Goal: Task Accomplishment & Management: Manage account settings

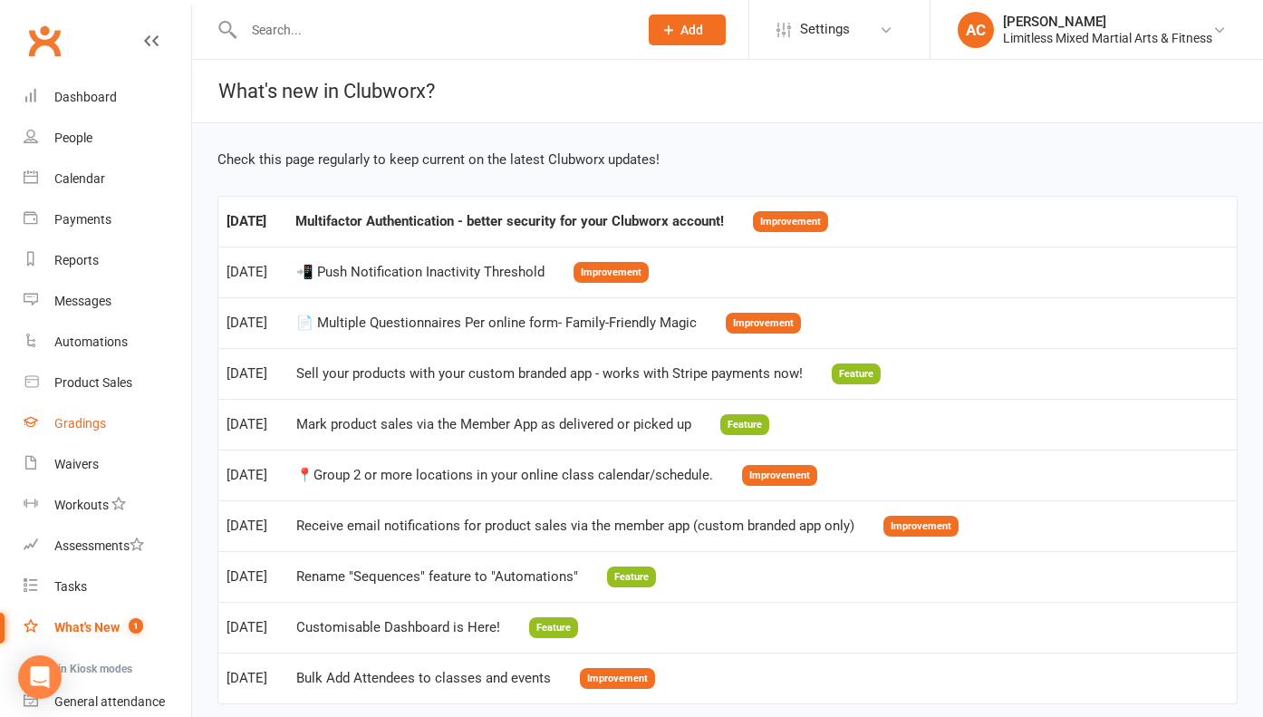
click at [120, 427] on link "Gradings" at bounding box center [108, 423] width 168 height 41
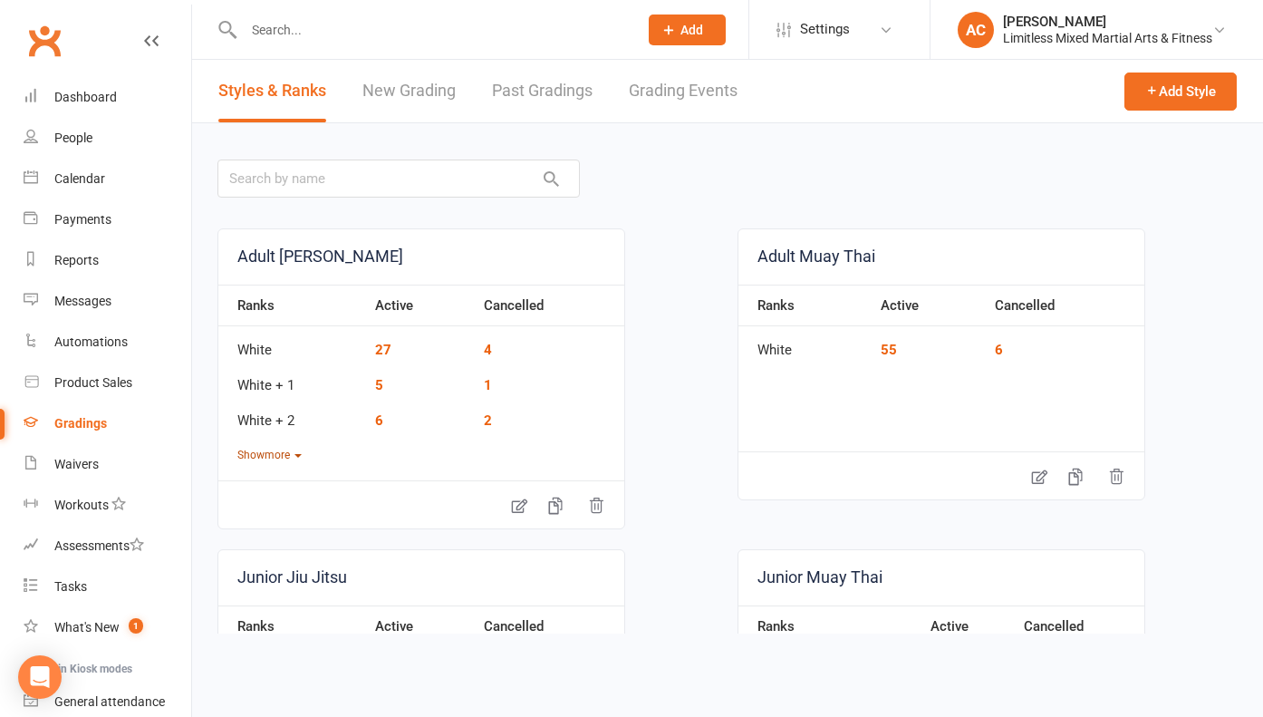
click at [267, 458] on button "Show more" at bounding box center [269, 455] width 64 height 17
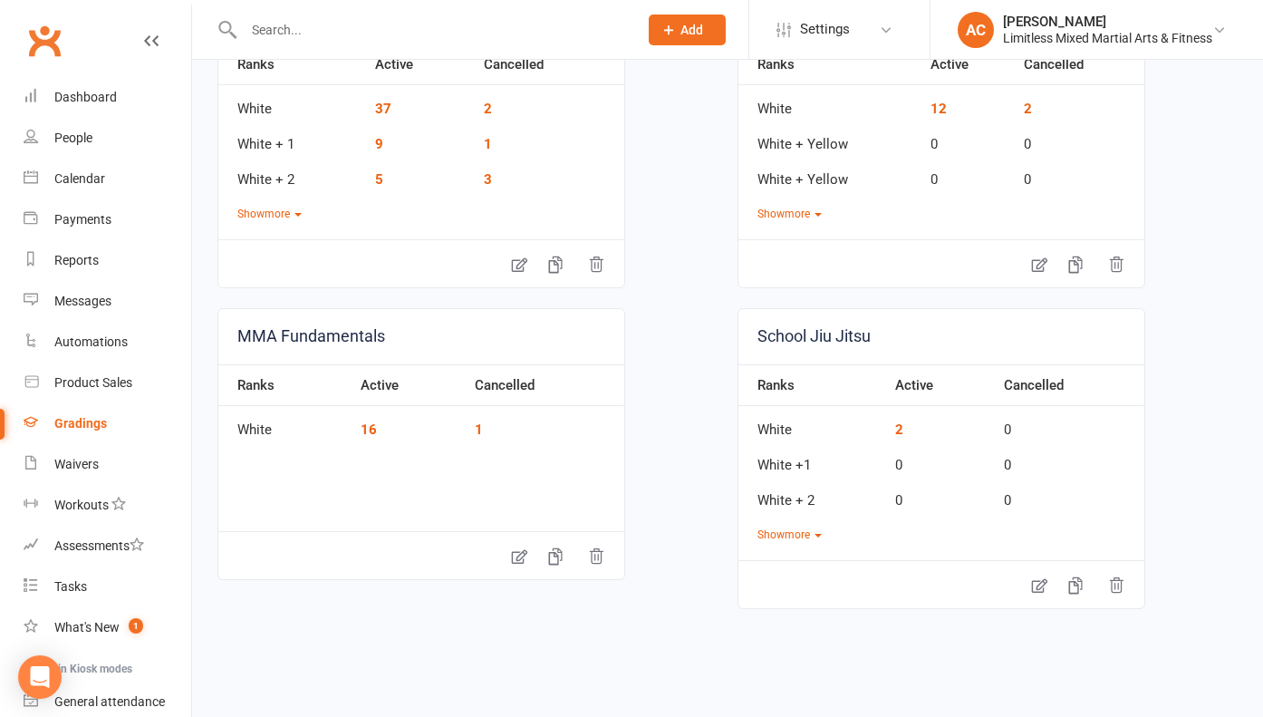
scroll to position [1340, 0]
click at [366, 426] on link "16" at bounding box center [369, 428] width 16 height 16
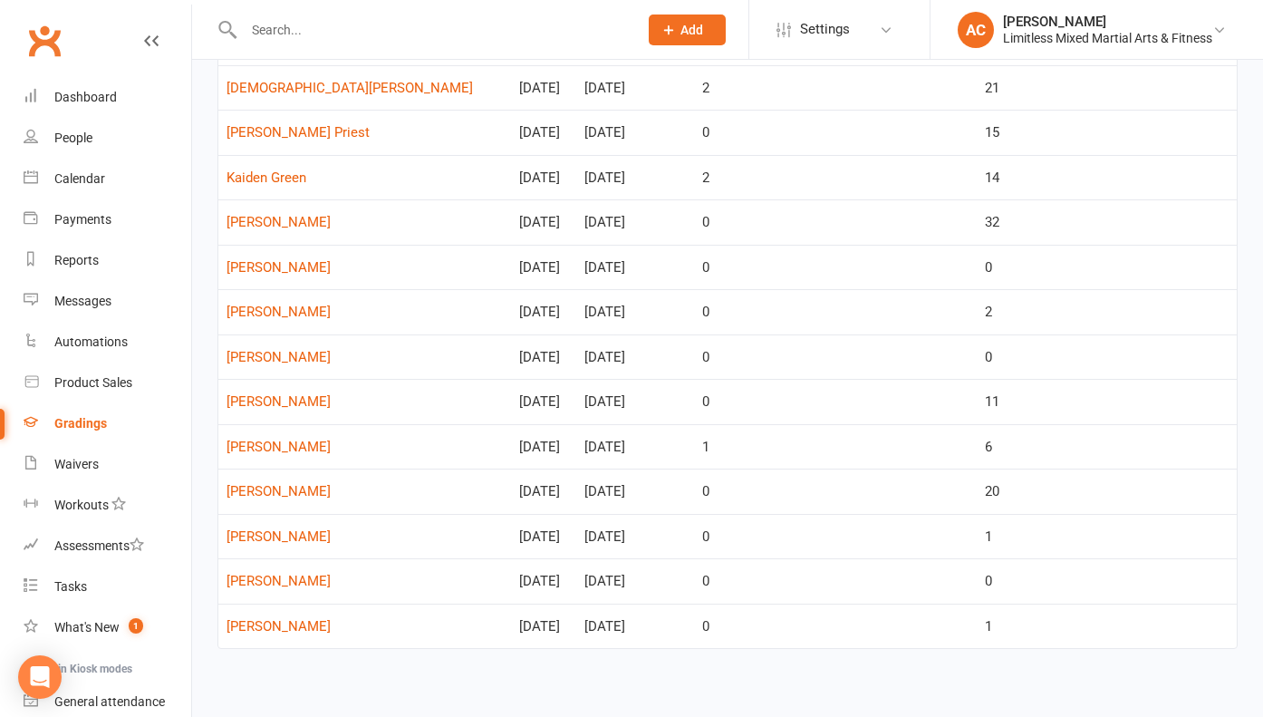
scroll to position [317, 0]
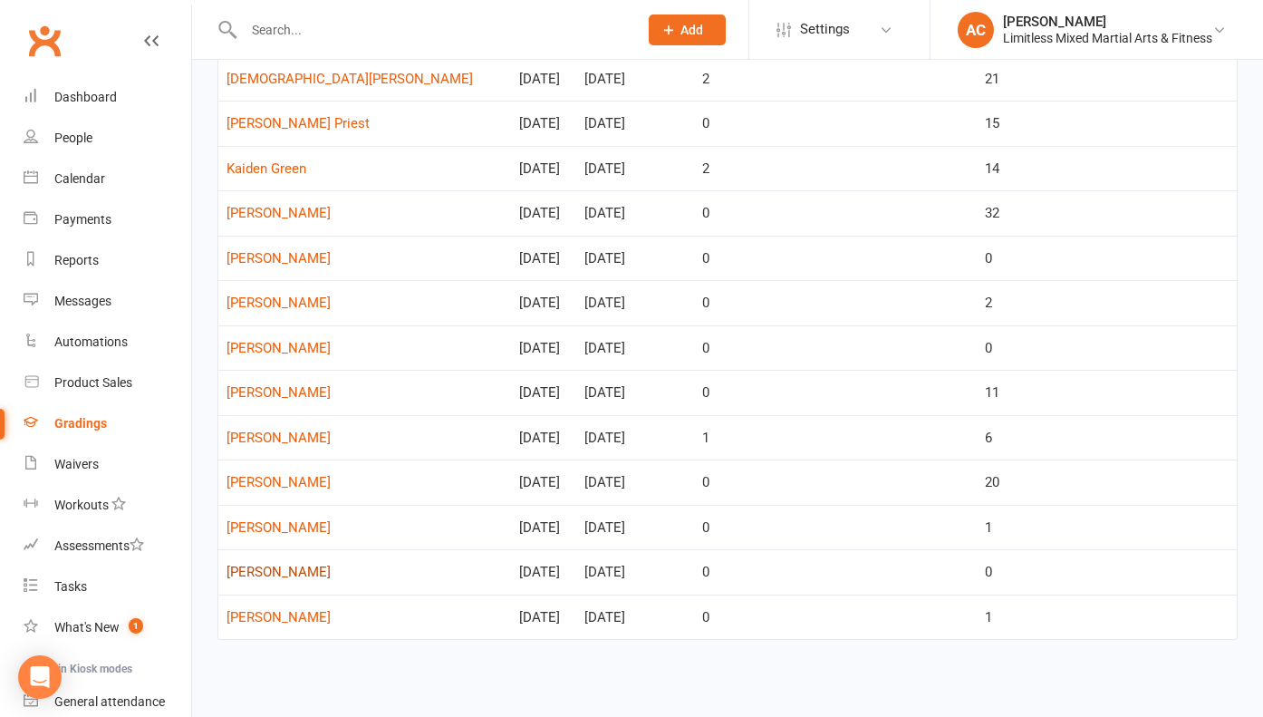
drag, startPoint x: 365, startPoint y: 585, endPoint x: 230, endPoint y: 572, distance: 135.7
click at [218, 572] on td "[PERSON_NAME]" at bounding box center [364, 571] width 293 height 45
copy link "[PERSON_NAME]"
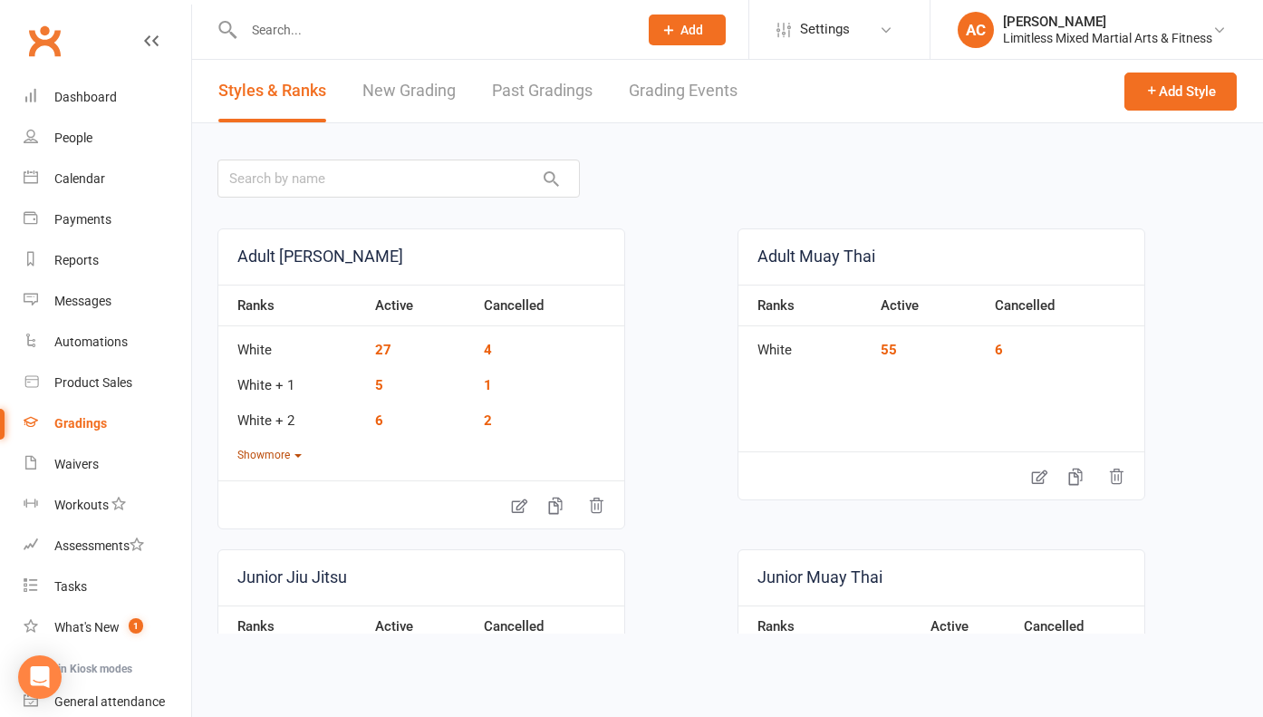
click at [285, 451] on button "Show more" at bounding box center [269, 455] width 64 height 17
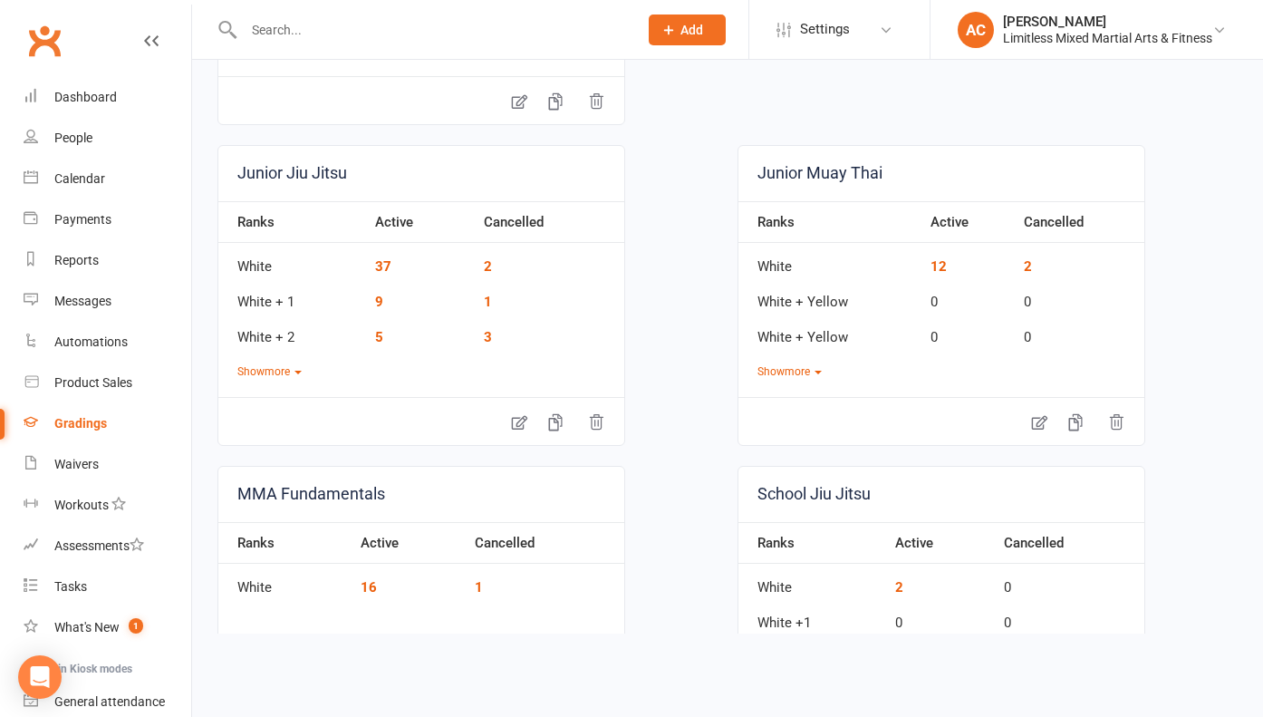
scroll to position [1194, 0]
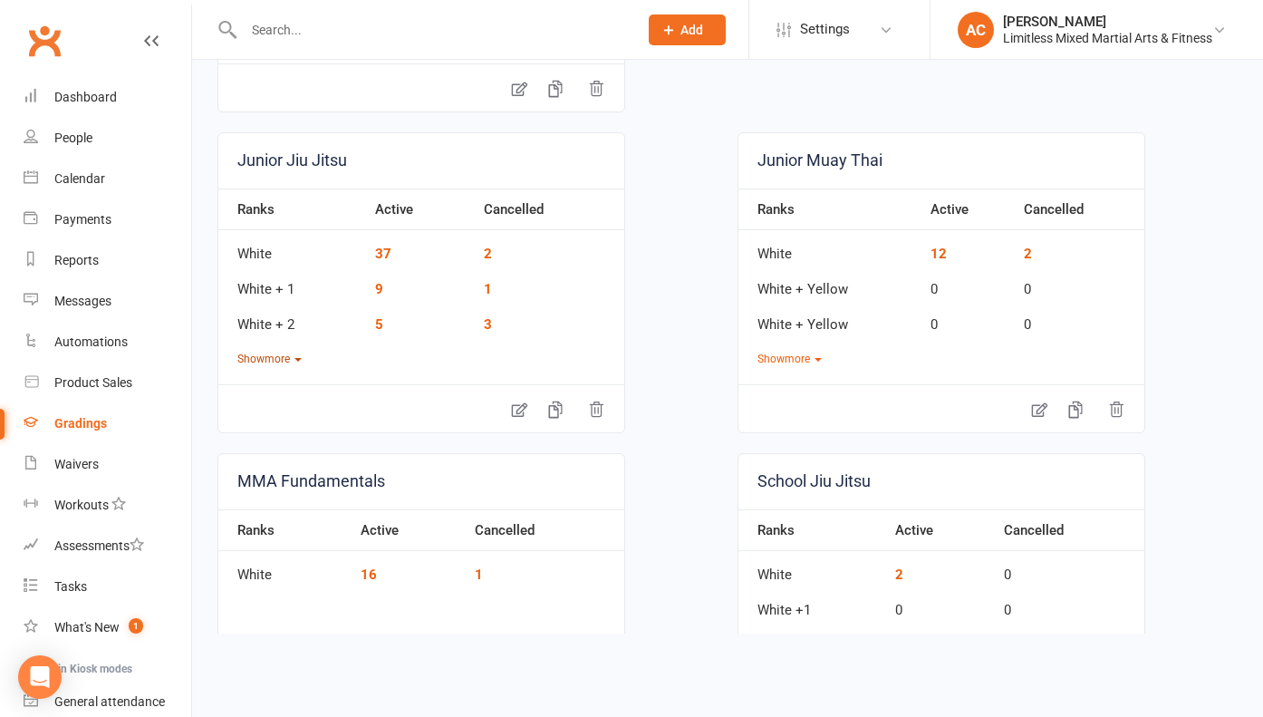
click at [282, 355] on button "Show more" at bounding box center [269, 359] width 64 height 17
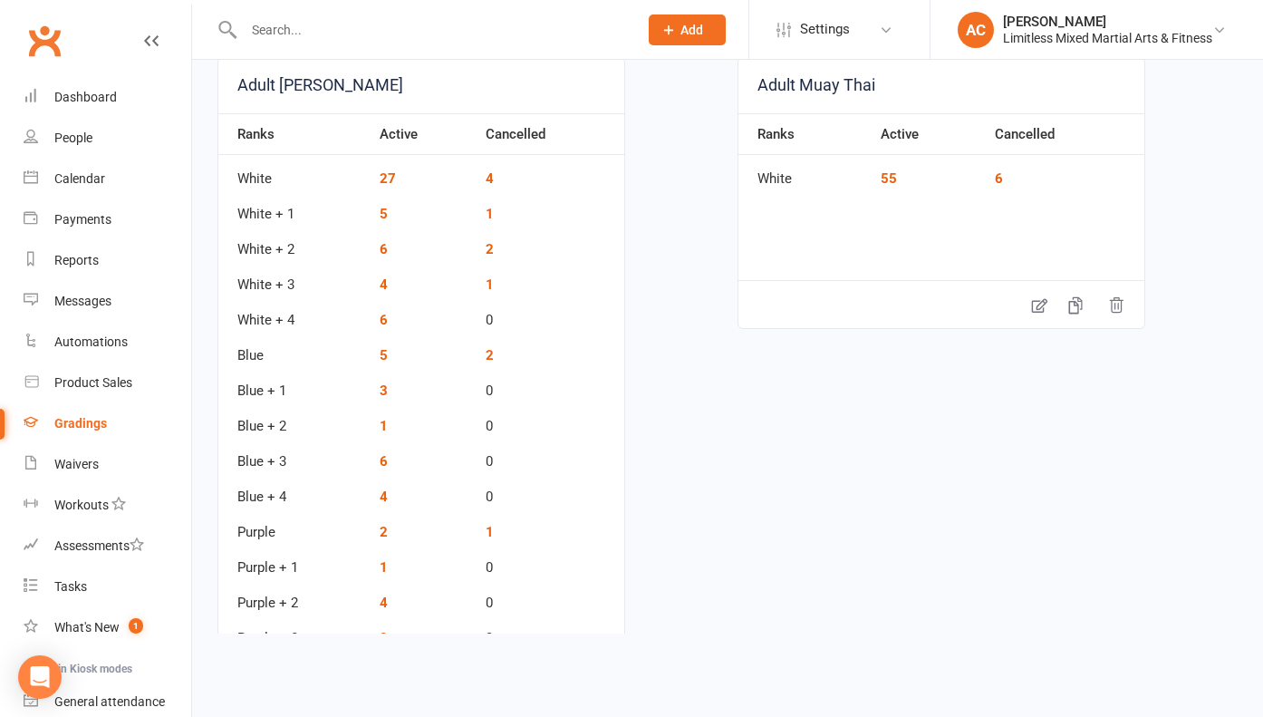
scroll to position [187, 0]
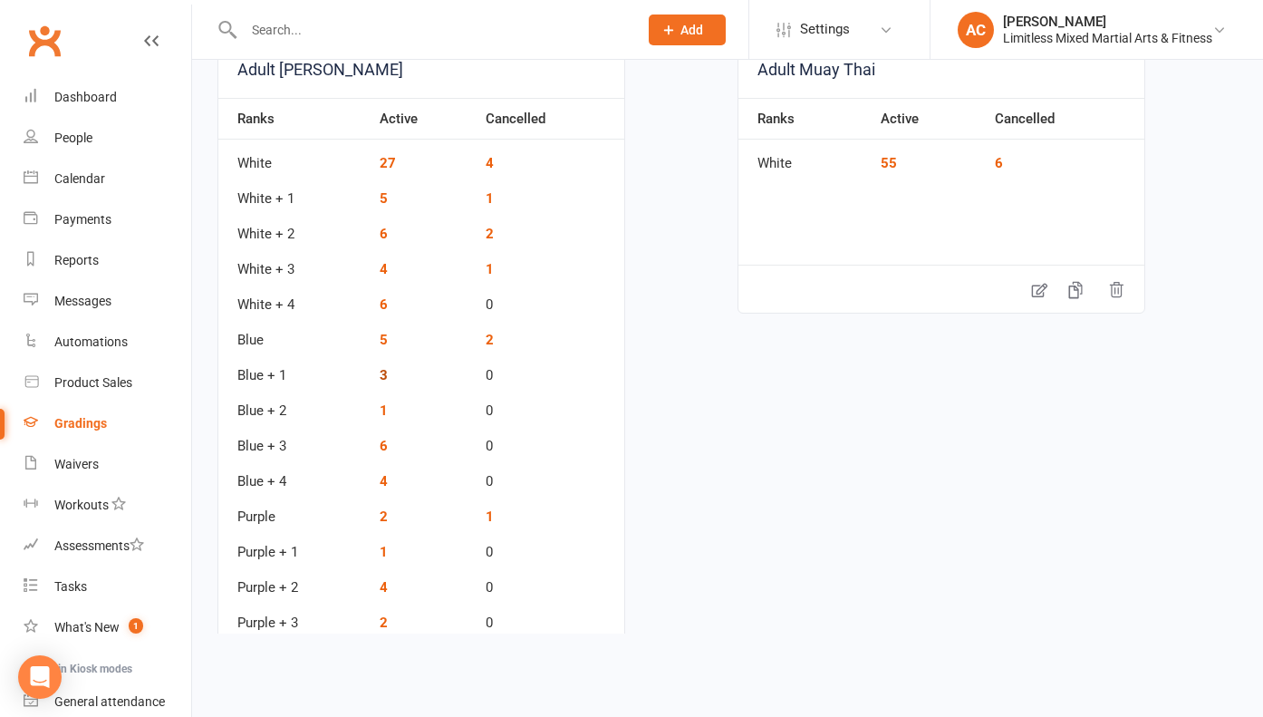
click at [385, 375] on link "3" at bounding box center [384, 375] width 8 height 16
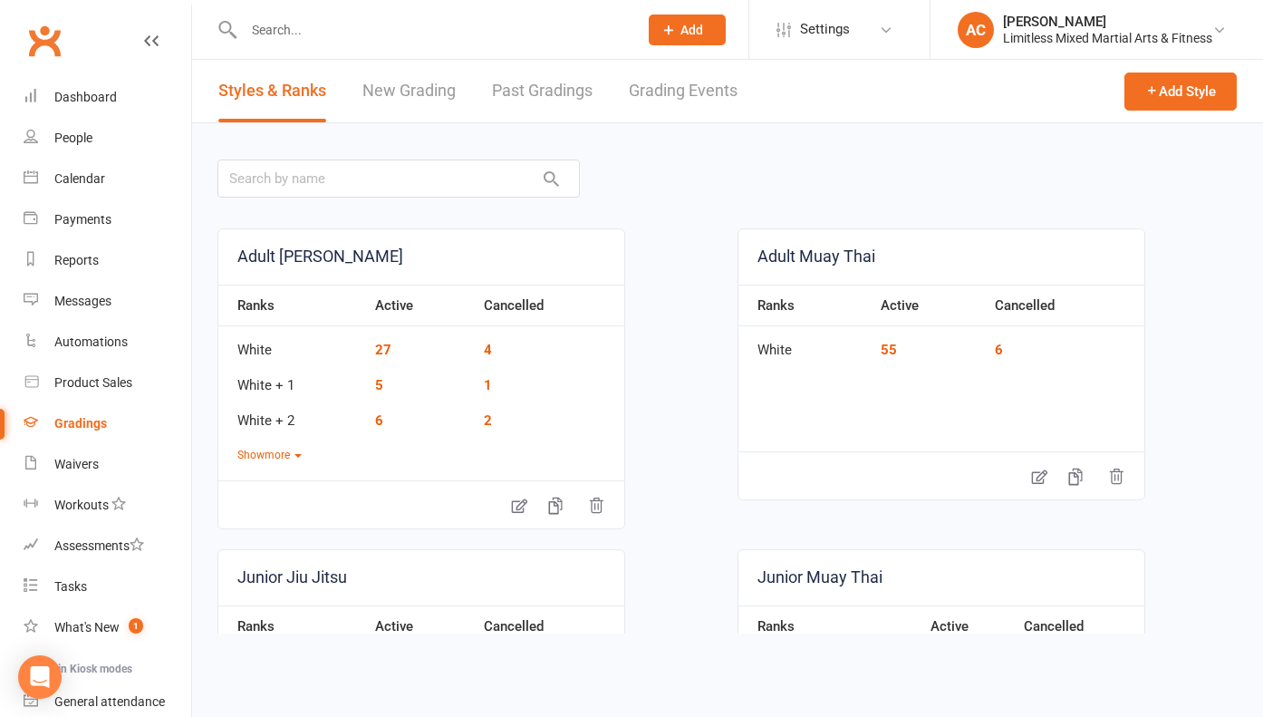
click at [275, 464] on div "Adult Jiu Jitsu Ranks Active Cancelled White 27 4 White + 1 5 1 White + 2 6 2 S…" at bounding box center [421, 378] width 408 height 301
click at [277, 458] on button "Show more" at bounding box center [269, 455] width 64 height 17
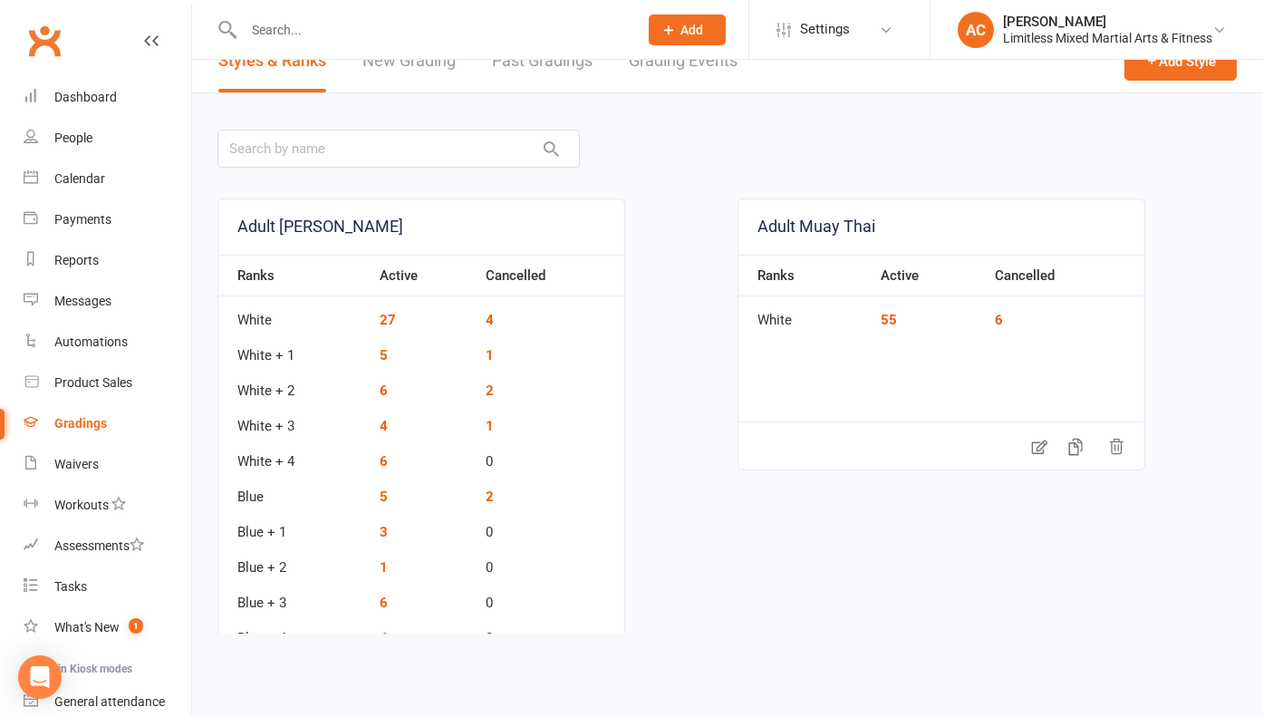
scroll to position [38, 0]
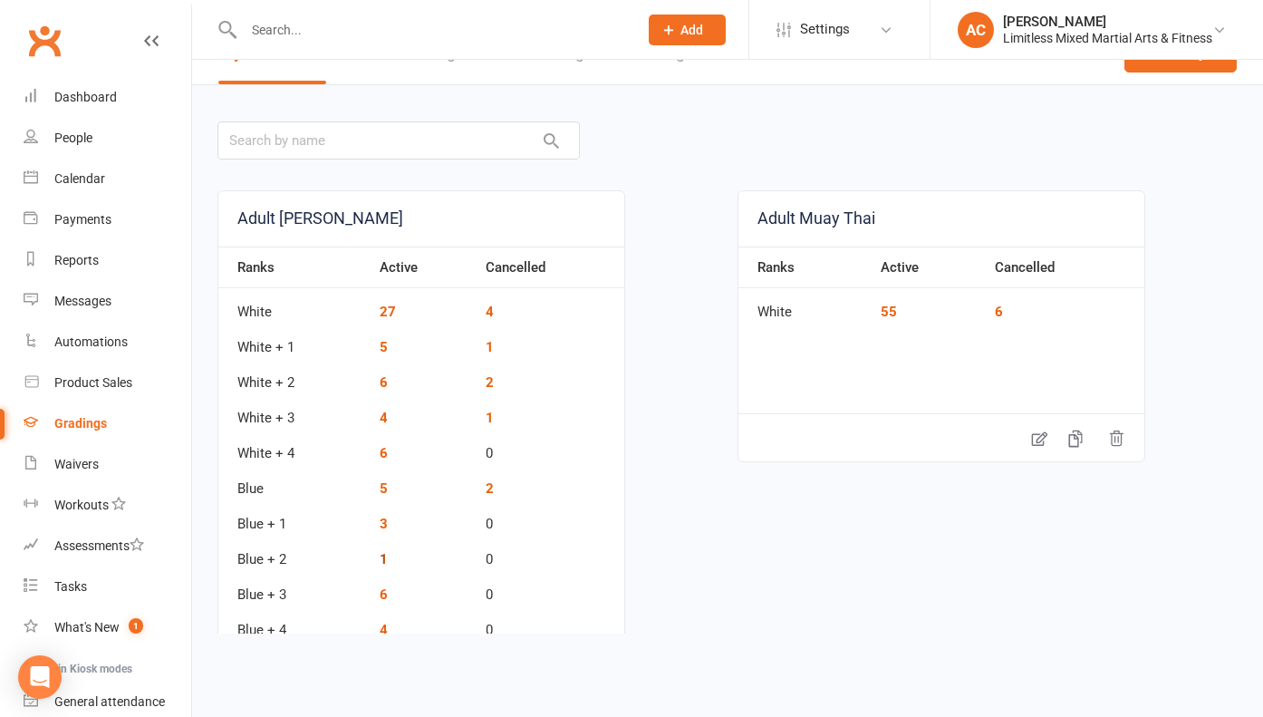
click at [385, 562] on link "1" at bounding box center [384, 559] width 8 height 16
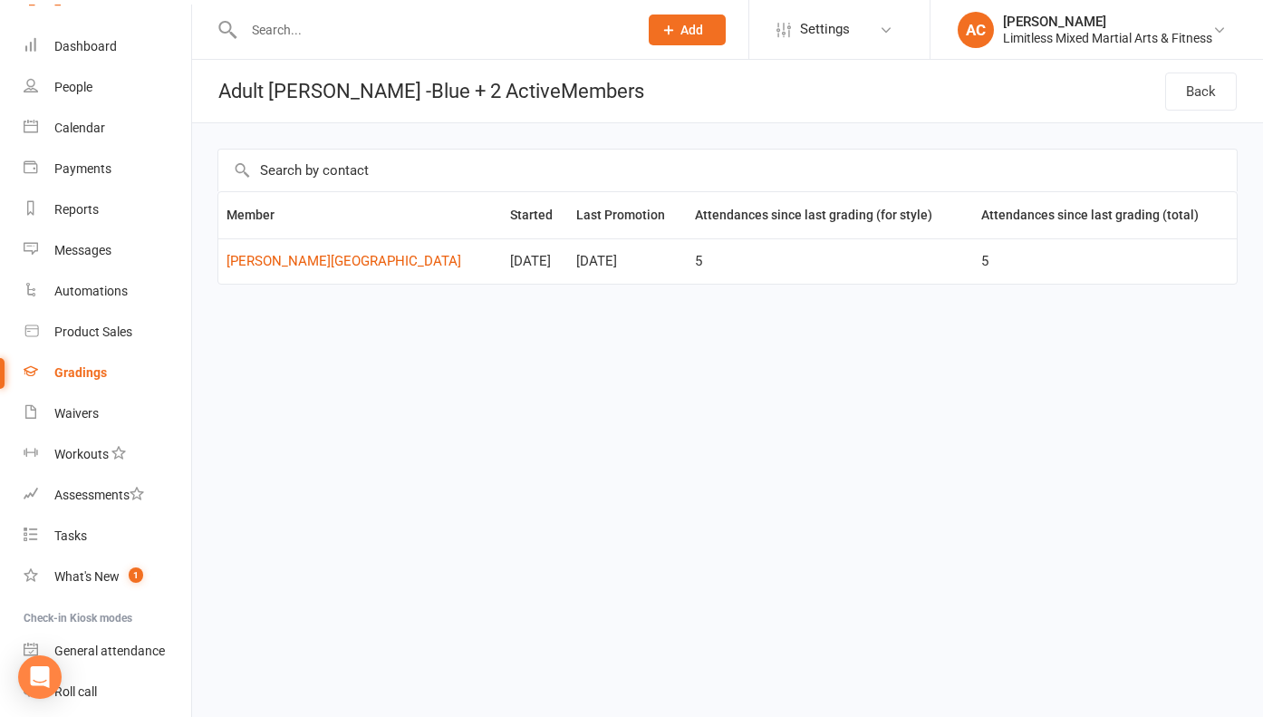
scroll to position [109, 0]
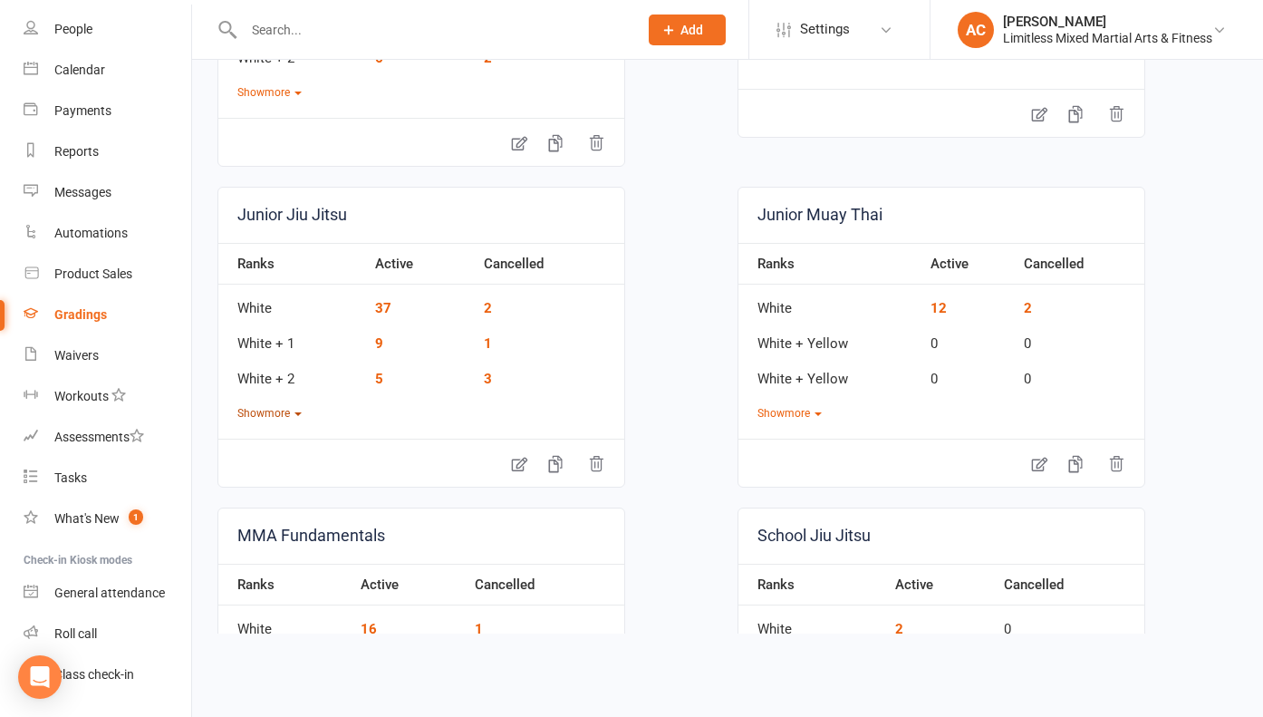
scroll to position [371, 0]
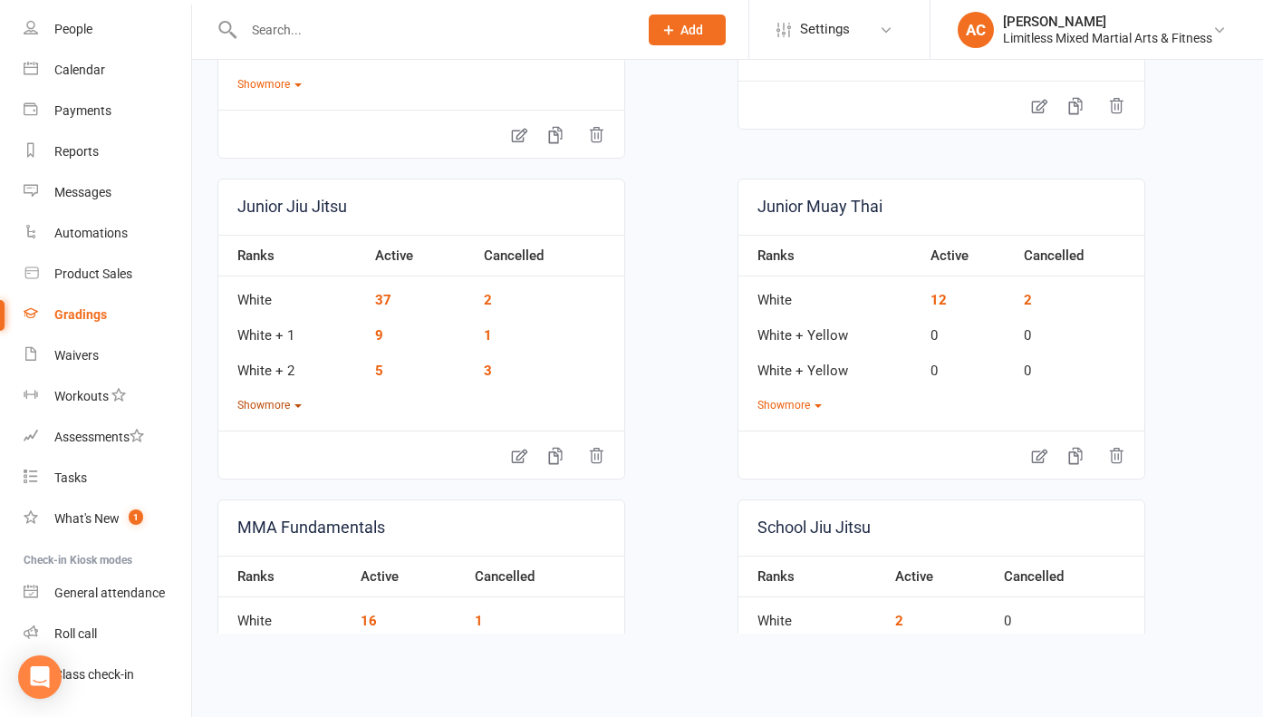
click at [292, 403] on button "Show more" at bounding box center [269, 405] width 64 height 17
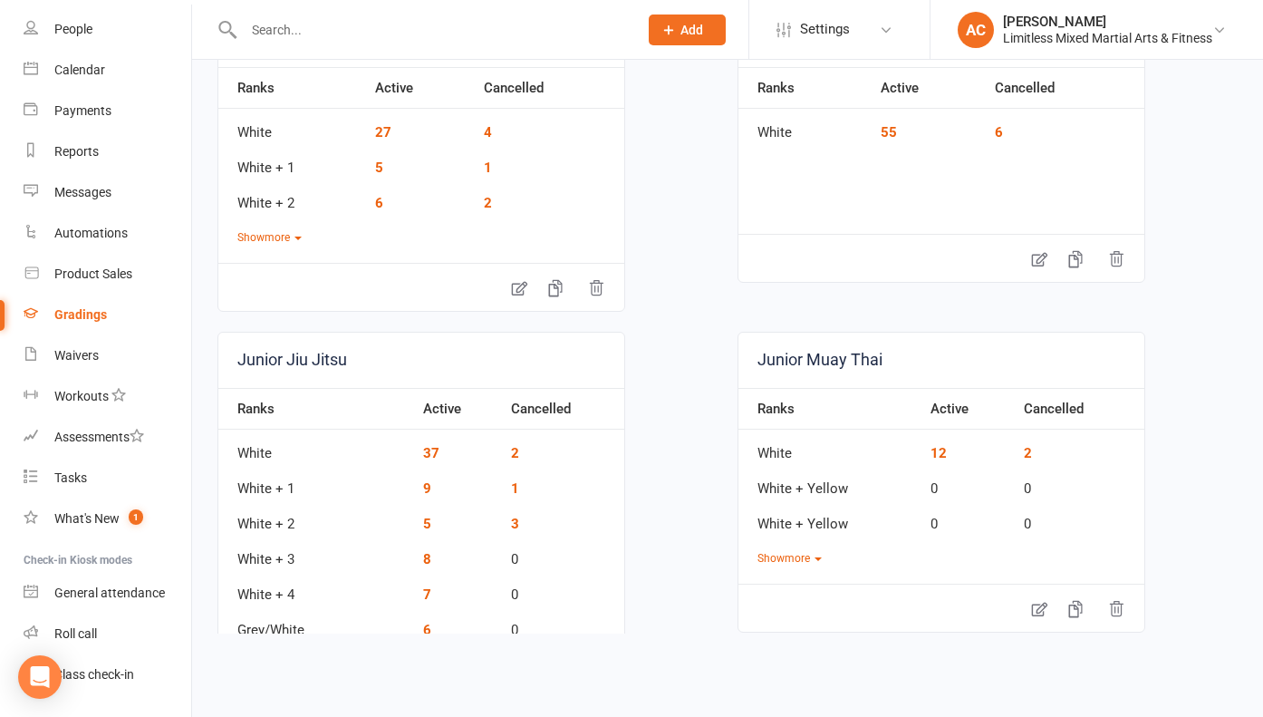
scroll to position [0, 0]
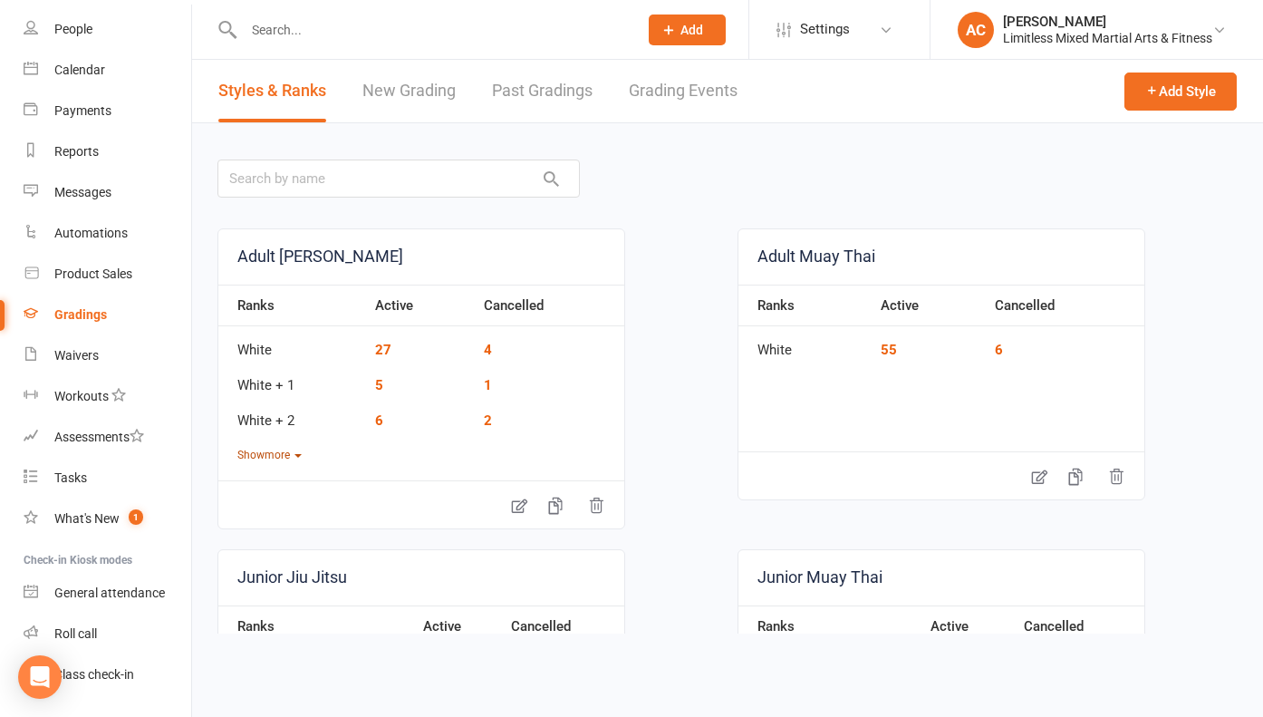
click at [256, 458] on button "Show more" at bounding box center [269, 455] width 64 height 17
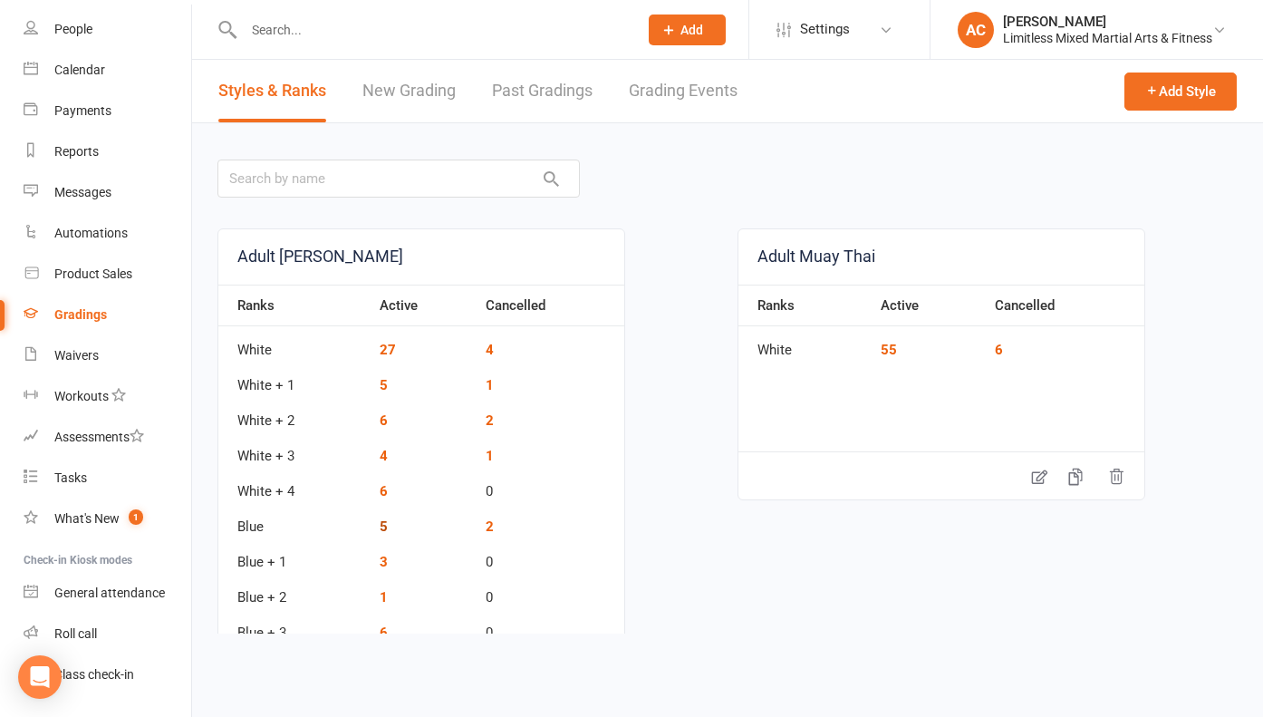
click at [384, 524] on link "5" at bounding box center [384, 526] width 8 height 16
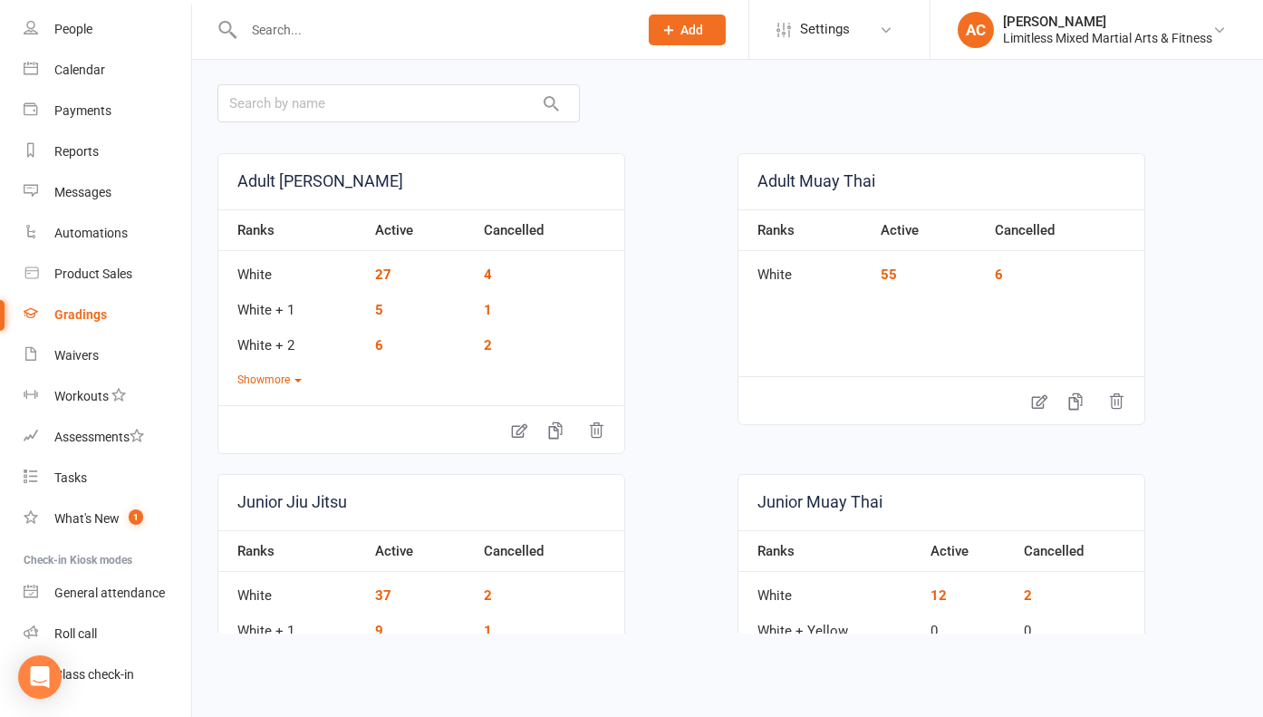
scroll to position [77, 0]
click at [290, 379] on button "Show more" at bounding box center [269, 378] width 64 height 17
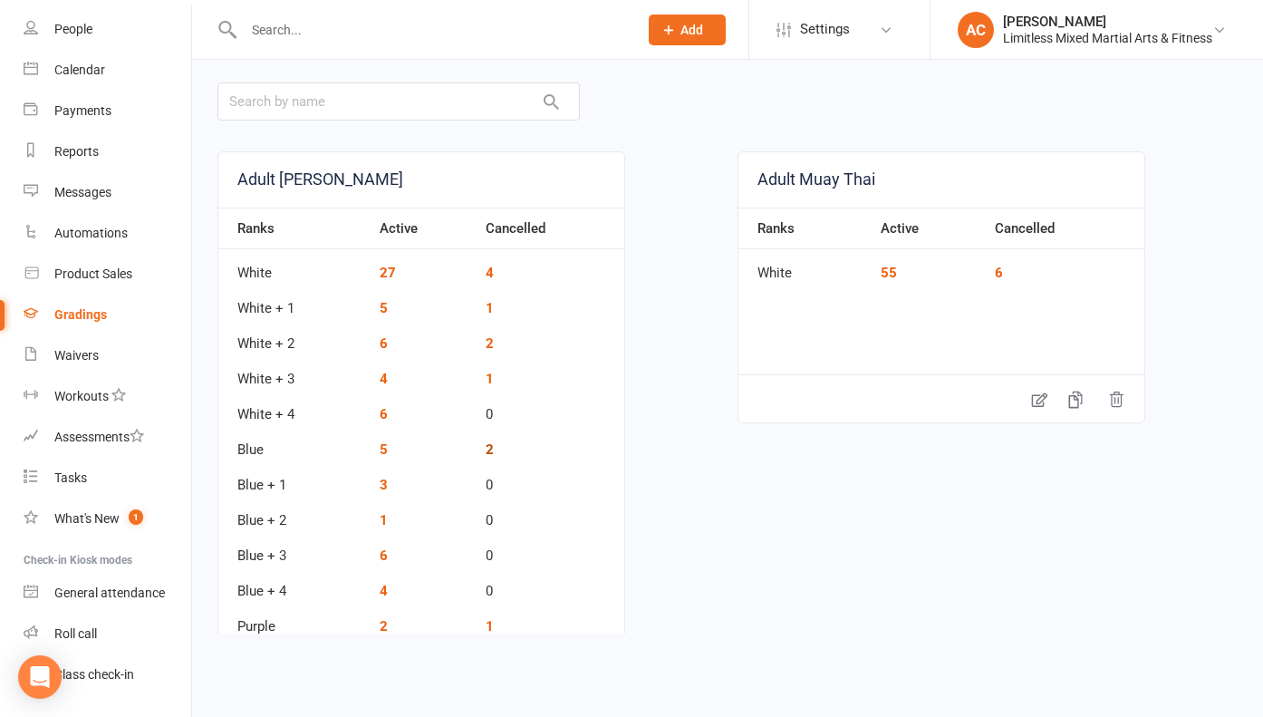
click at [489, 445] on link "2" at bounding box center [490, 449] width 8 height 16
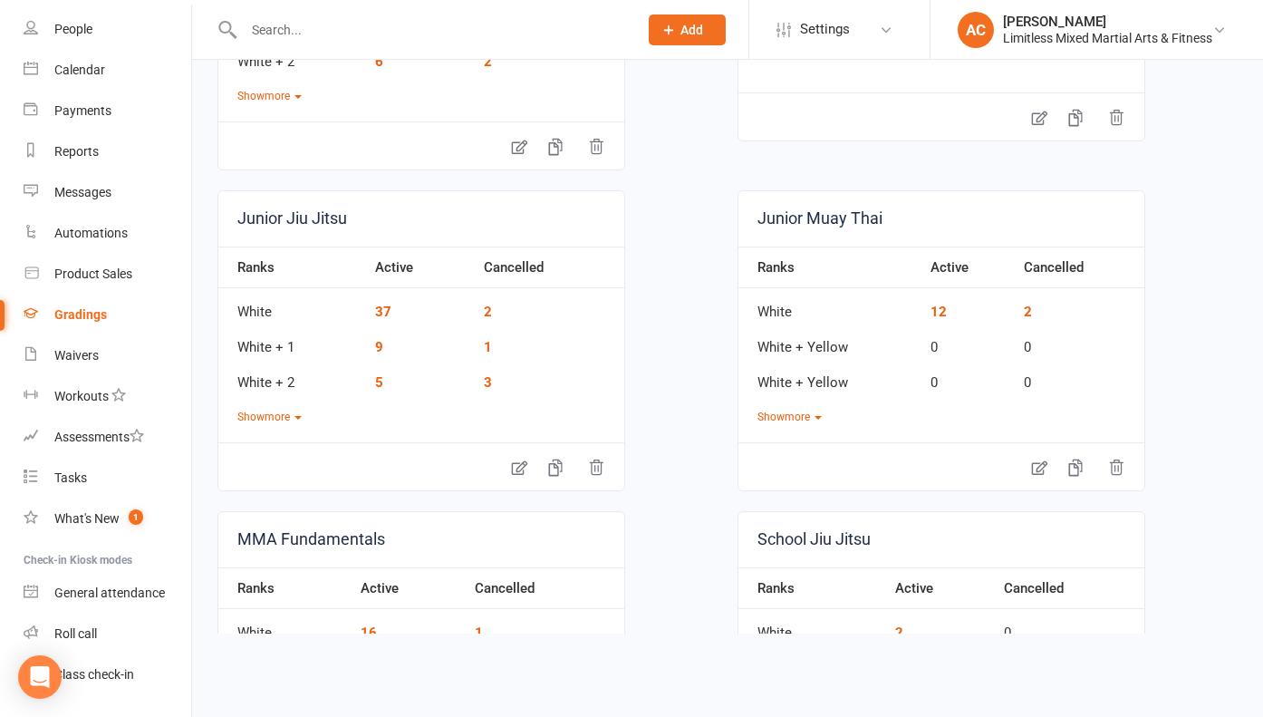
scroll to position [361, 0]
click at [275, 419] on button "Show more" at bounding box center [269, 415] width 64 height 17
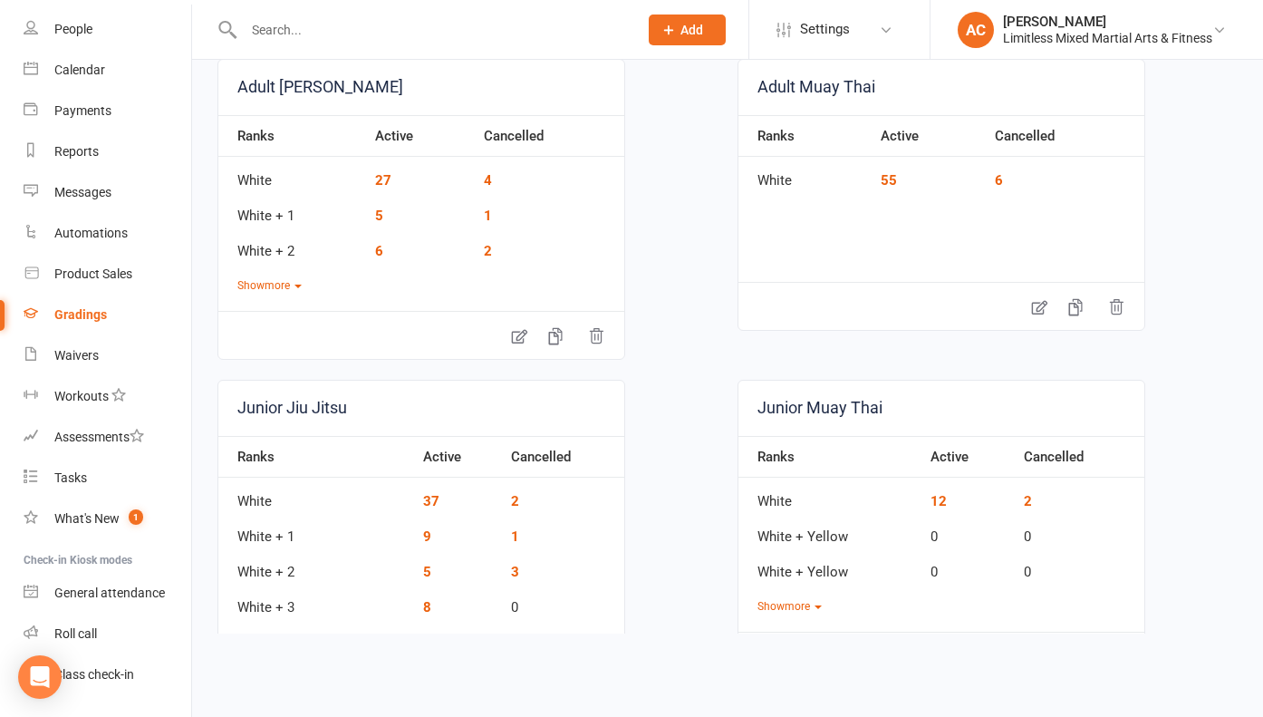
scroll to position [156, 0]
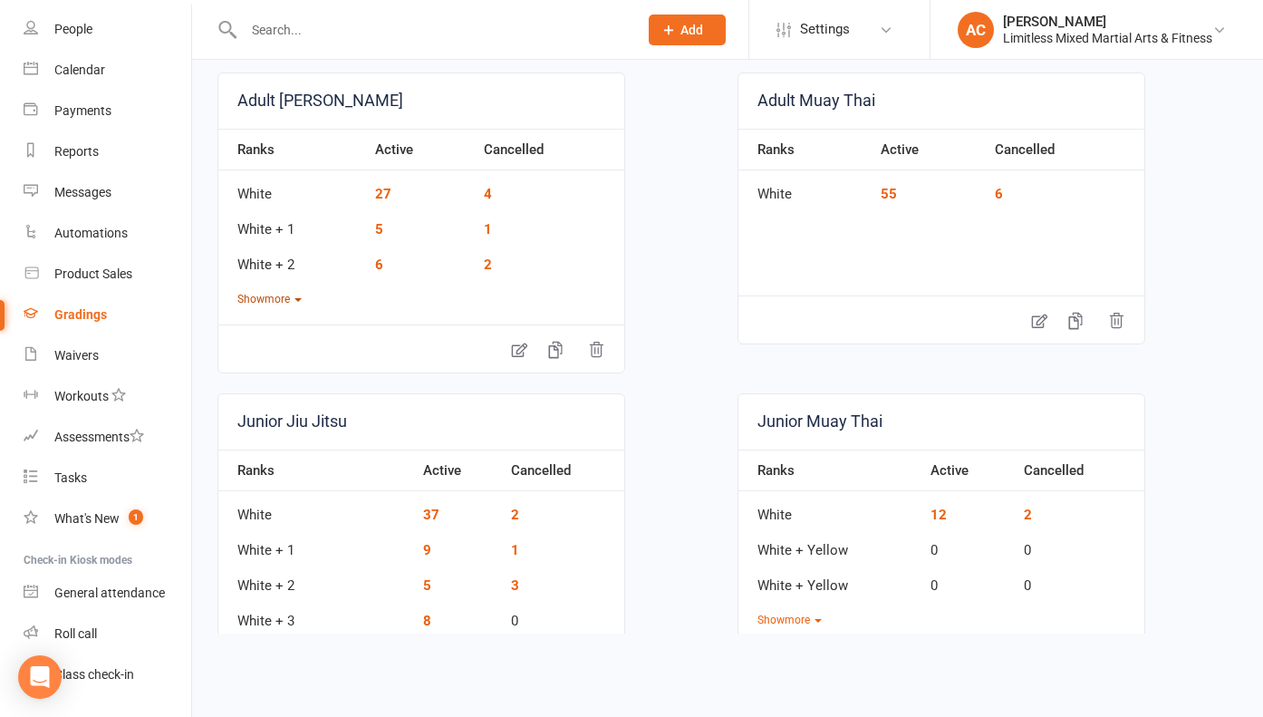
click at [273, 301] on button "Show more" at bounding box center [269, 299] width 64 height 17
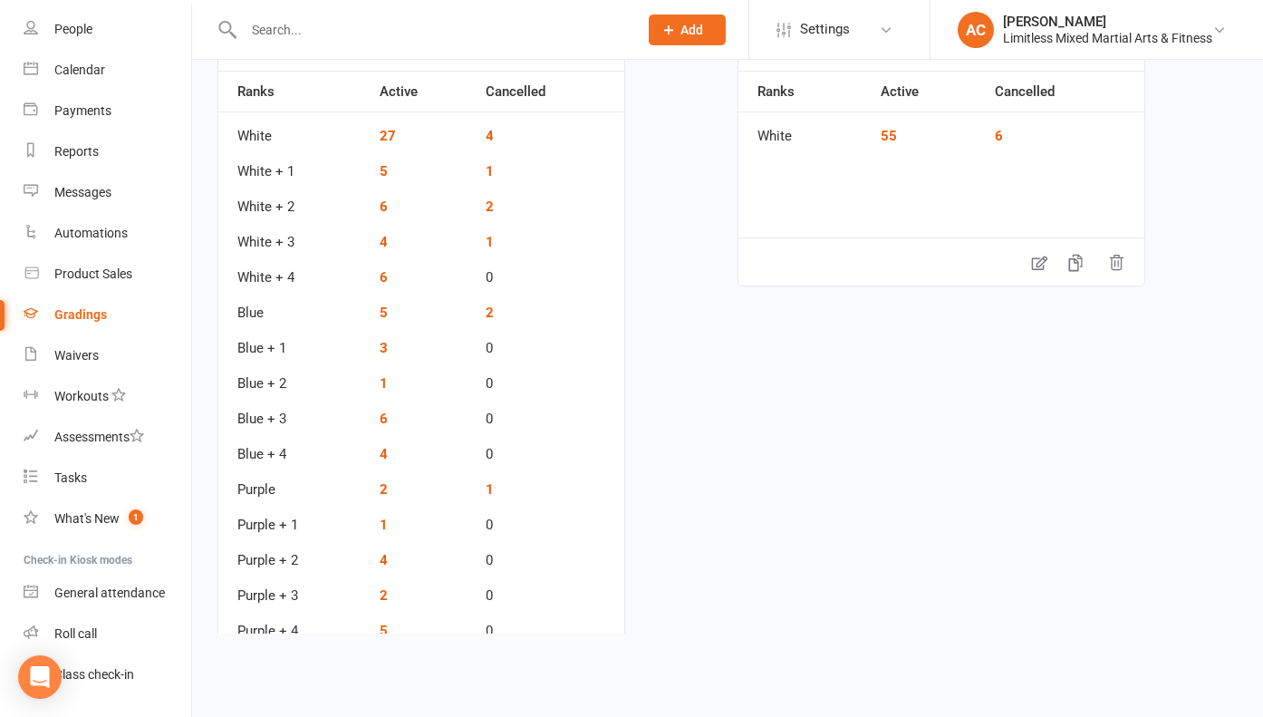
scroll to position [217, 0]
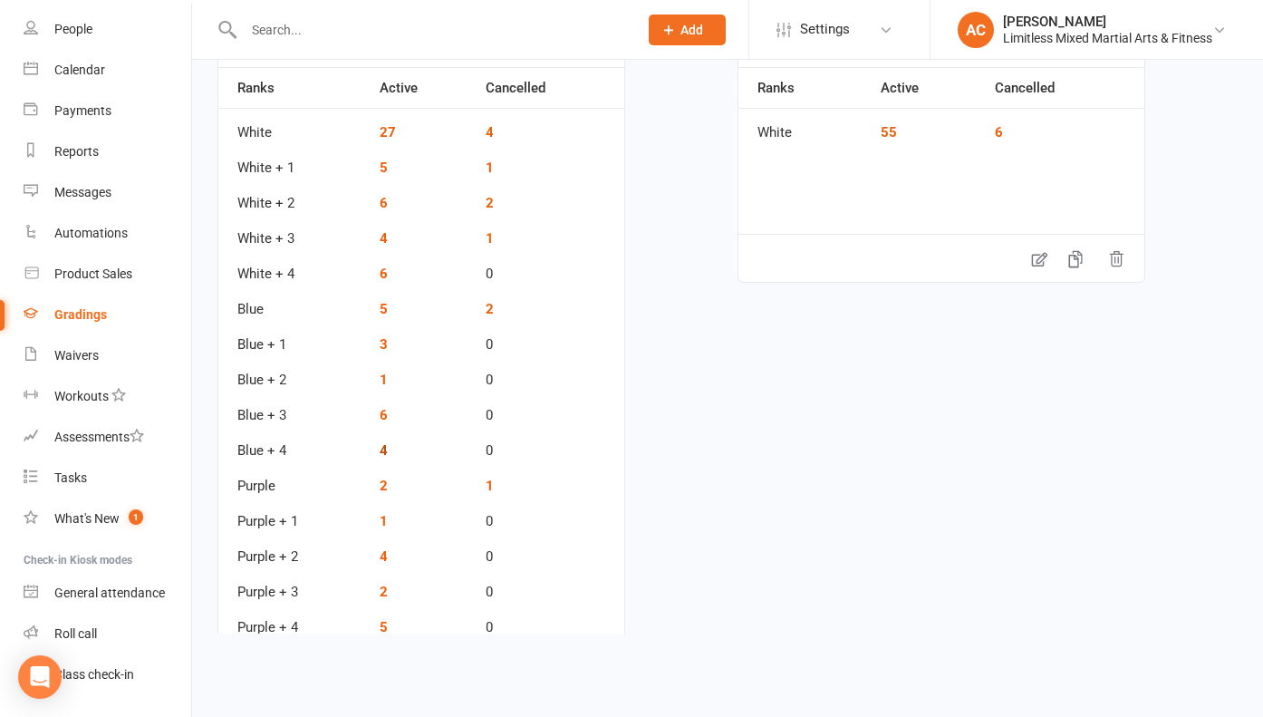
click at [386, 446] on link "4" at bounding box center [384, 450] width 8 height 16
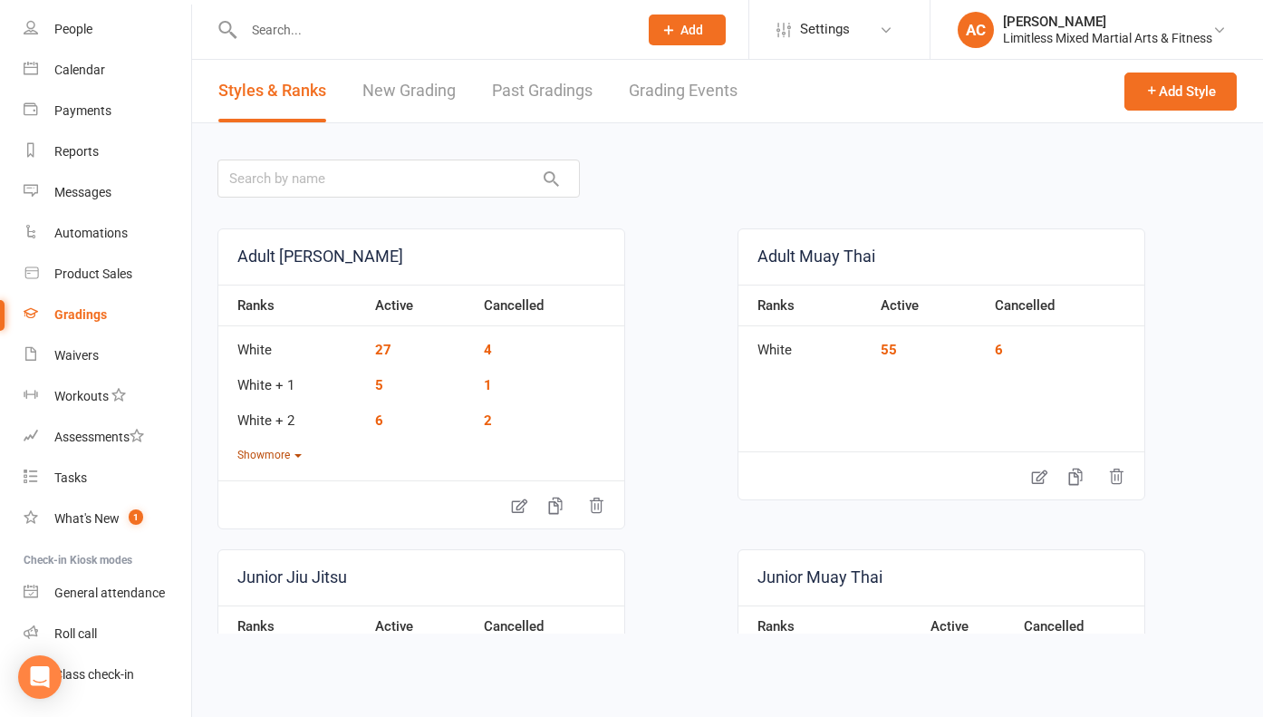
click at [288, 450] on button "Show more" at bounding box center [269, 455] width 64 height 17
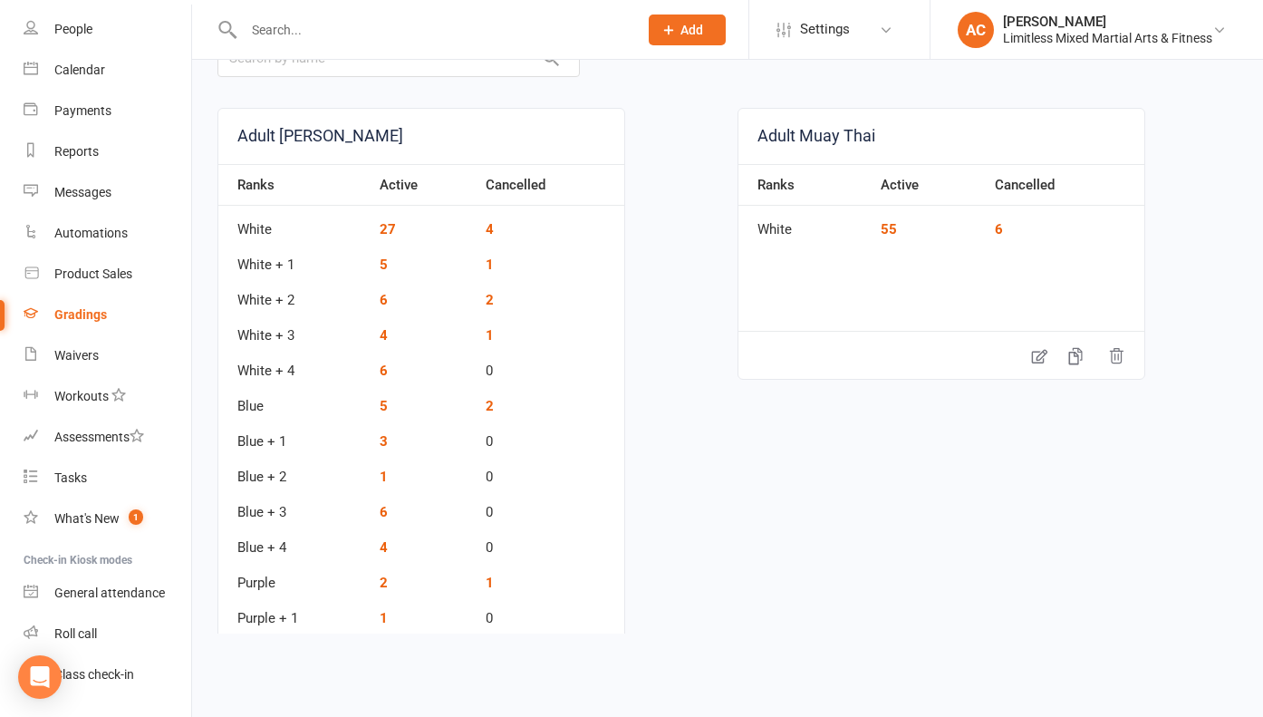
scroll to position [123, 0]
click at [386, 548] on link "4" at bounding box center [384, 544] width 8 height 16
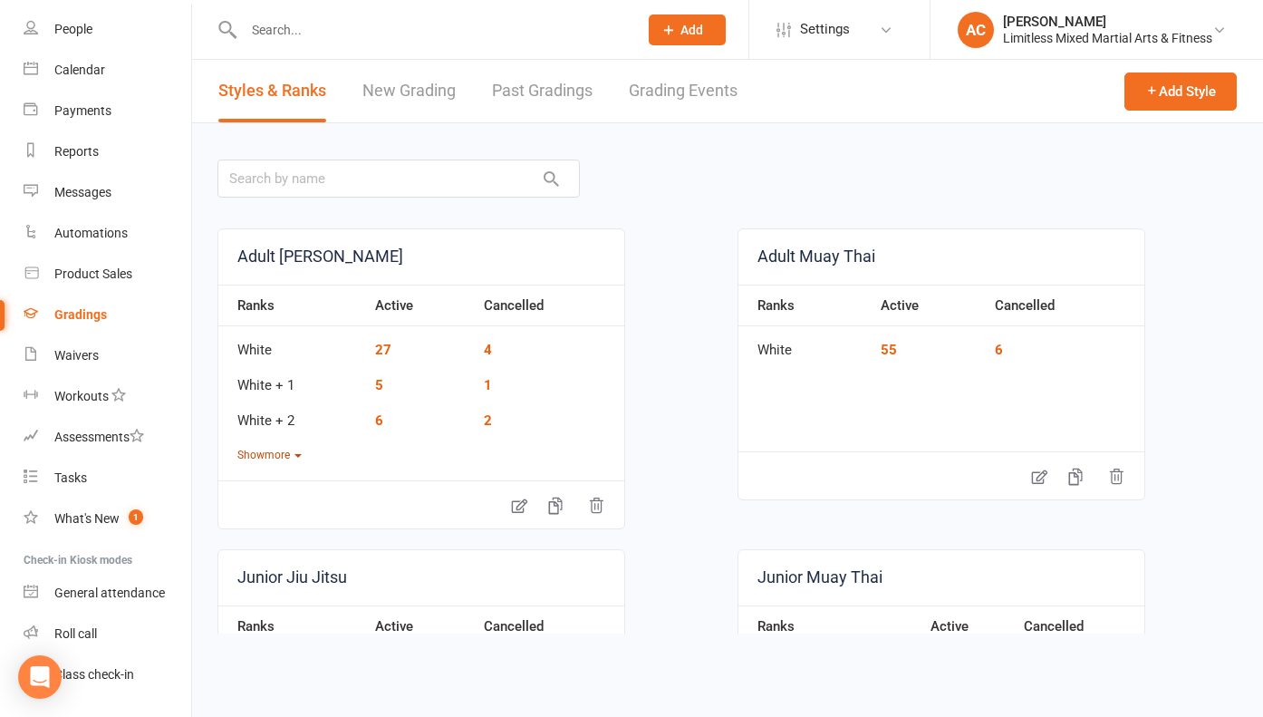
click at [290, 458] on button "Show more" at bounding box center [269, 455] width 64 height 17
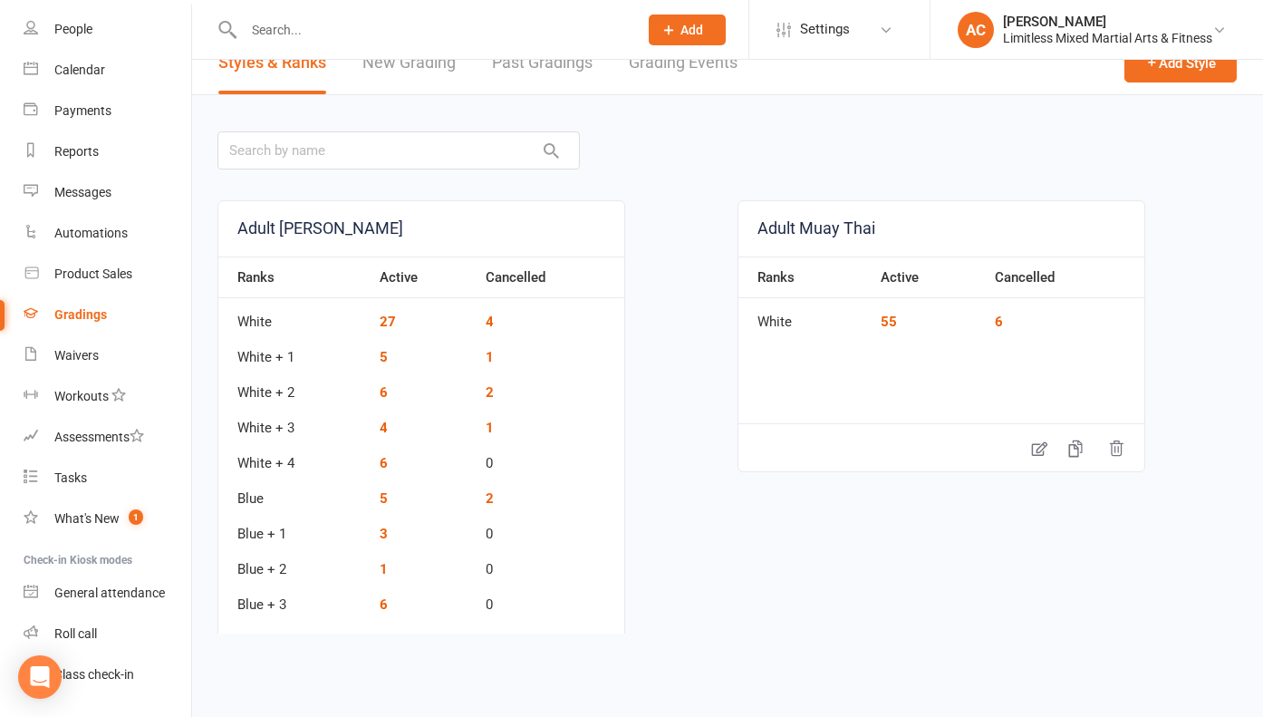
scroll to position [32, 0]
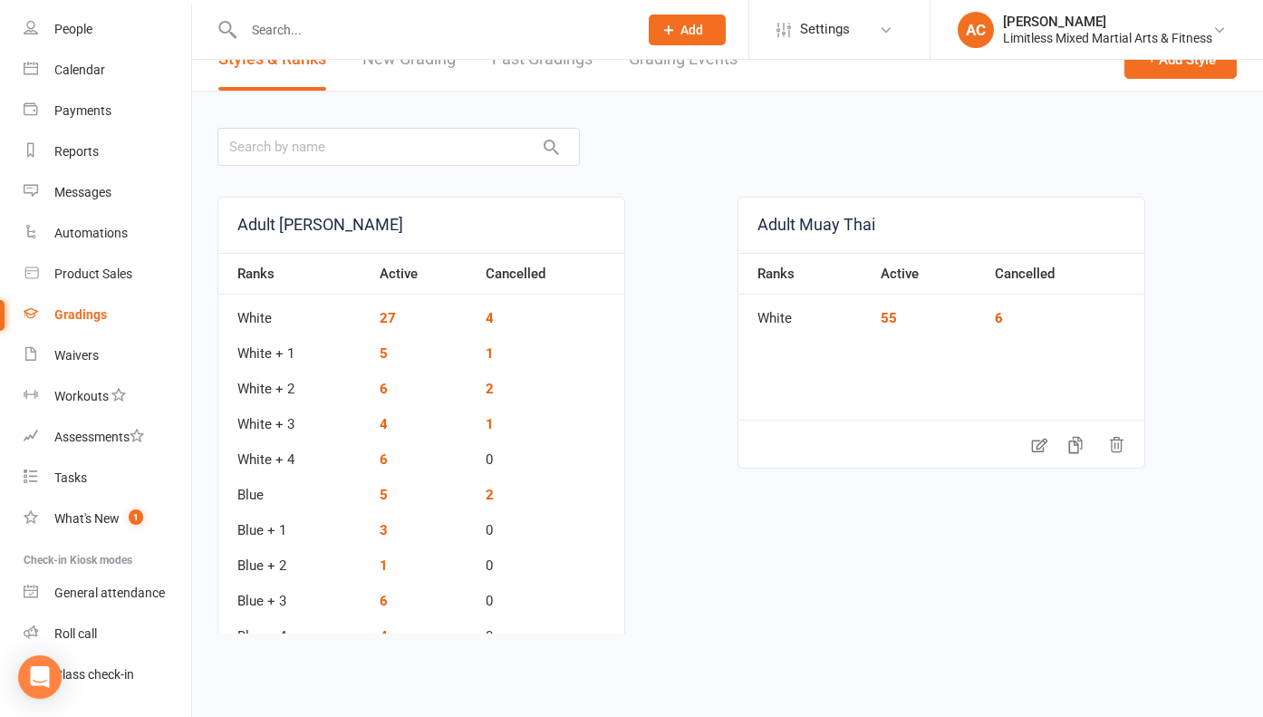
click at [377, 603] on td "6" at bounding box center [424, 594] width 106 height 35
click at [380, 603] on link "6" at bounding box center [384, 601] width 8 height 16
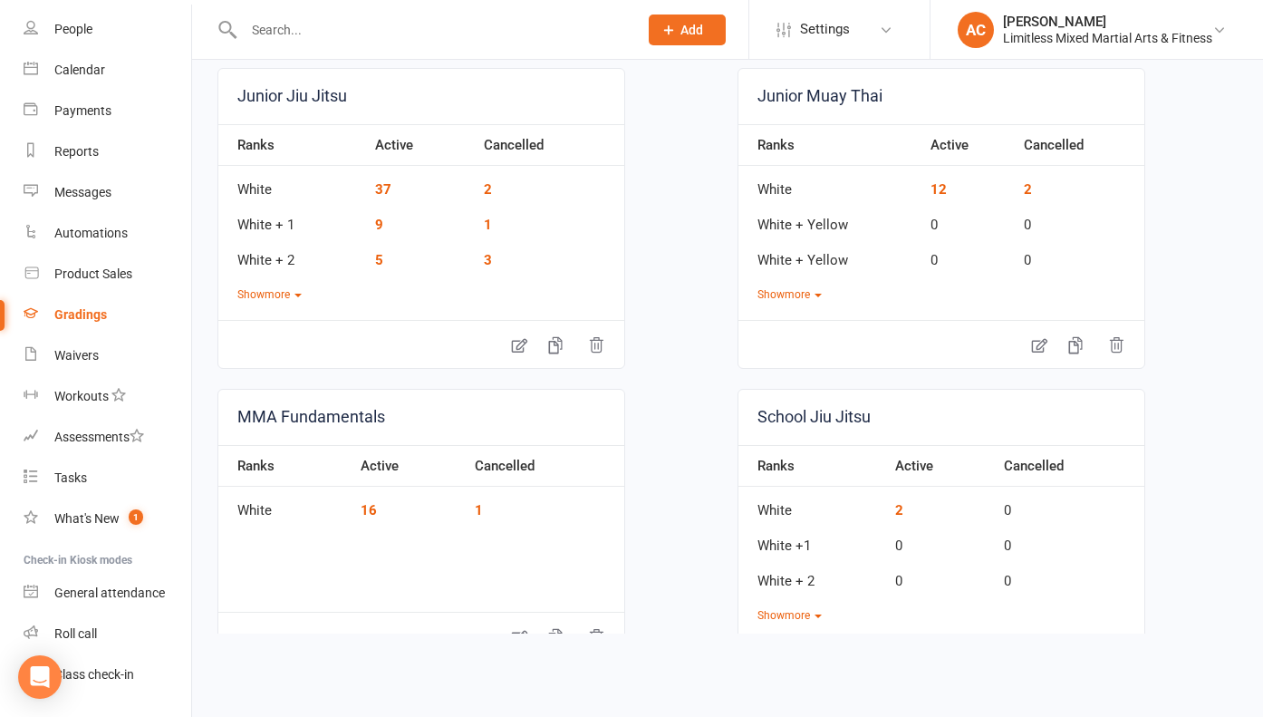
scroll to position [483, 0]
click at [264, 293] on button "Show more" at bounding box center [269, 292] width 64 height 17
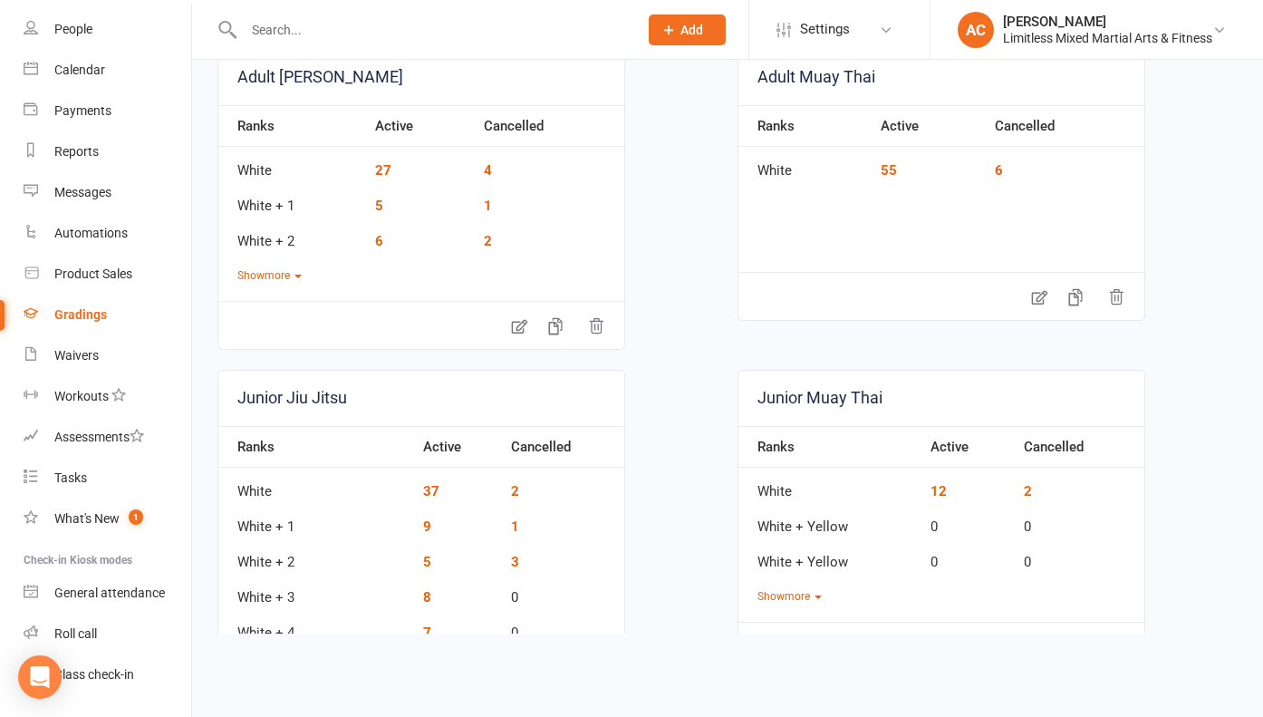
scroll to position [0, 0]
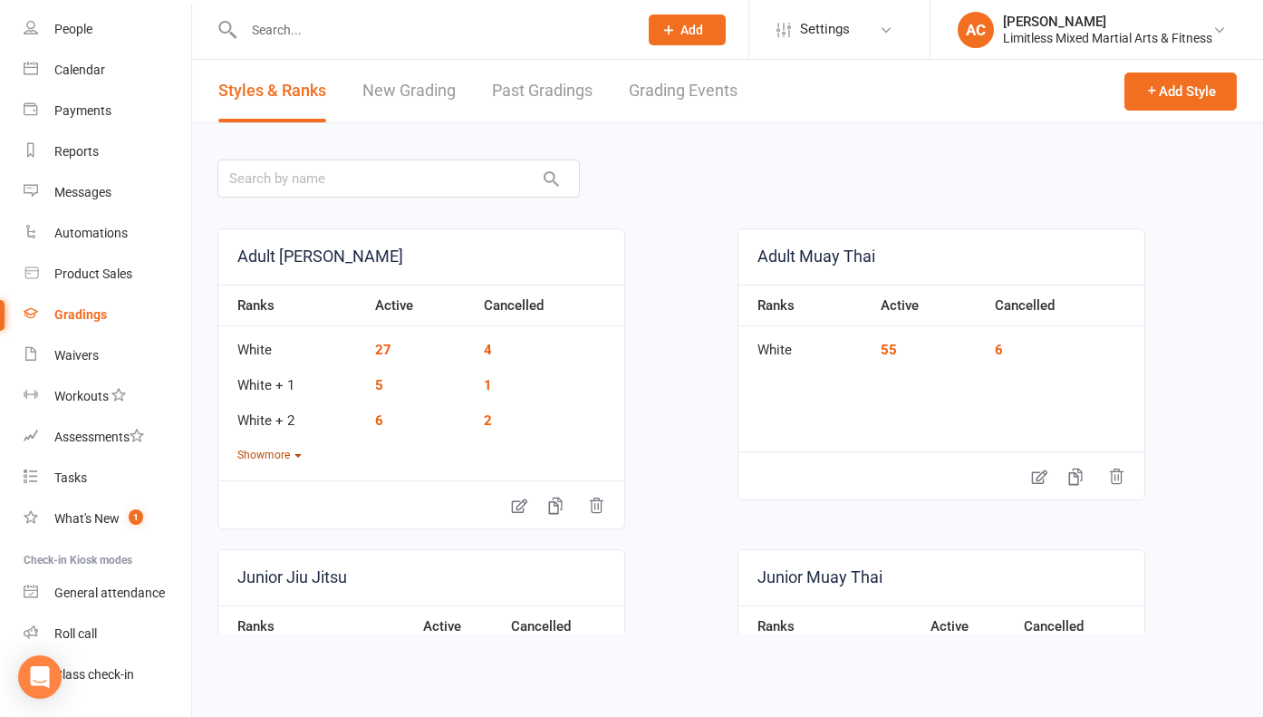
click at [288, 455] on button "Show more" at bounding box center [269, 455] width 64 height 17
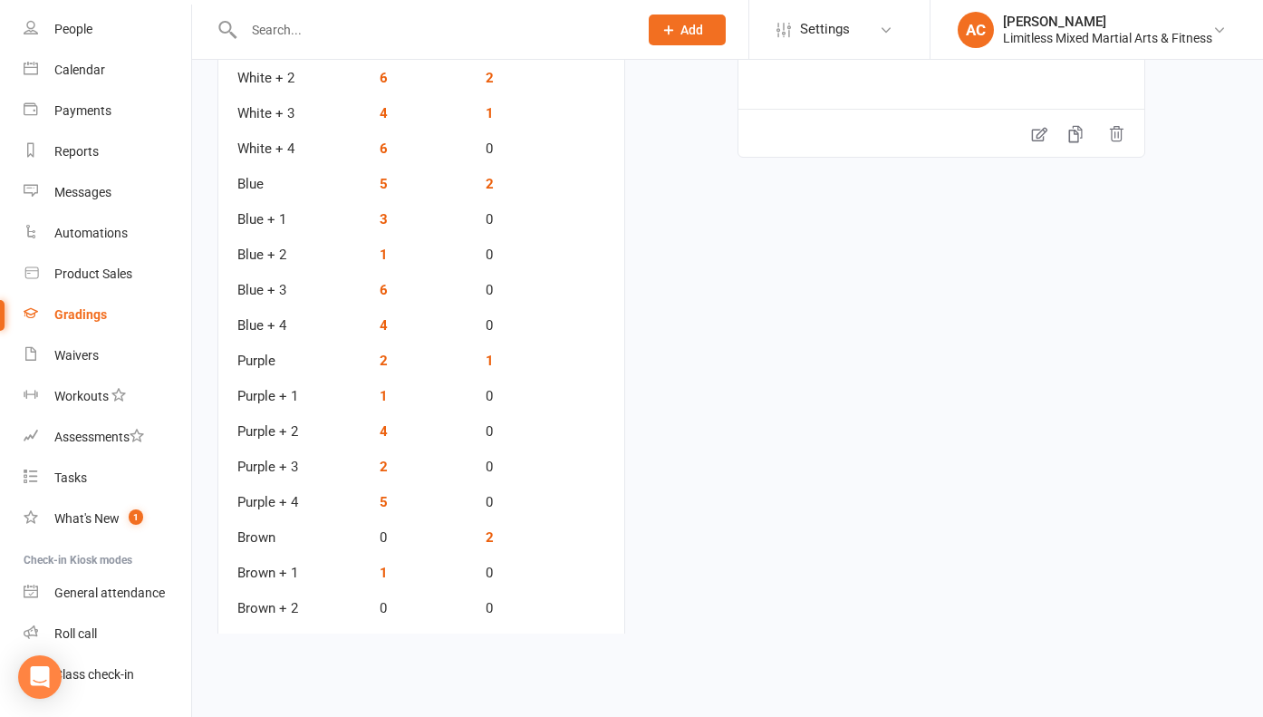
scroll to position [345, 0]
click at [384, 360] on link "2" at bounding box center [384, 358] width 8 height 16
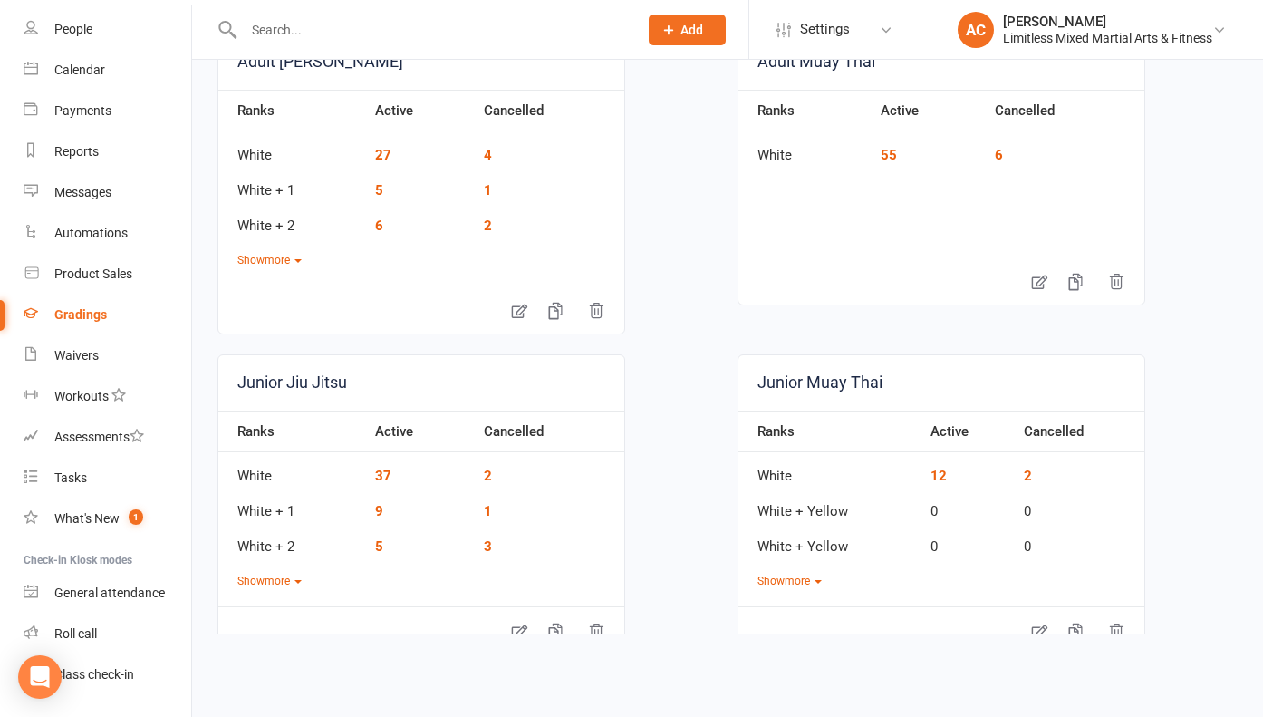
scroll to position [207, 0]
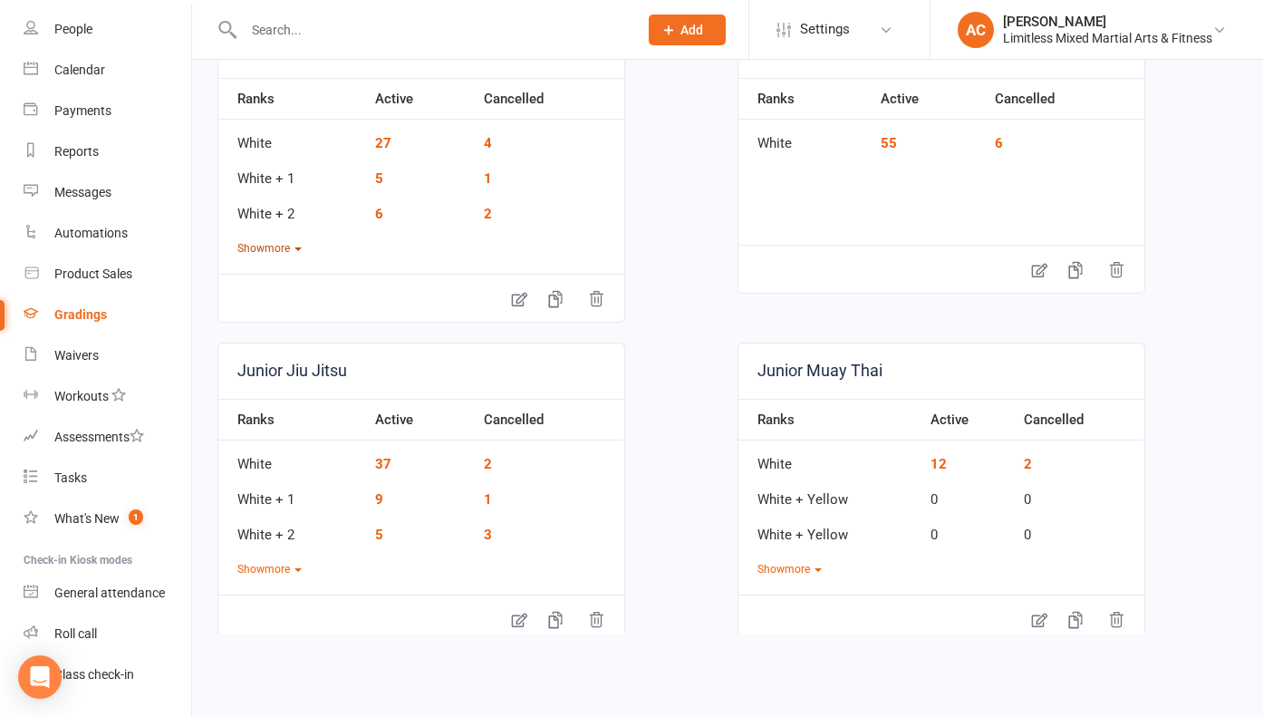
click at [262, 247] on button "Show more" at bounding box center [269, 248] width 64 height 17
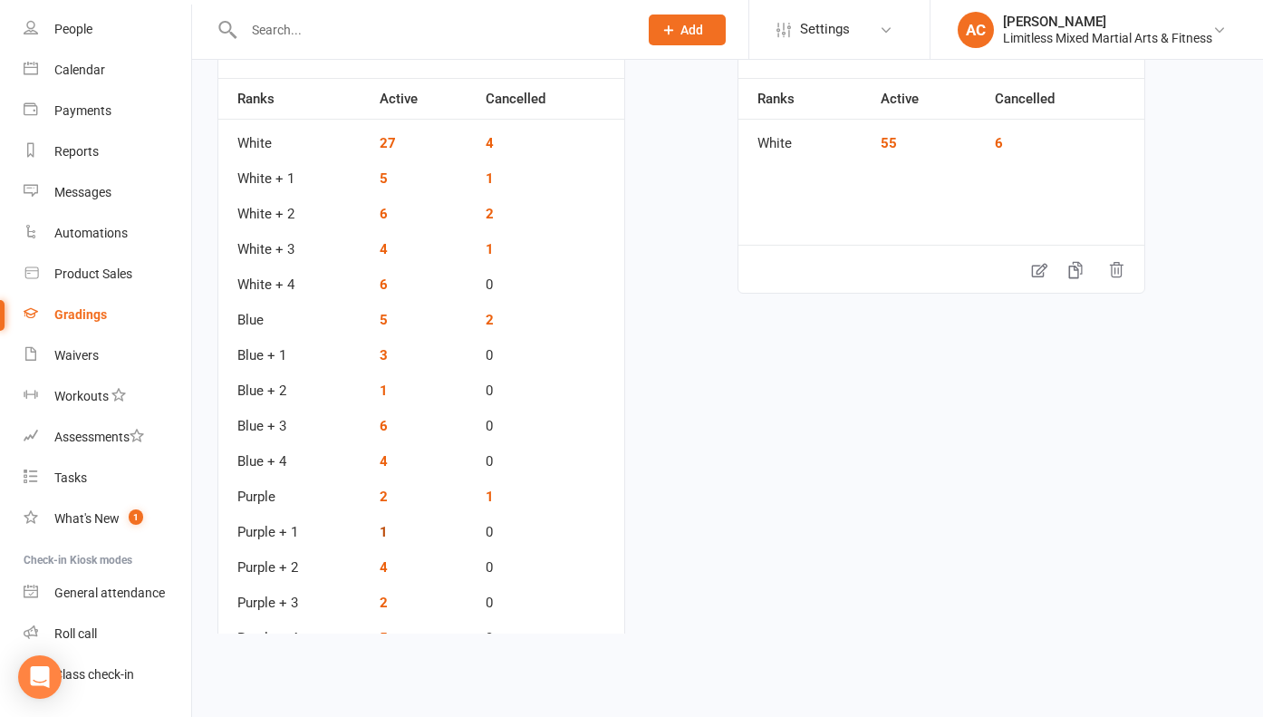
click at [387, 539] on td "1" at bounding box center [424, 525] width 106 height 35
click at [384, 533] on link "1" at bounding box center [384, 532] width 8 height 16
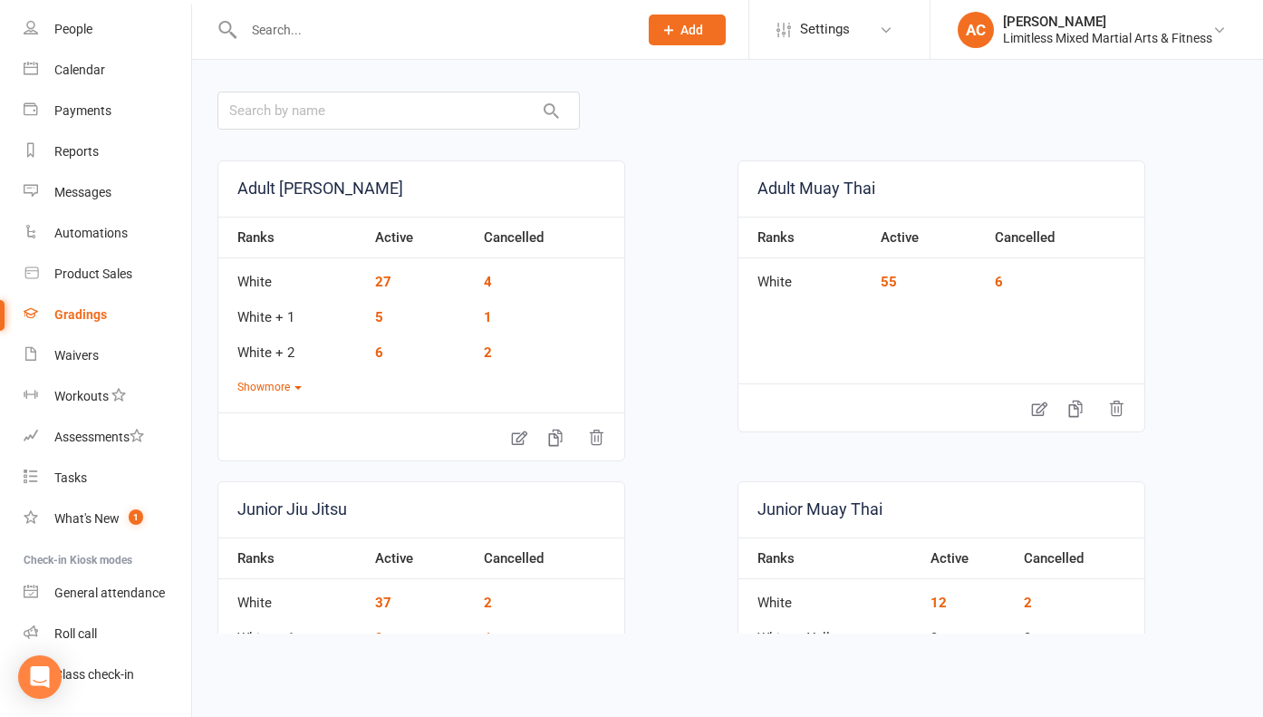
scroll to position [239, 0]
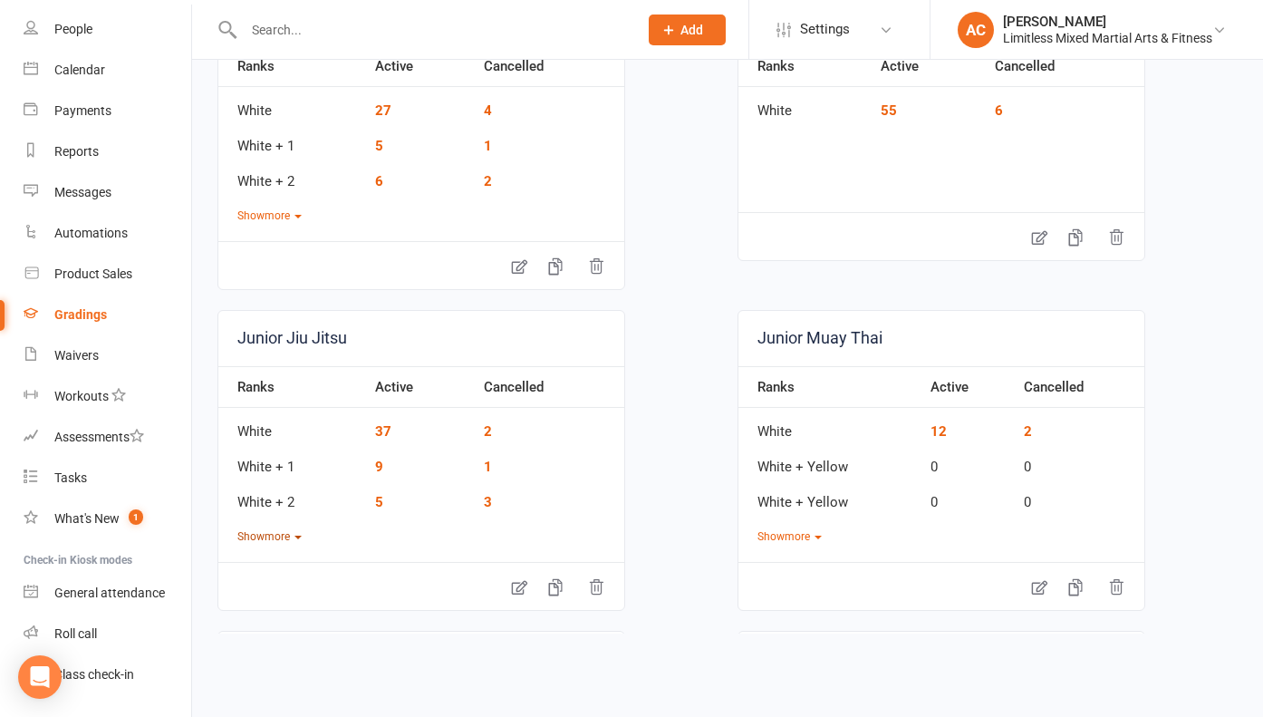
click at [281, 538] on button "Show more" at bounding box center [269, 536] width 64 height 17
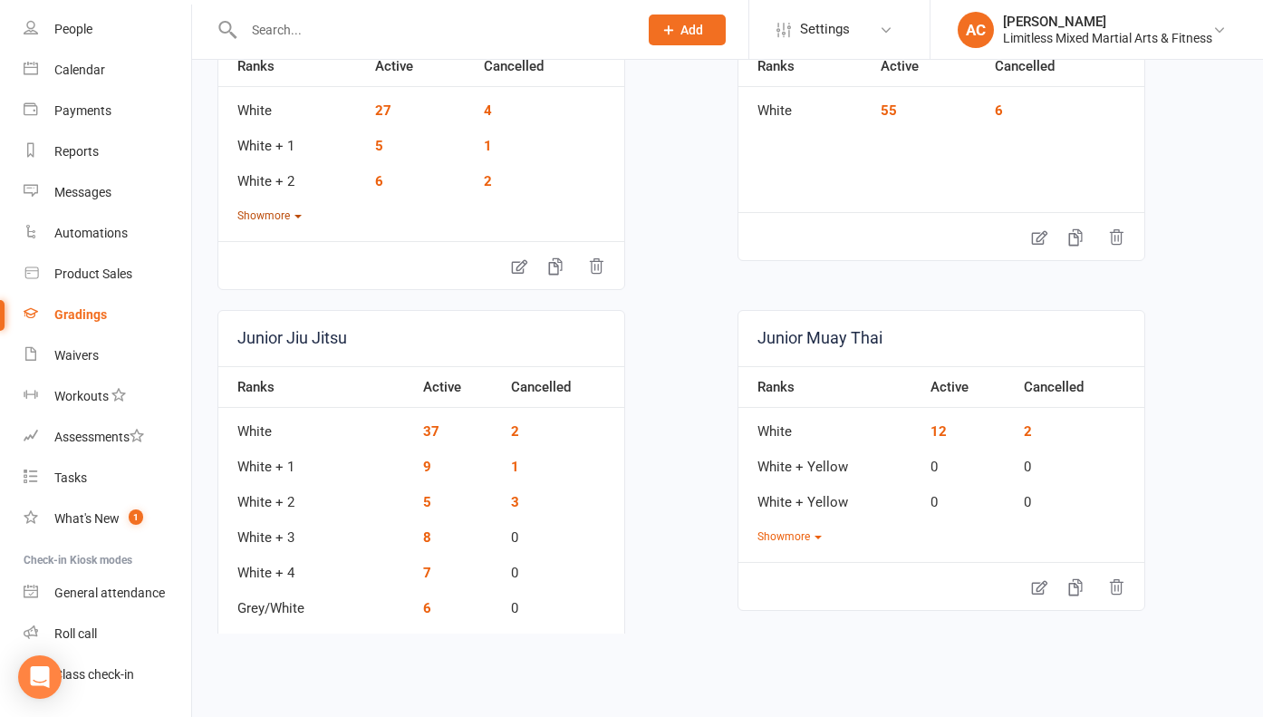
click at [258, 213] on button "Show more" at bounding box center [269, 215] width 64 height 17
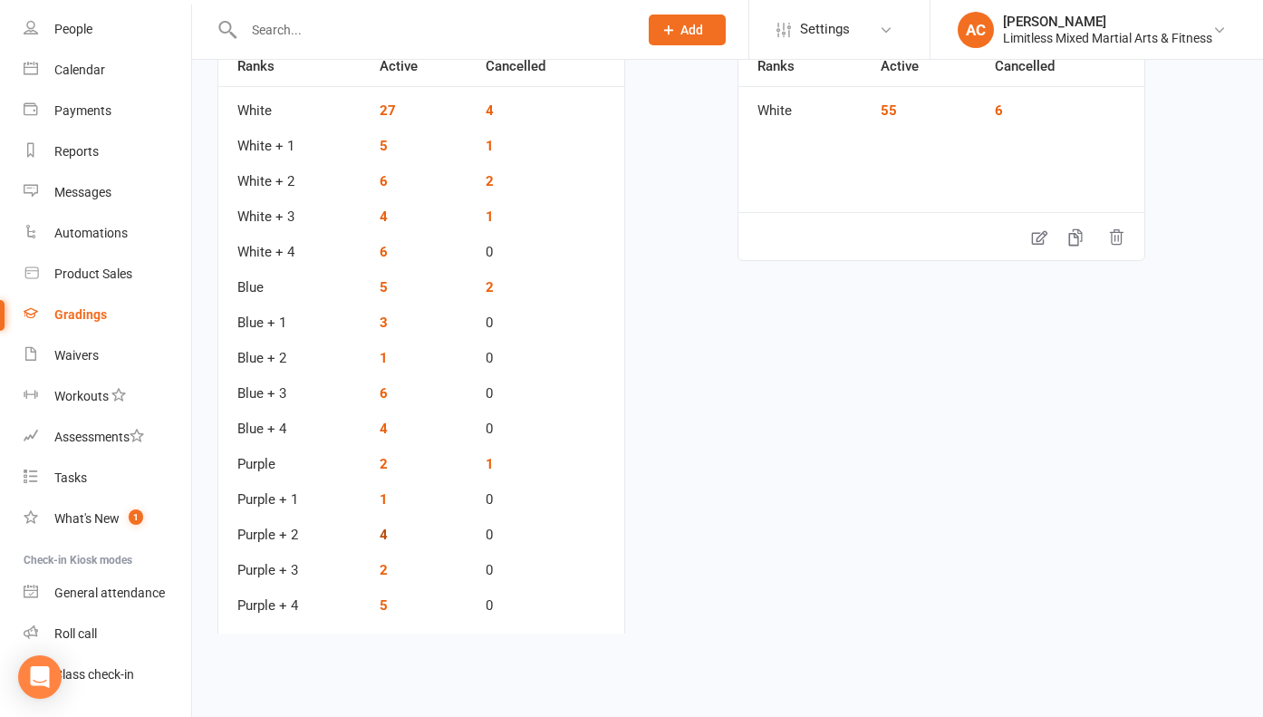
click at [381, 539] on link "4" at bounding box center [384, 534] width 8 height 16
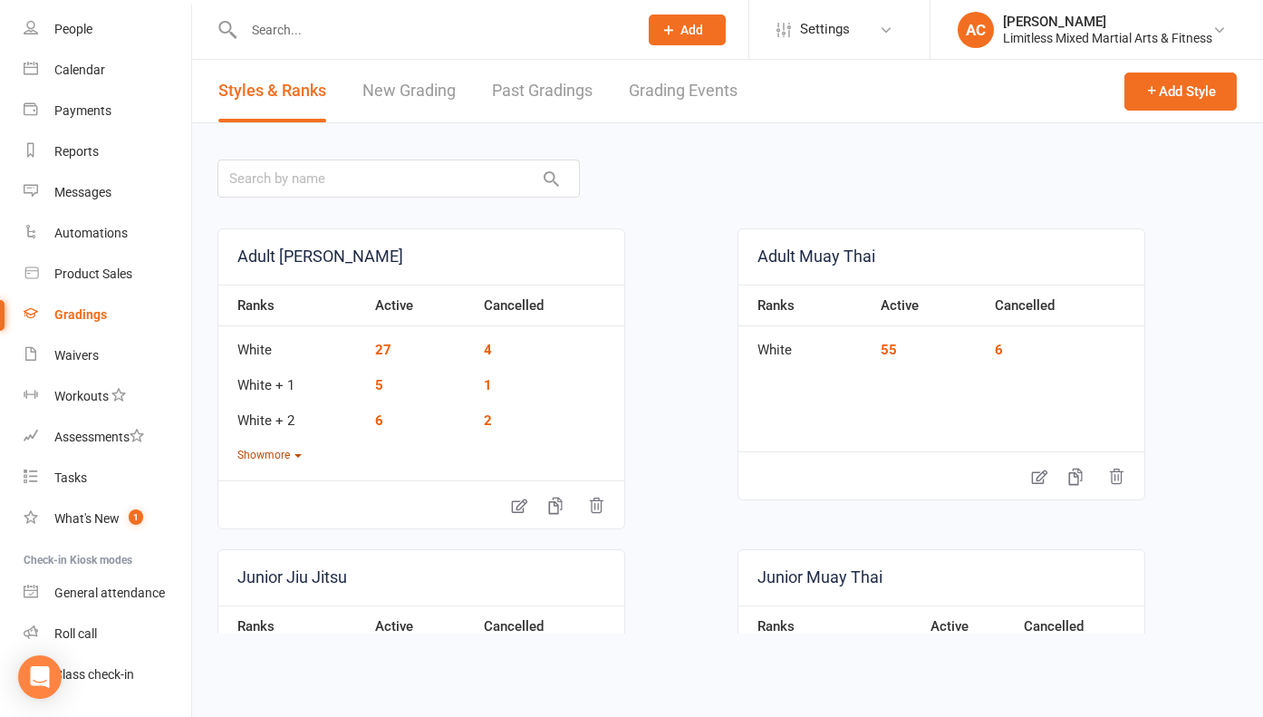
click at [283, 458] on button "Show more" at bounding box center [269, 455] width 64 height 17
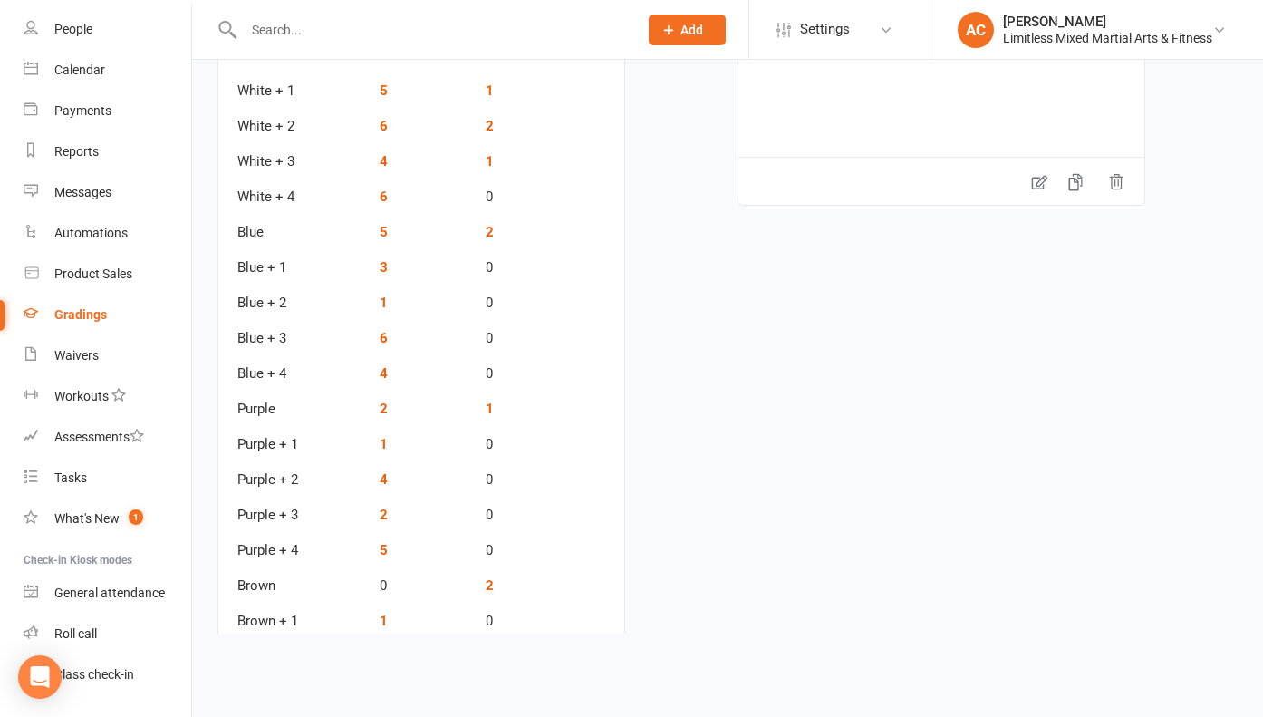
scroll to position [303, 0]
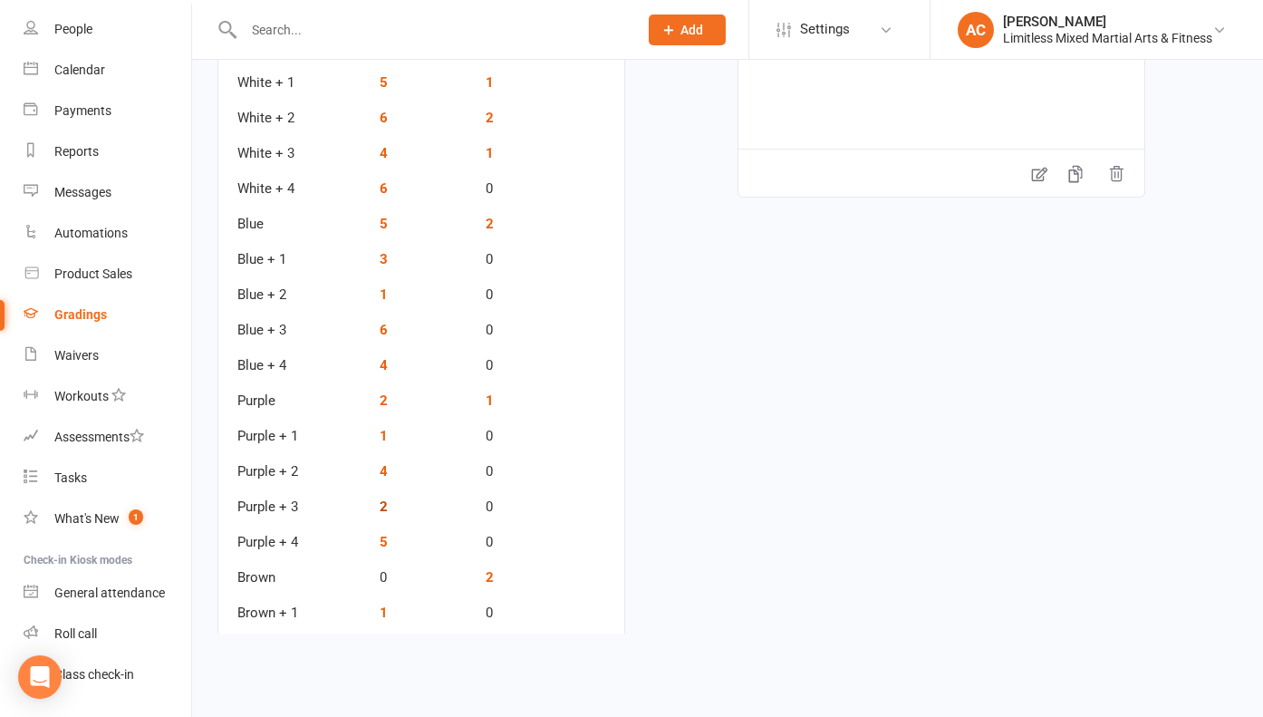
click at [386, 510] on link "2" at bounding box center [384, 506] width 8 height 16
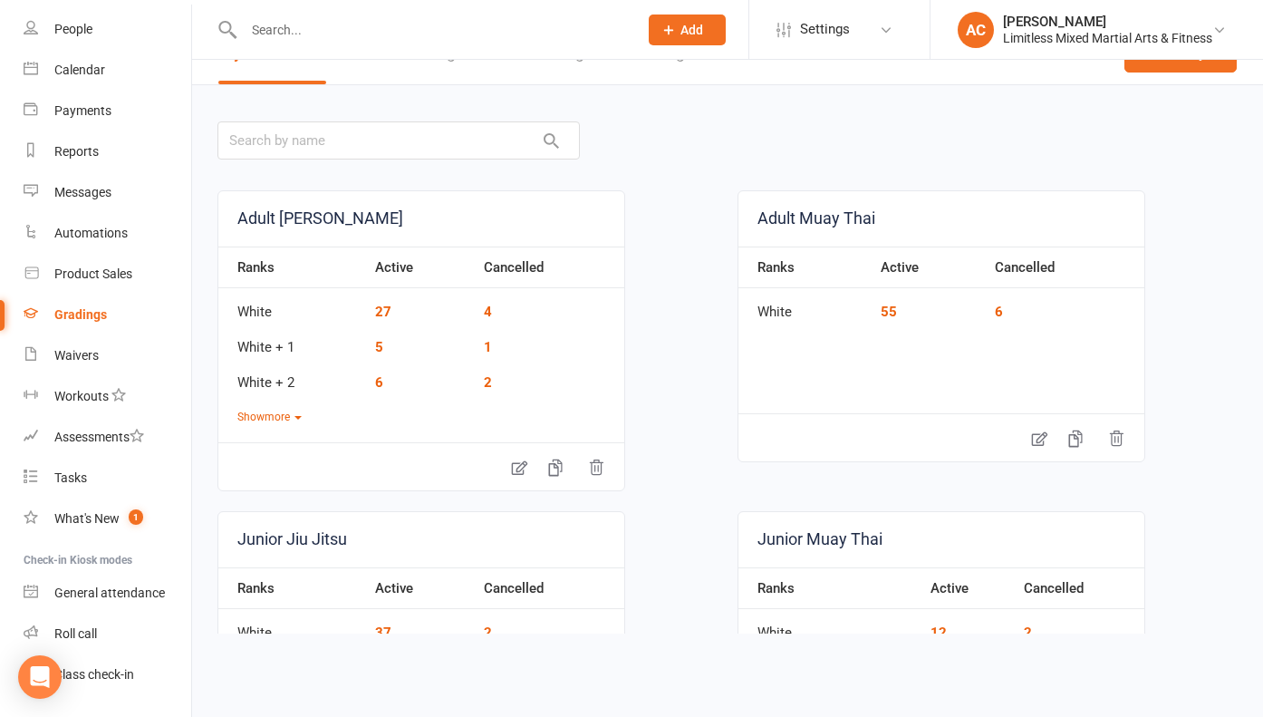
scroll to position [39, 0]
click at [279, 415] on button "Show more" at bounding box center [269, 416] width 64 height 17
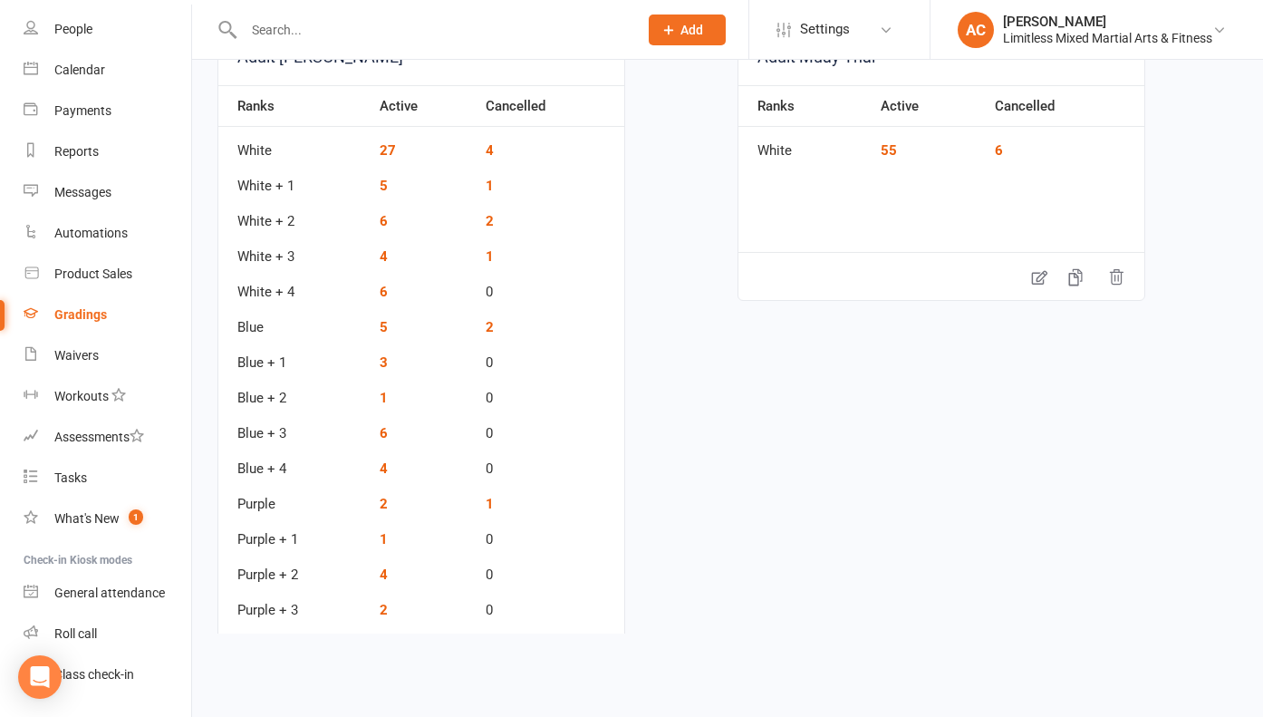
scroll to position [239, 0]
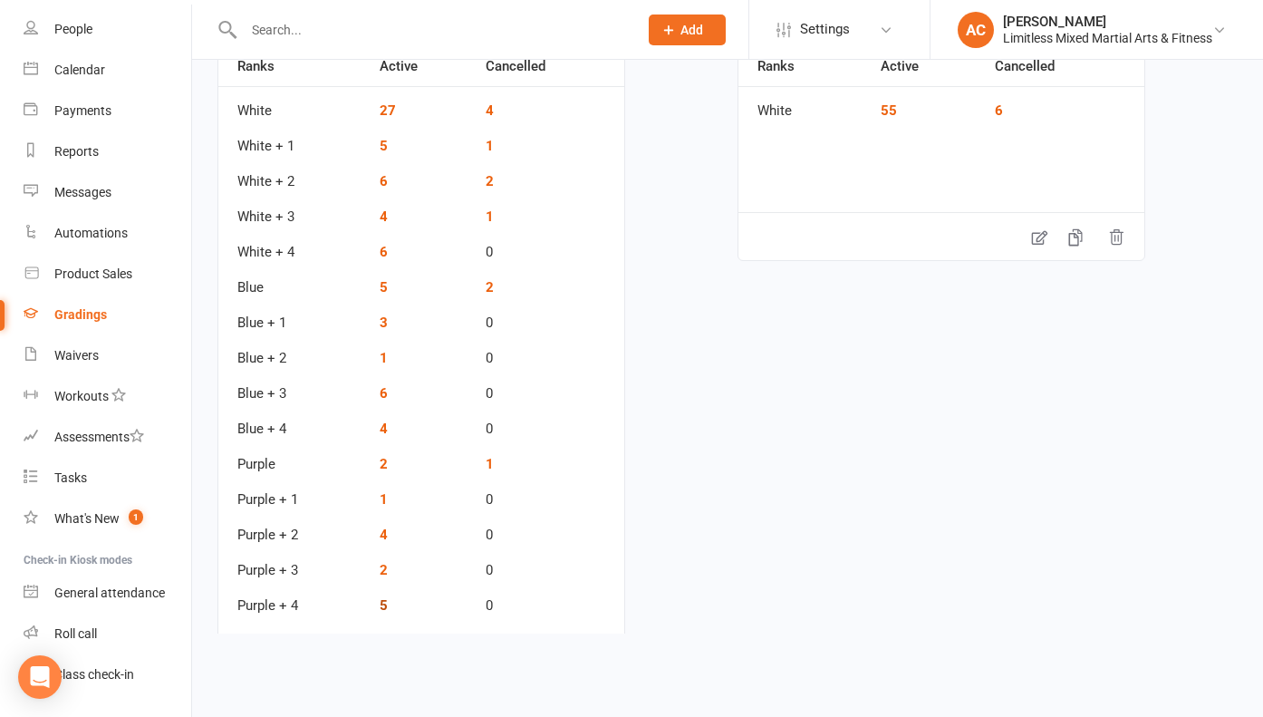
click at [387, 597] on link "5" at bounding box center [384, 605] width 8 height 16
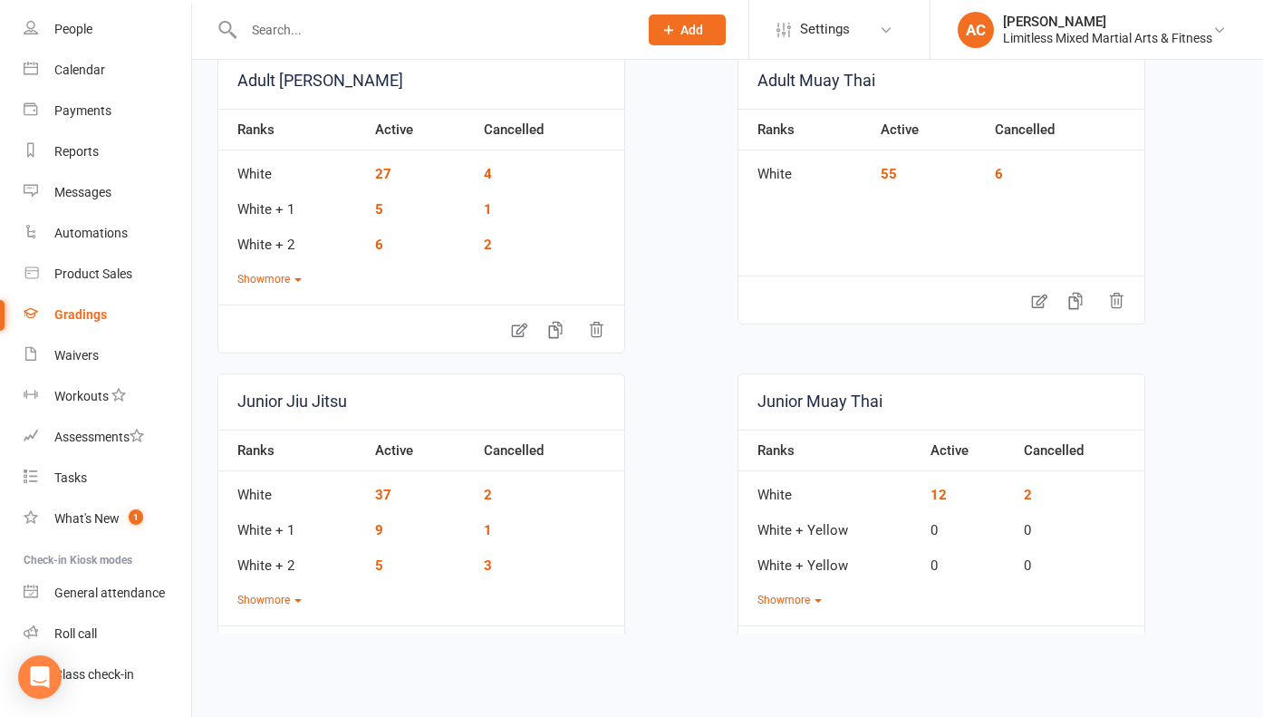
scroll to position [189, 0]
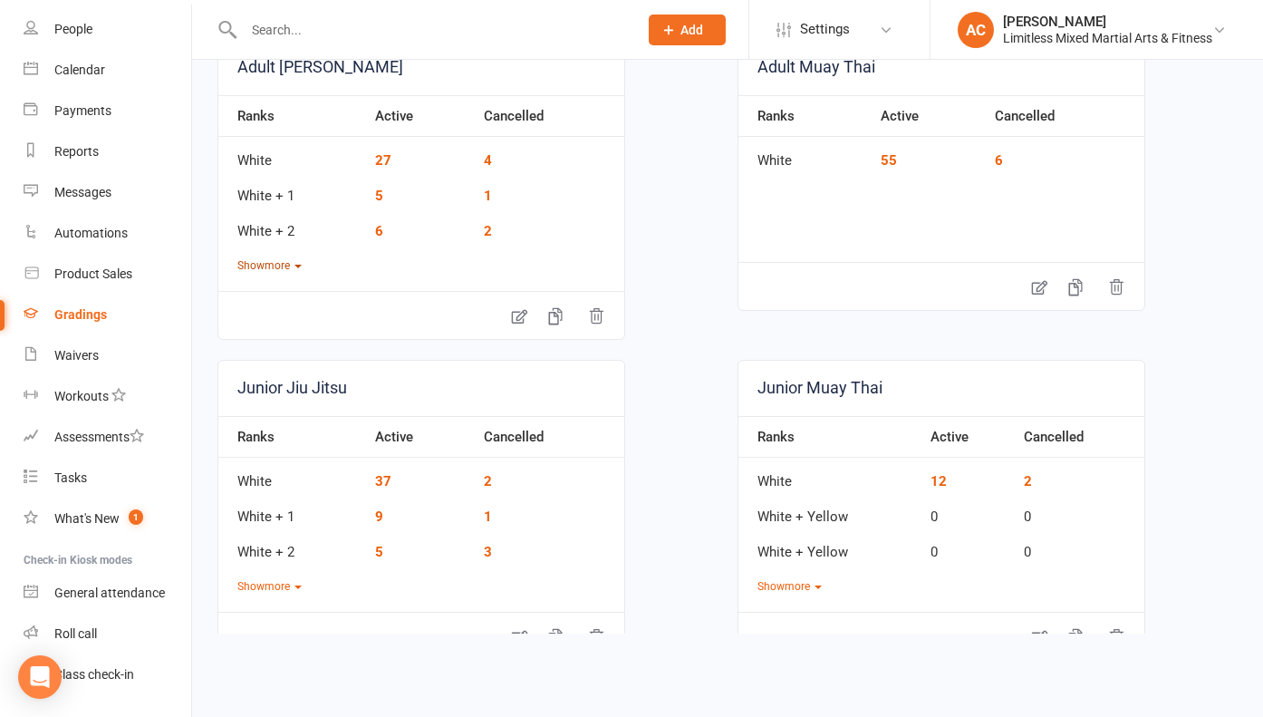
click at [275, 273] on button "Show more" at bounding box center [269, 265] width 64 height 17
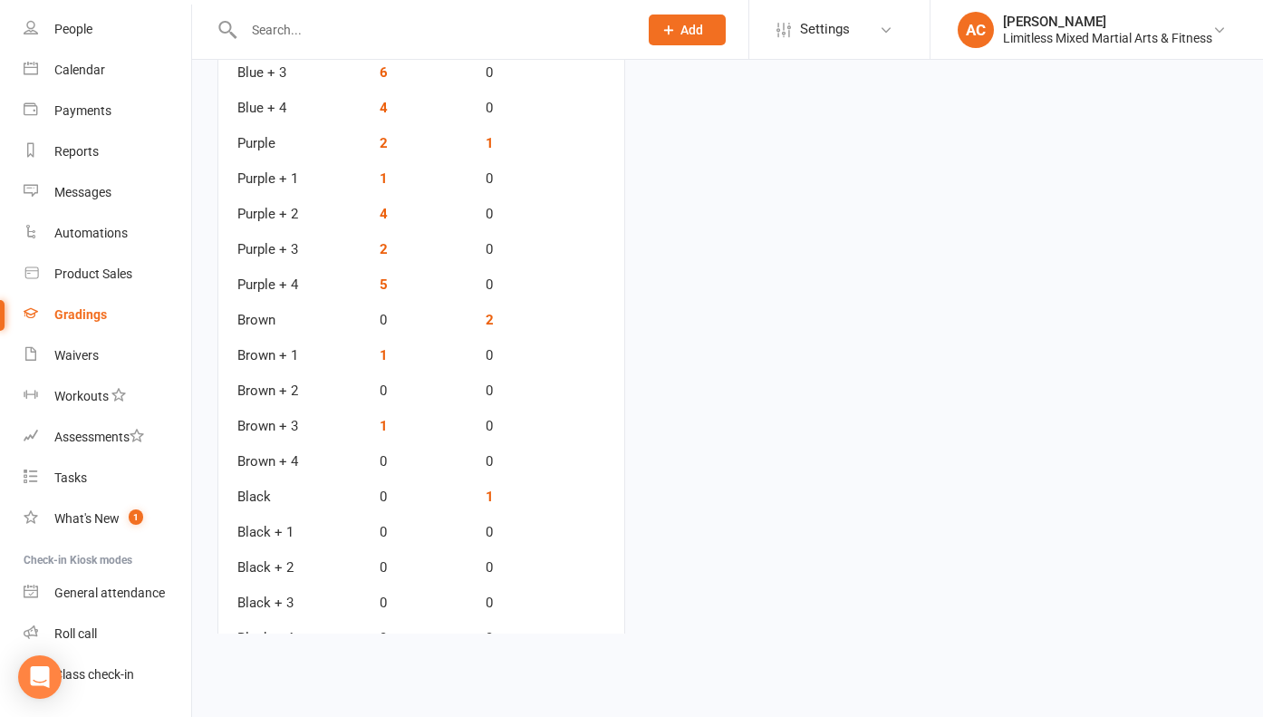
scroll to position [561, 0]
click at [386, 425] on link "1" at bounding box center [384, 425] width 8 height 16
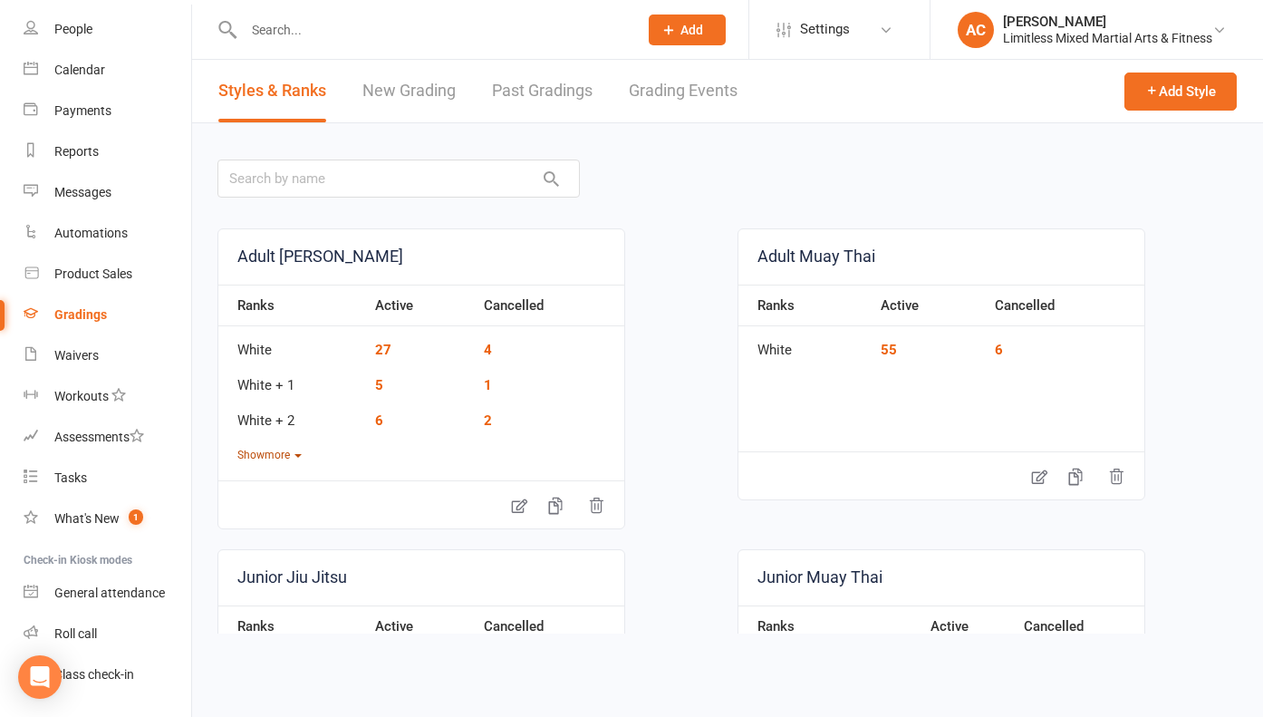
click at [256, 451] on button "Show more" at bounding box center [269, 455] width 64 height 17
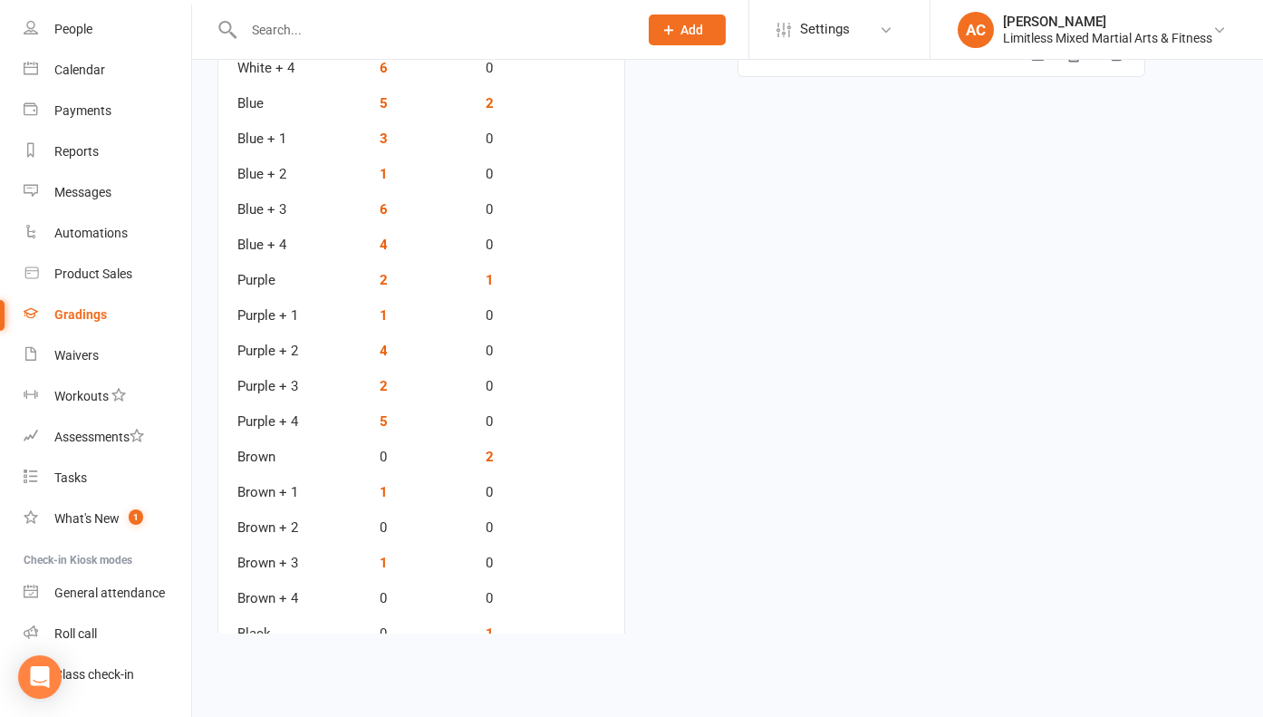
scroll to position [434, 0]
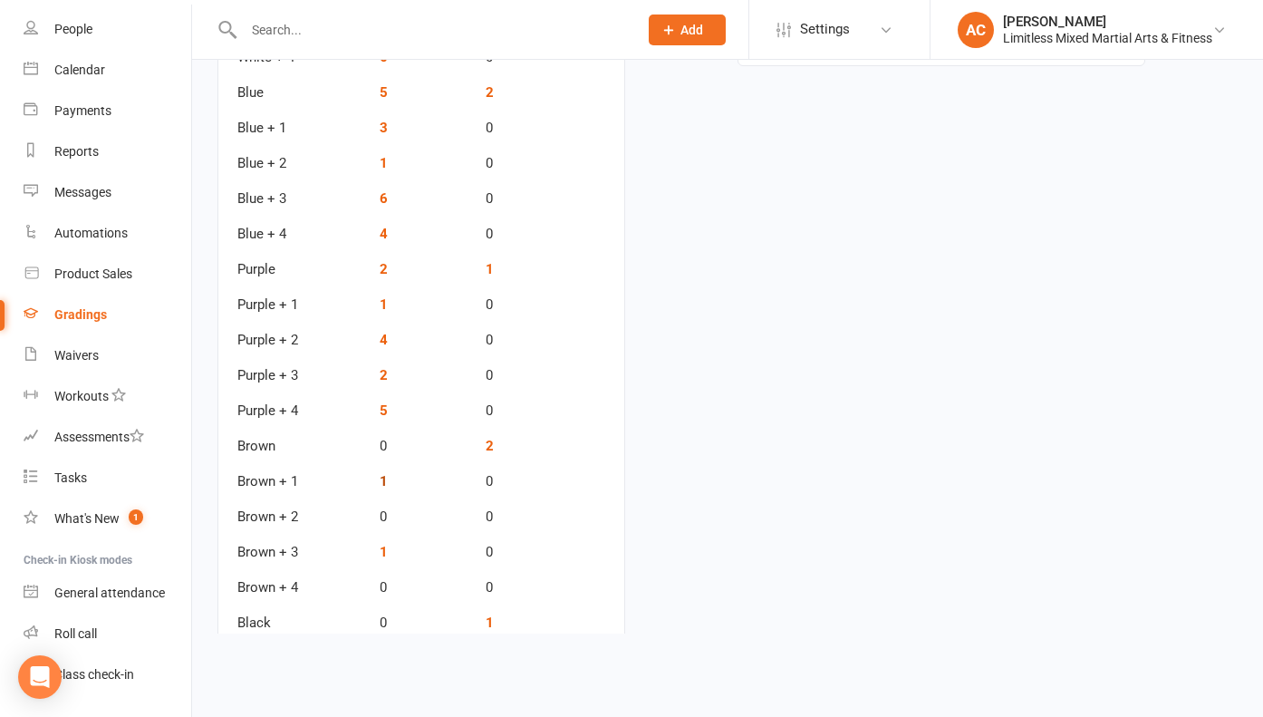
click at [387, 482] on link "1" at bounding box center [384, 481] width 8 height 16
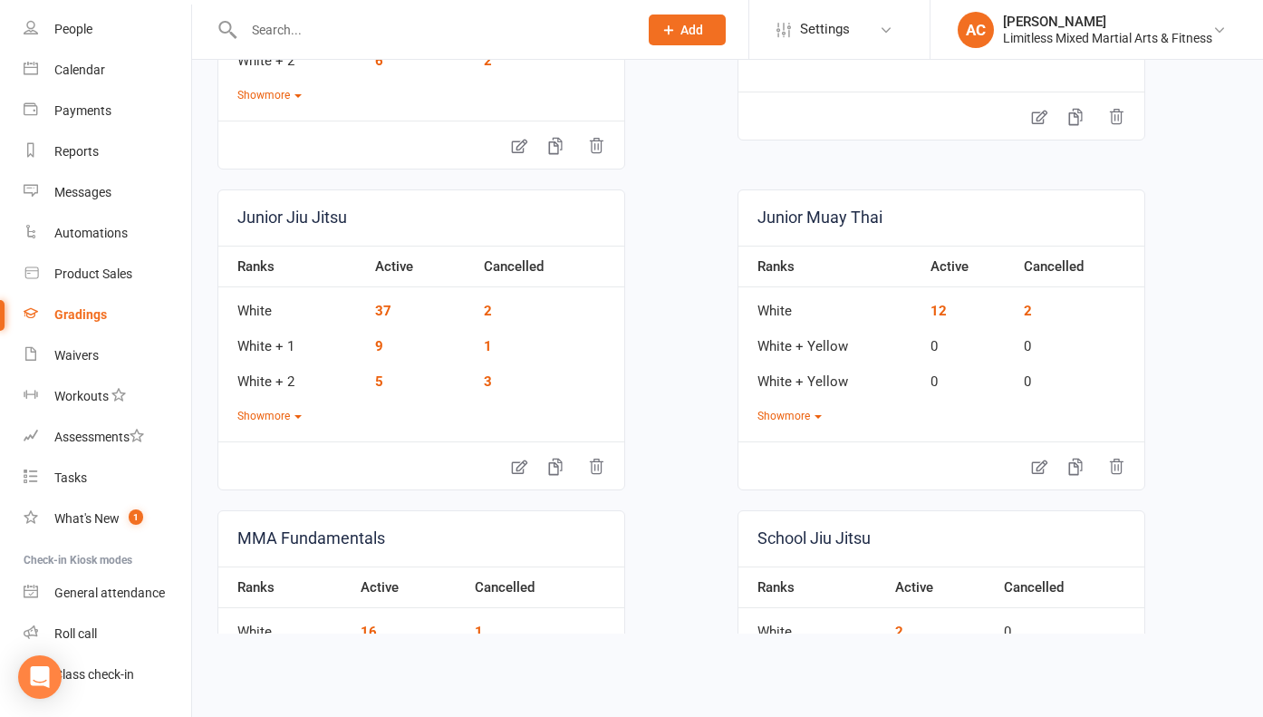
scroll to position [269, 0]
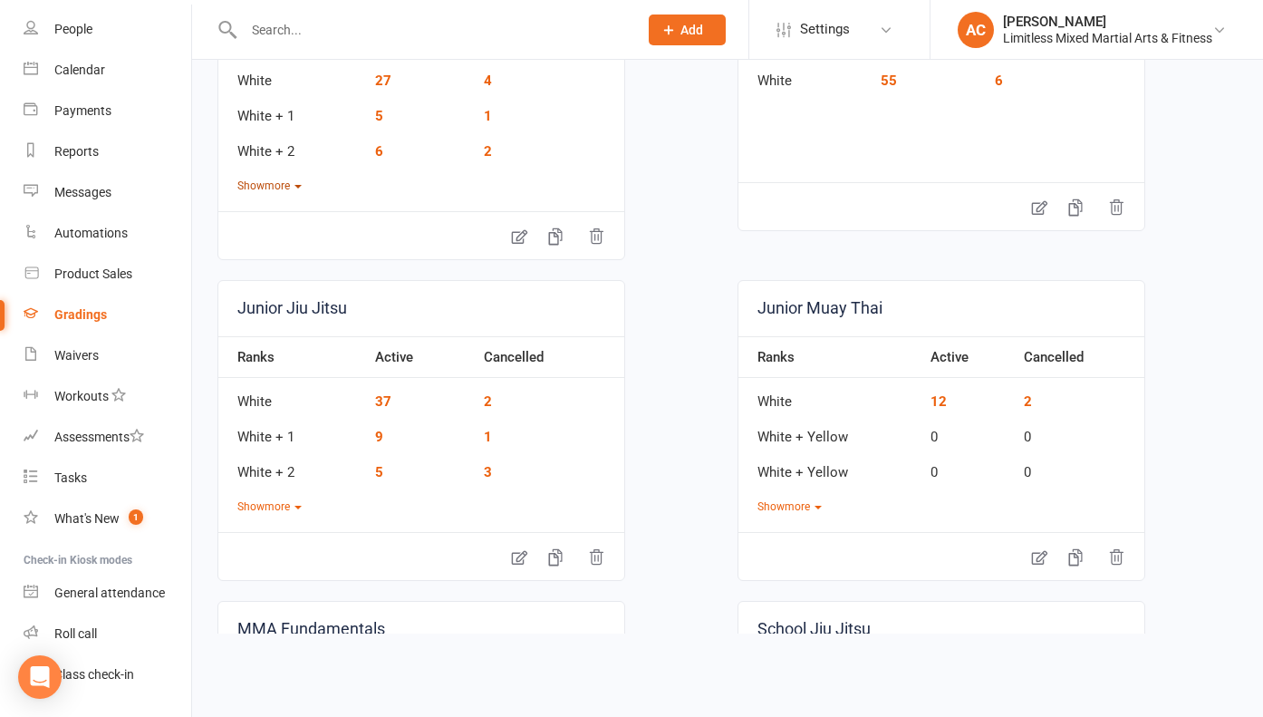
click at [271, 186] on button "Show more" at bounding box center [269, 186] width 64 height 17
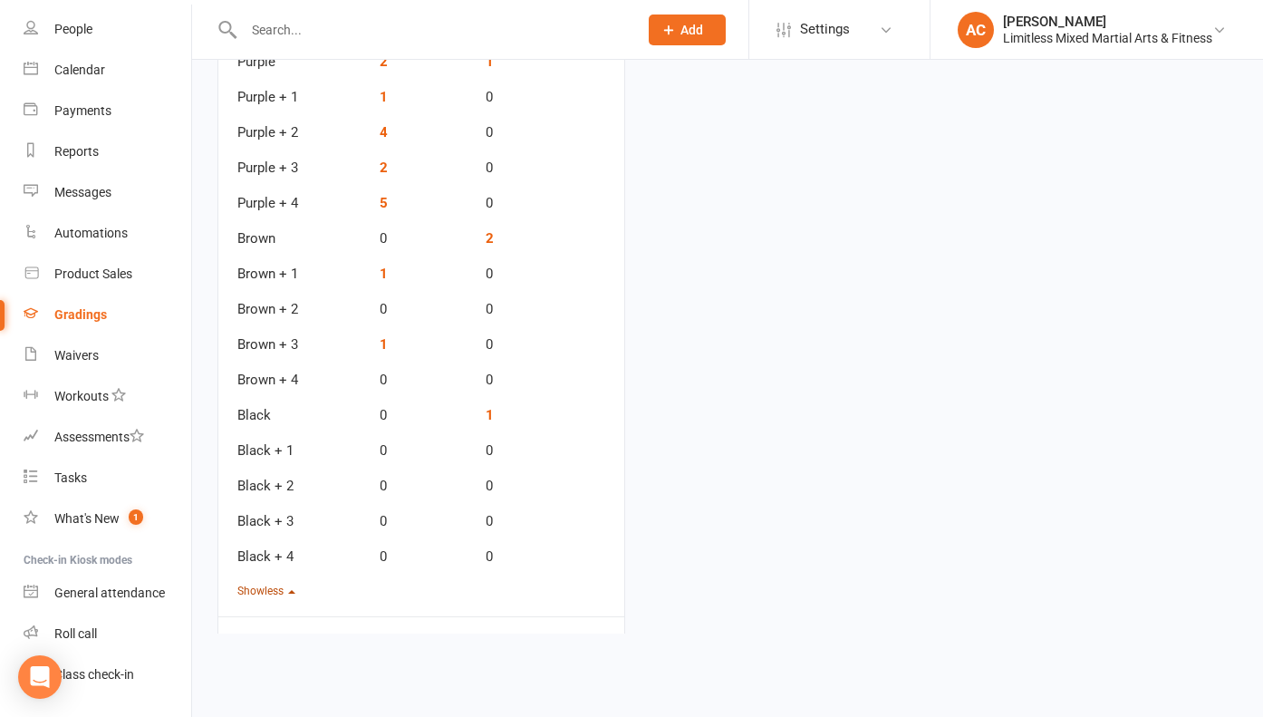
scroll to position [660, 0]
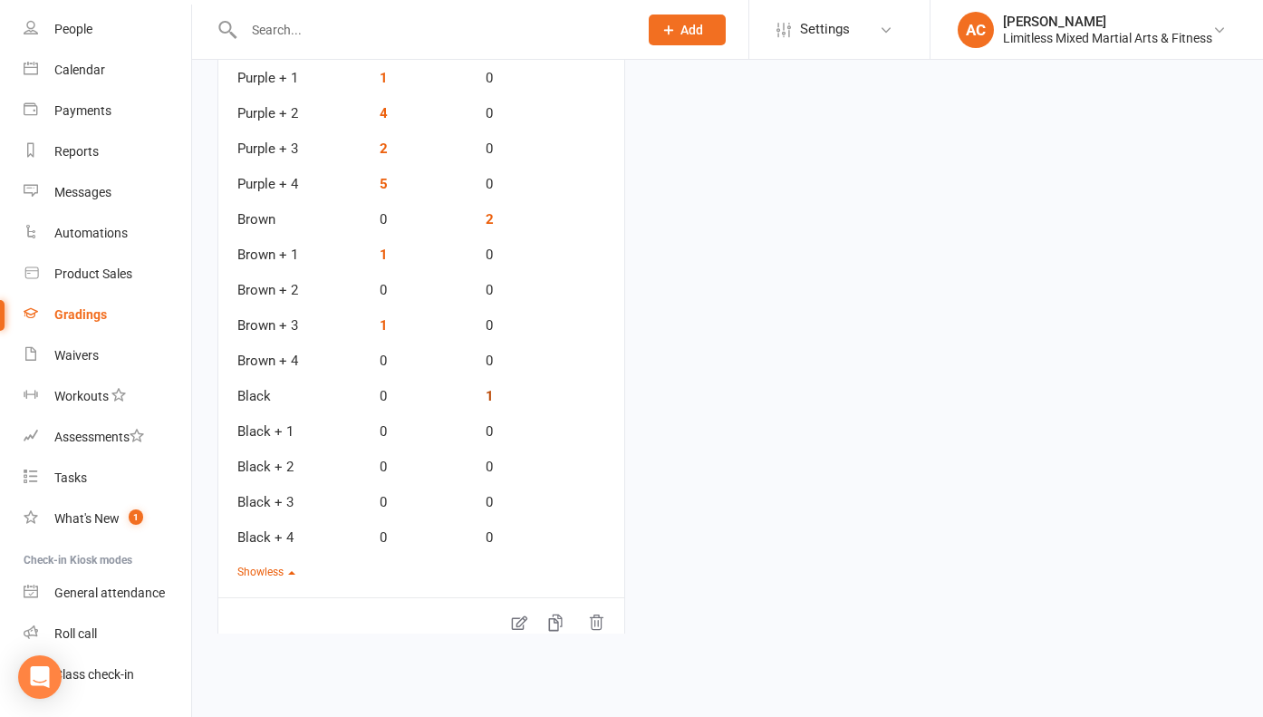
click at [489, 397] on link "1" at bounding box center [490, 396] width 8 height 16
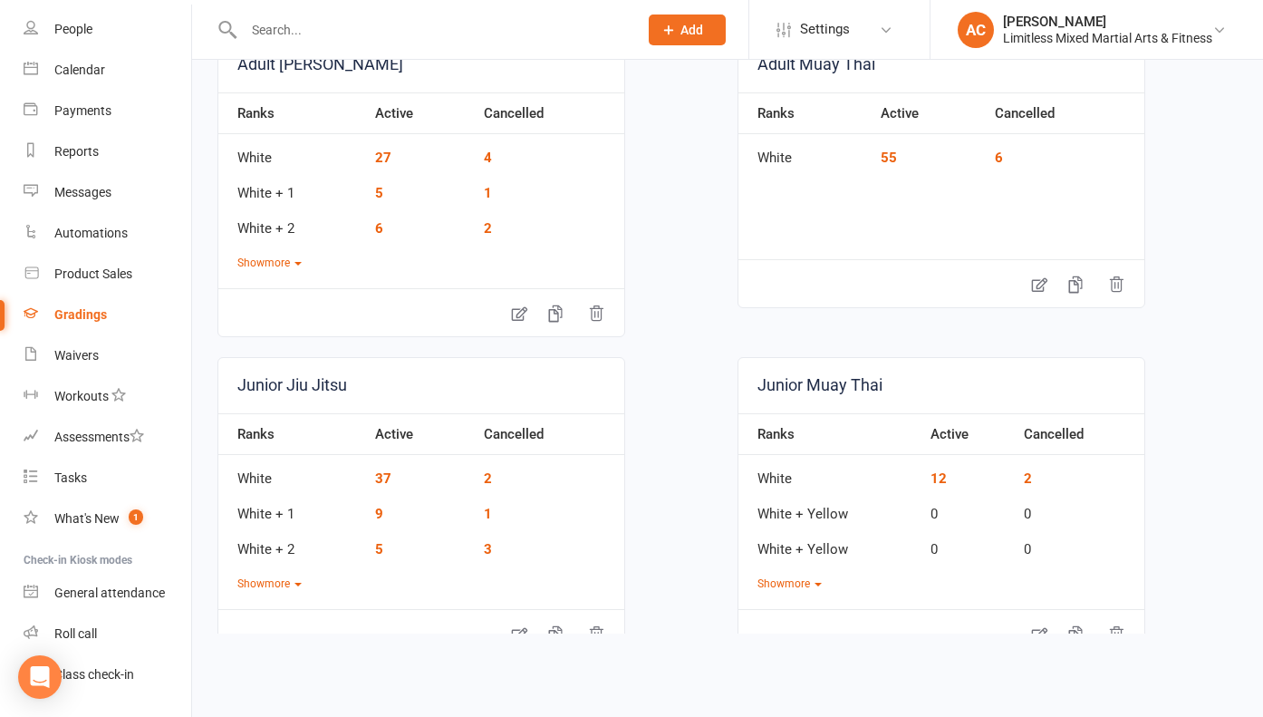
scroll to position [217, 0]
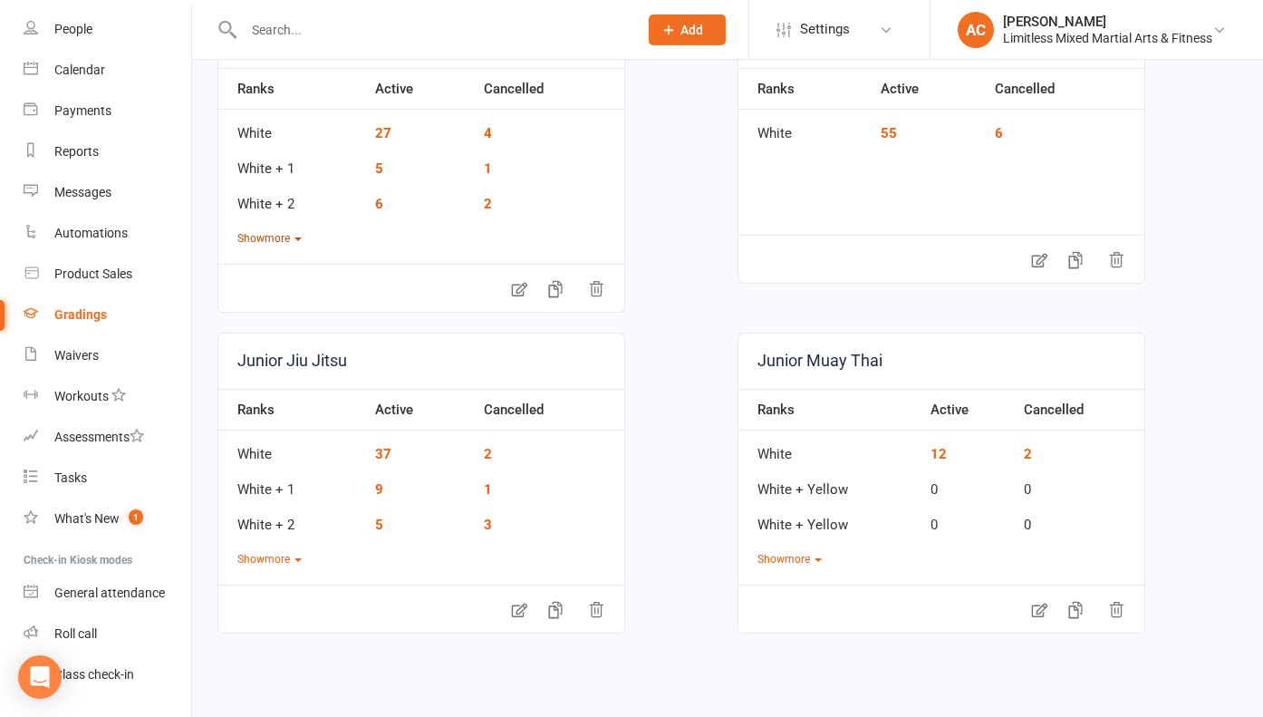
click at [265, 235] on button "Show more" at bounding box center [269, 238] width 64 height 17
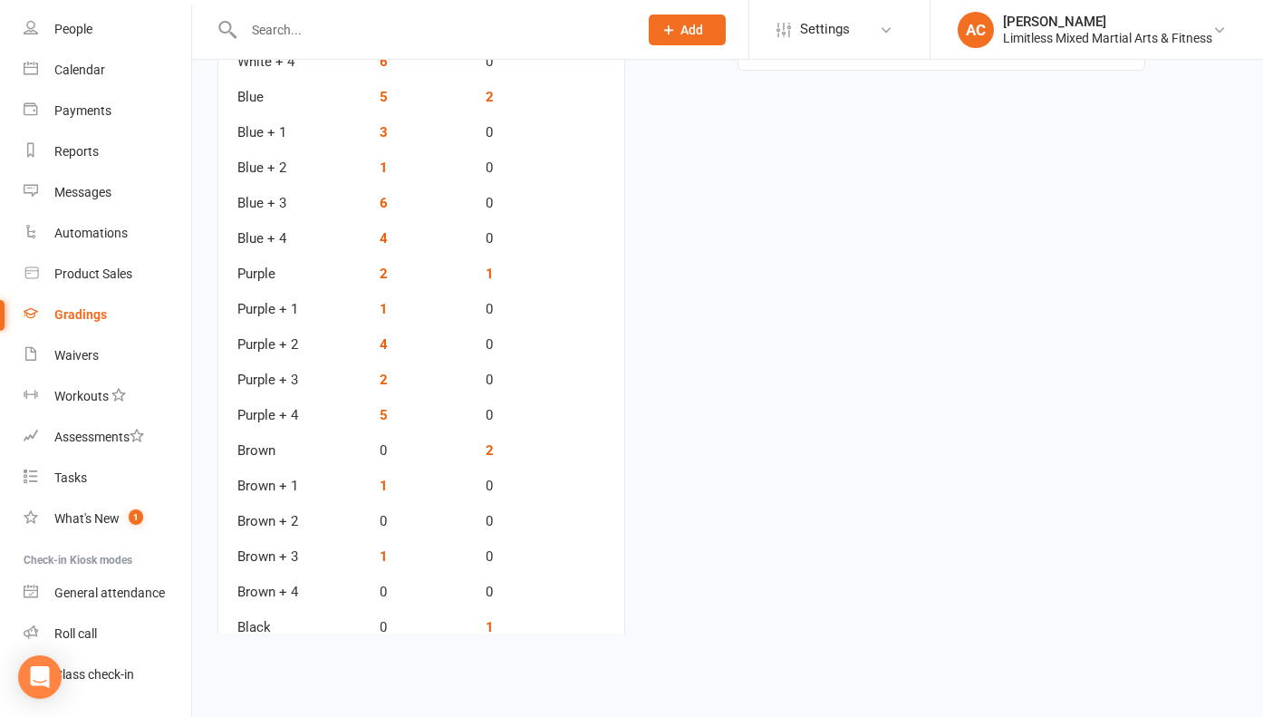
scroll to position [407, 0]
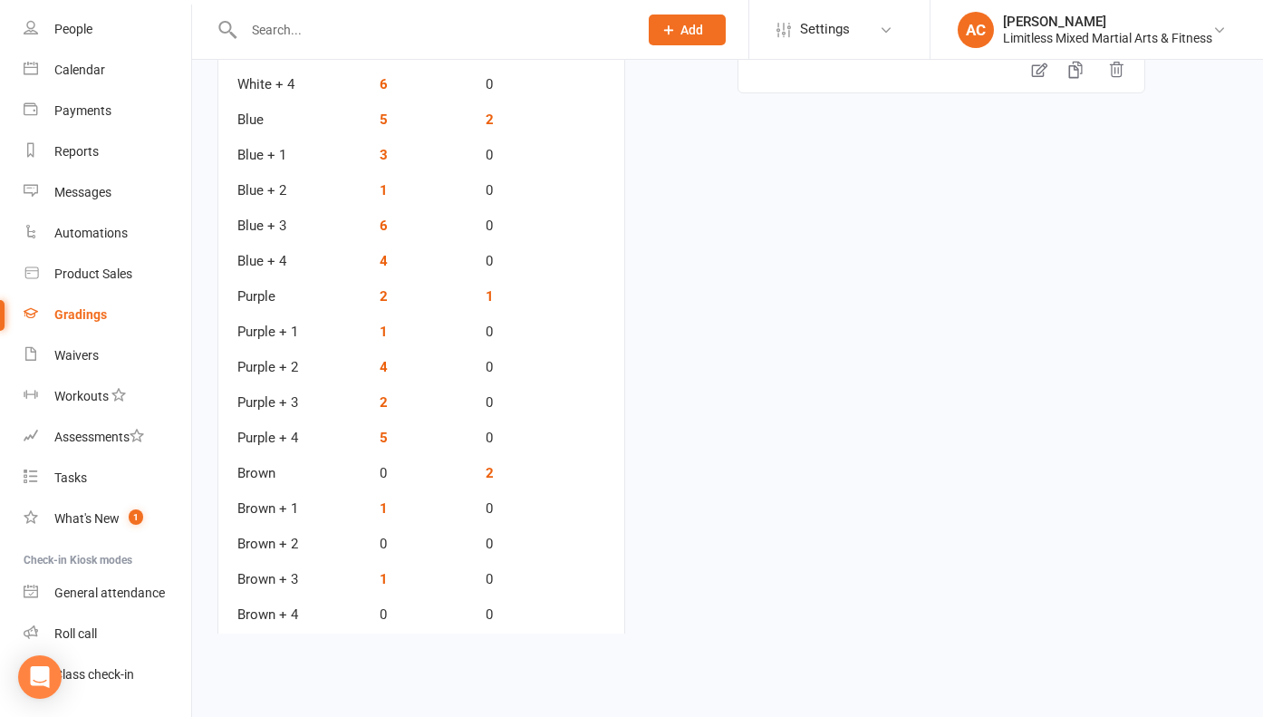
click at [304, 42] on input "text" at bounding box center [431, 29] width 387 height 25
click at [485, 473] on td "2" at bounding box center [551, 466] width 148 height 35
click at [487, 472] on link "2" at bounding box center [490, 473] width 8 height 16
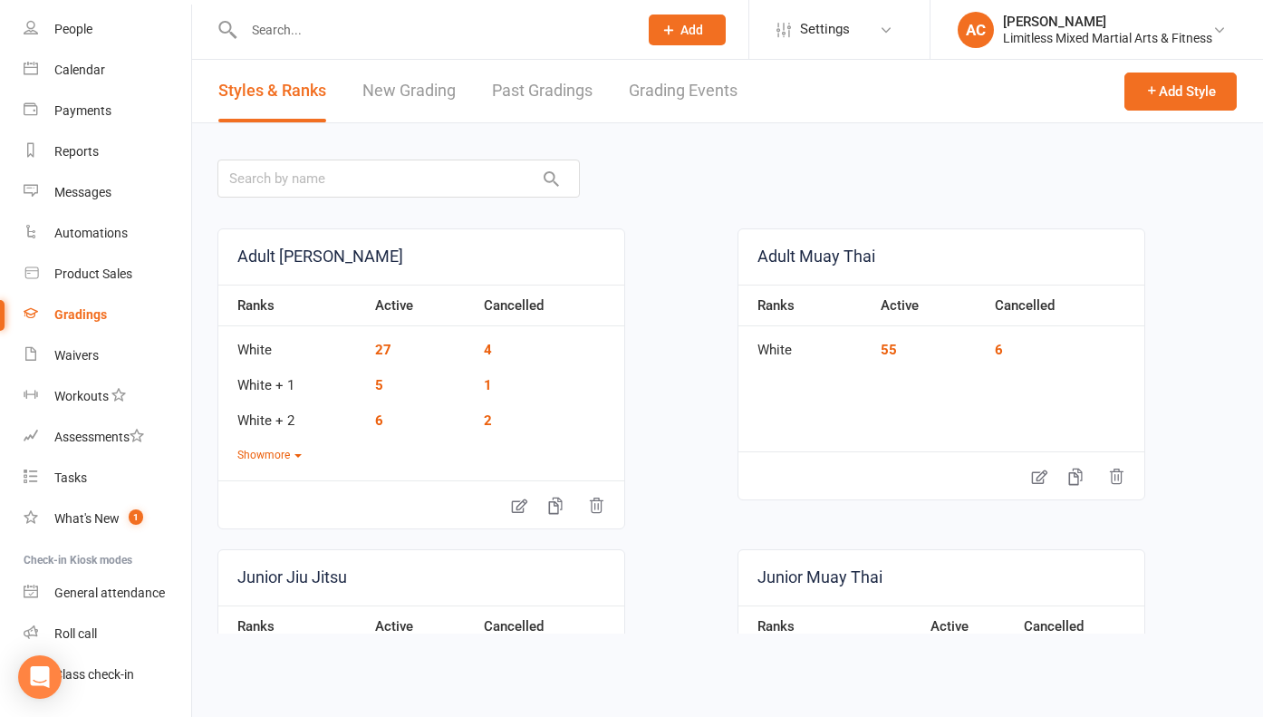
click at [276, 44] on div at bounding box center [421, 29] width 408 height 59
click at [276, 35] on input "text" at bounding box center [431, 29] width 387 height 25
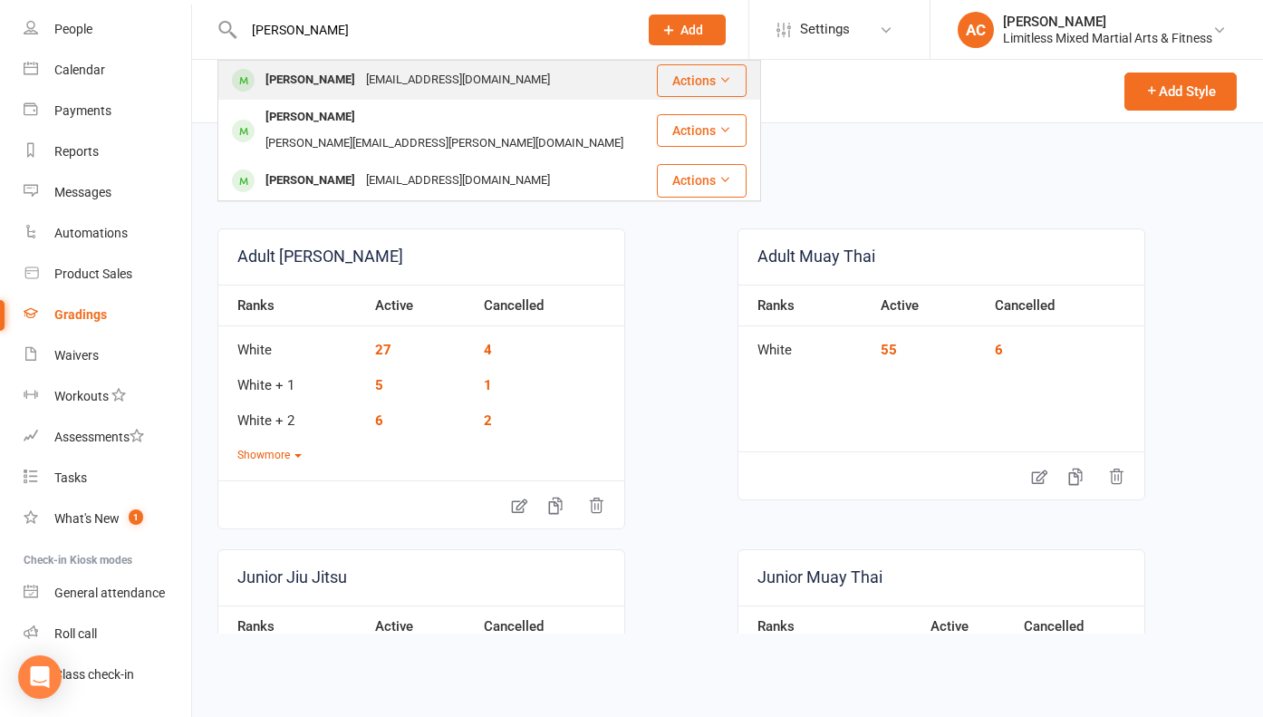
type input "[PERSON_NAME]"
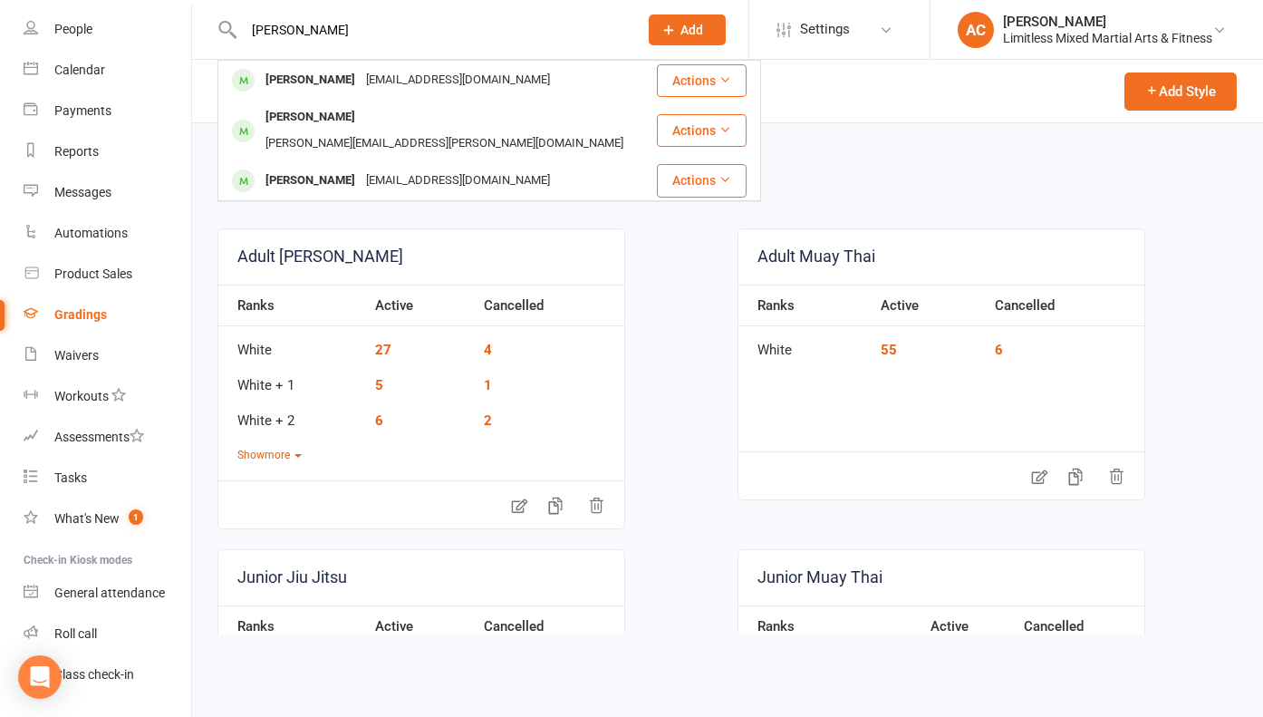
click at [317, 90] on div "[PERSON_NAME]" at bounding box center [310, 80] width 101 height 26
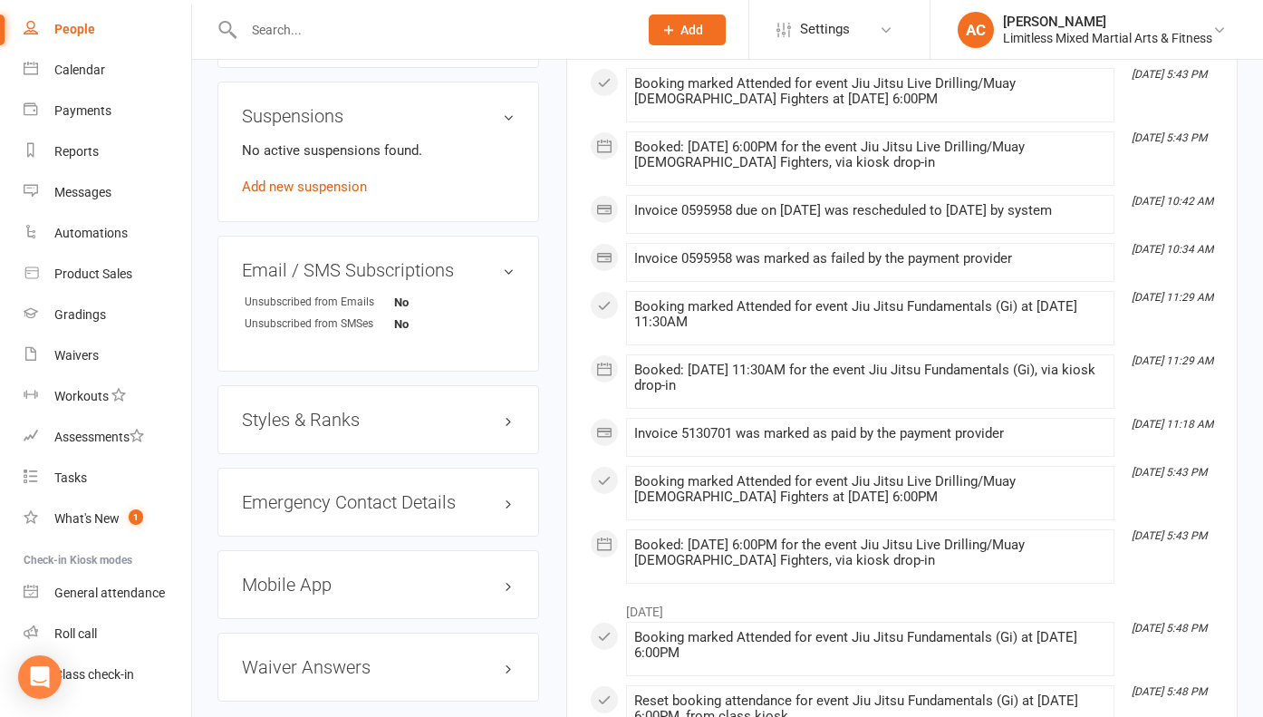
scroll to position [1124, 0]
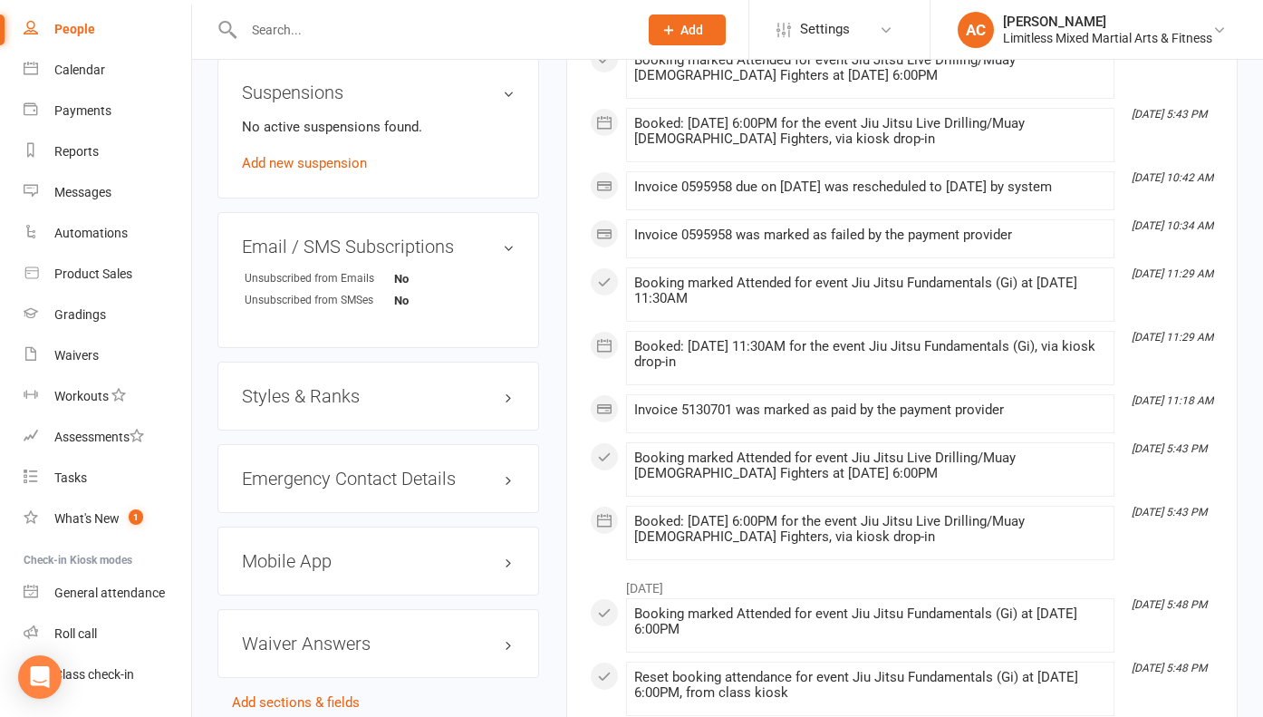
click at [387, 406] on h3 "Styles & Ranks" at bounding box center [378, 396] width 273 height 20
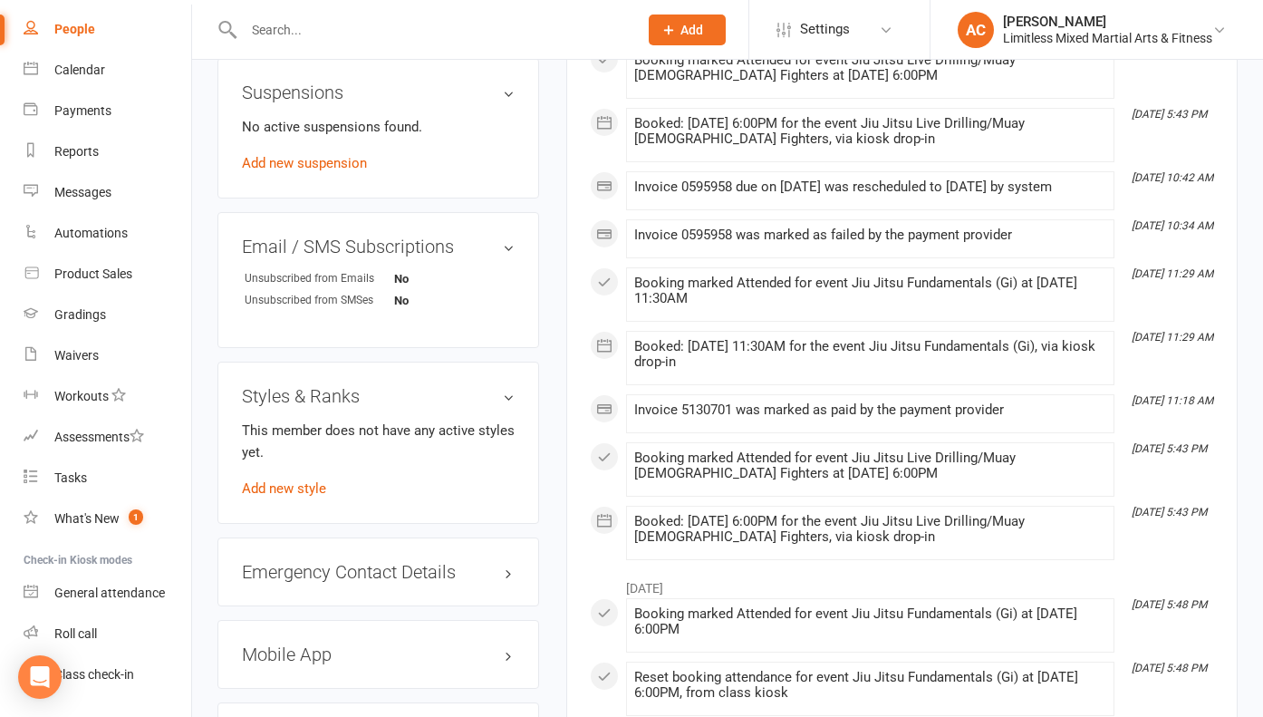
click at [383, 404] on h3 "Styles & Ranks" at bounding box center [378, 396] width 273 height 20
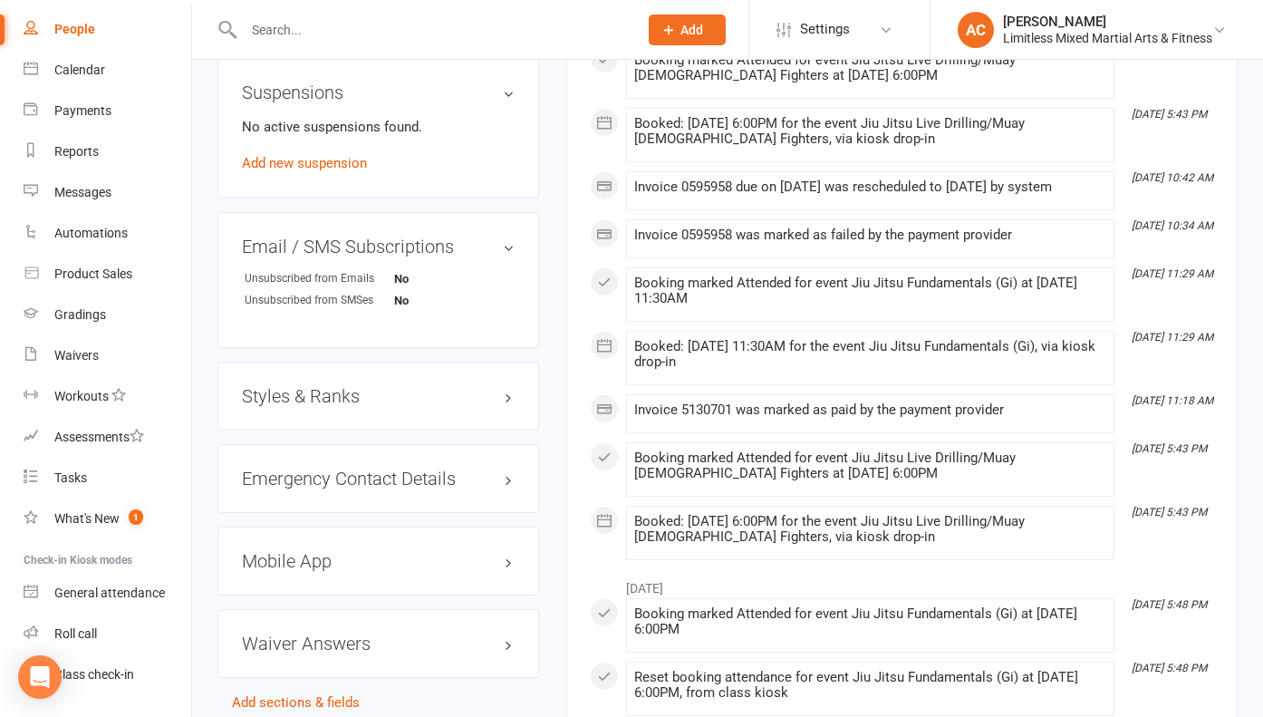
click at [382, 405] on h3 "Styles & Ranks" at bounding box center [378, 396] width 273 height 20
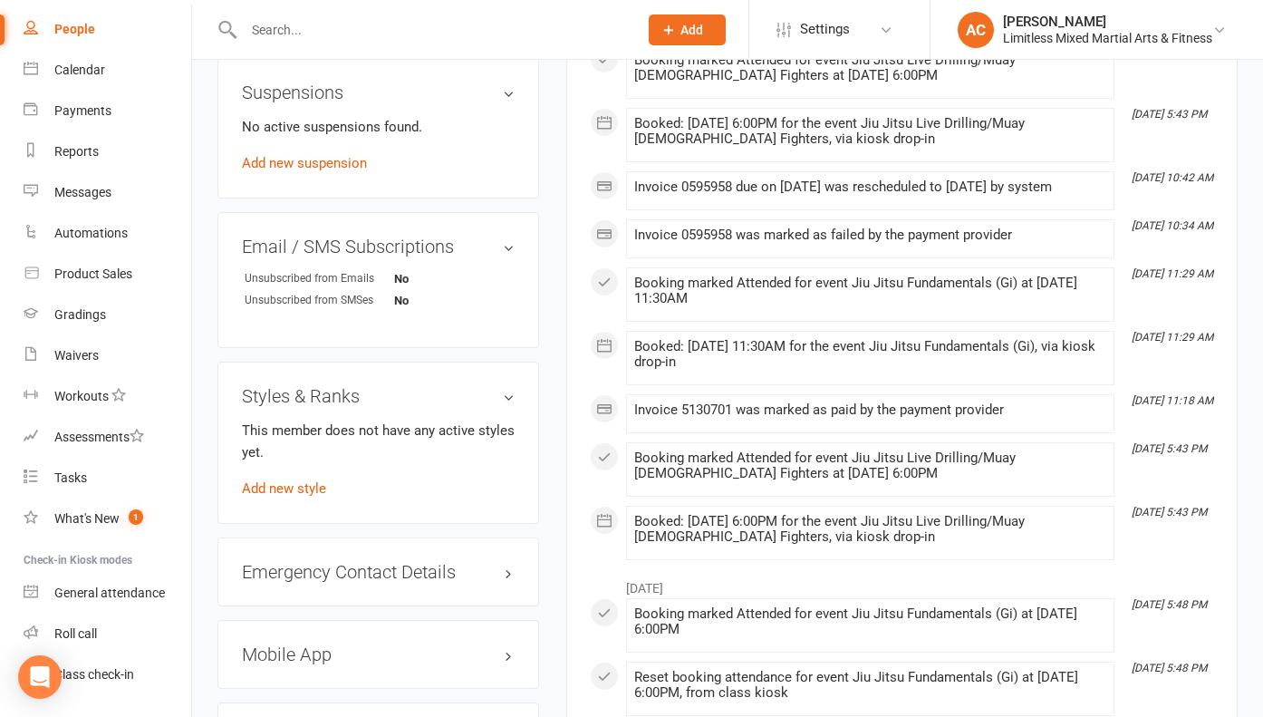
click at [381, 405] on h3 "Styles & Ranks" at bounding box center [378, 396] width 273 height 20
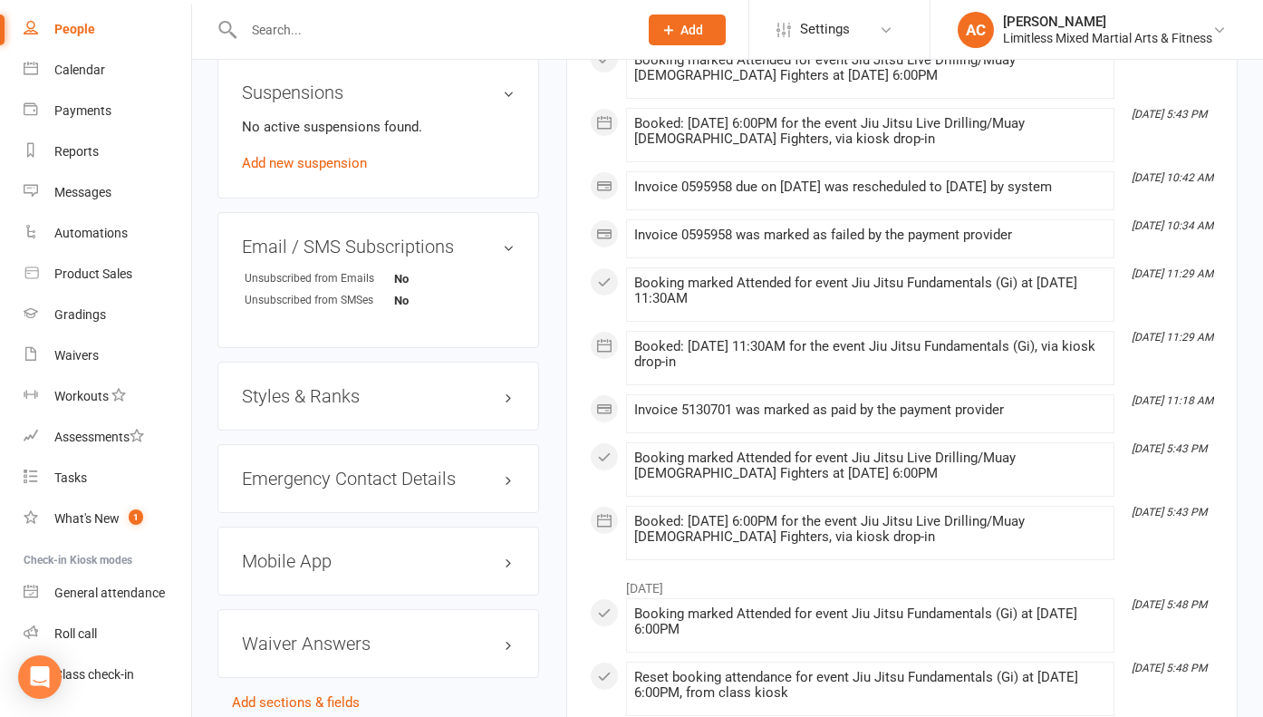
click at [385, 406] on h3 "Styles & Ranks" at bounding box center [378, 396] width 273 height 20
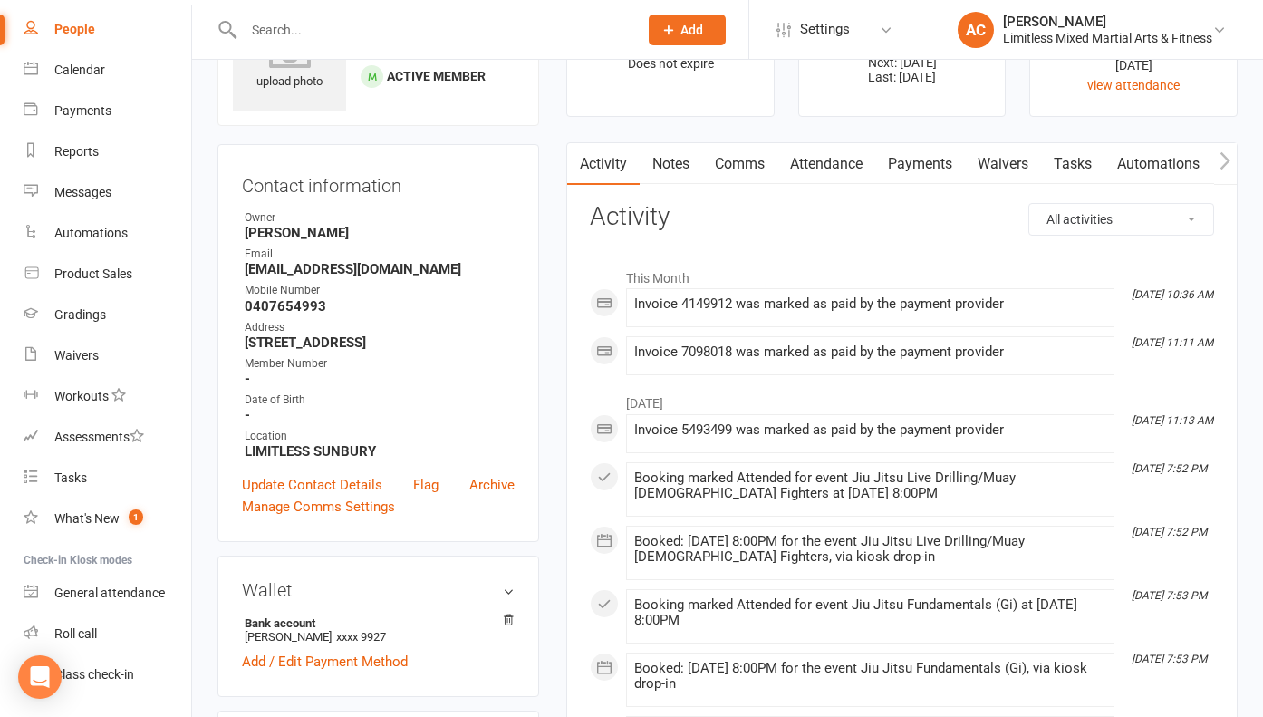
scroll to position [0, 0]
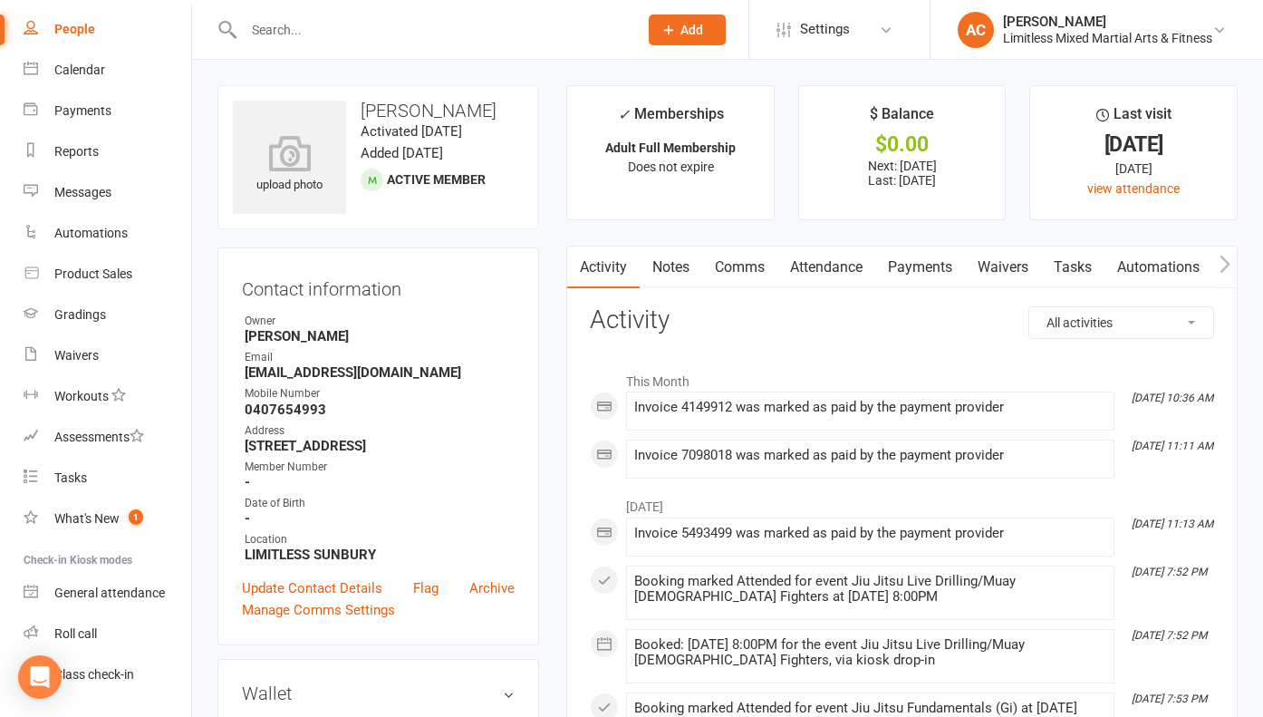
click at [679, 270] on link "Notes" at bounding box center [671, 267] width 63 height 42
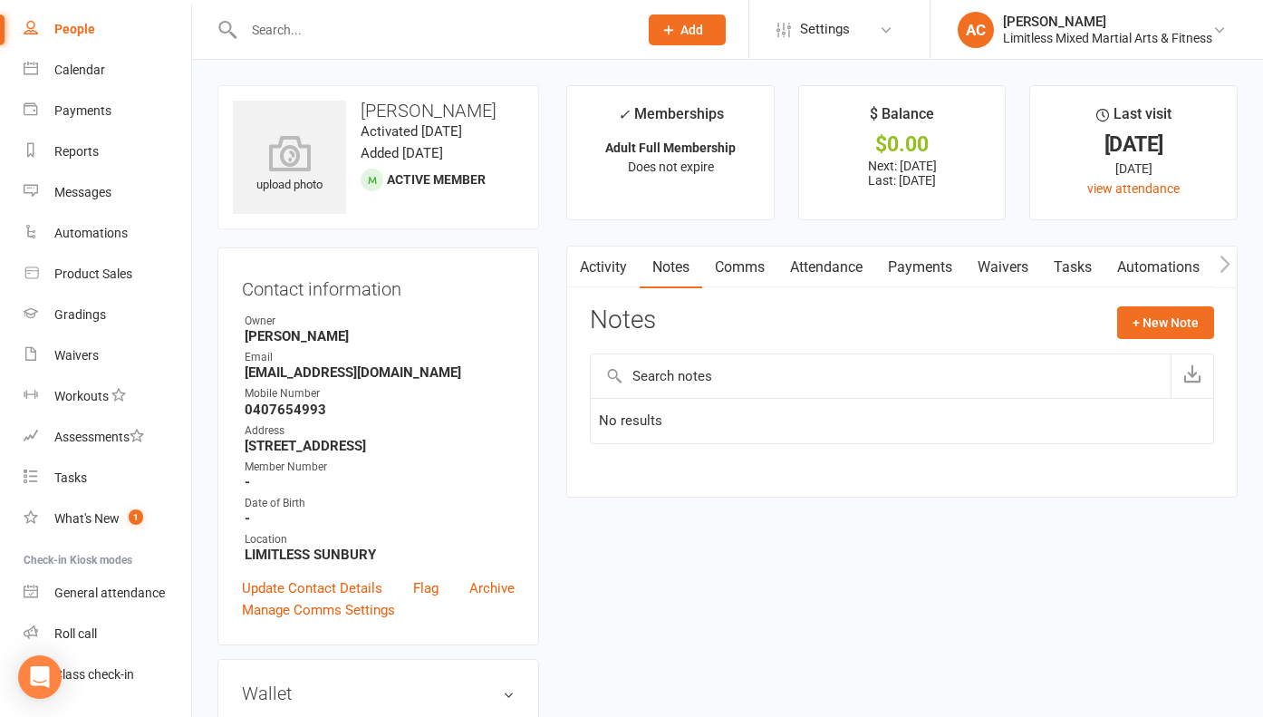
click at [612, 277] on link "Activity" at bounding box center [603, 267] width 72 height 42
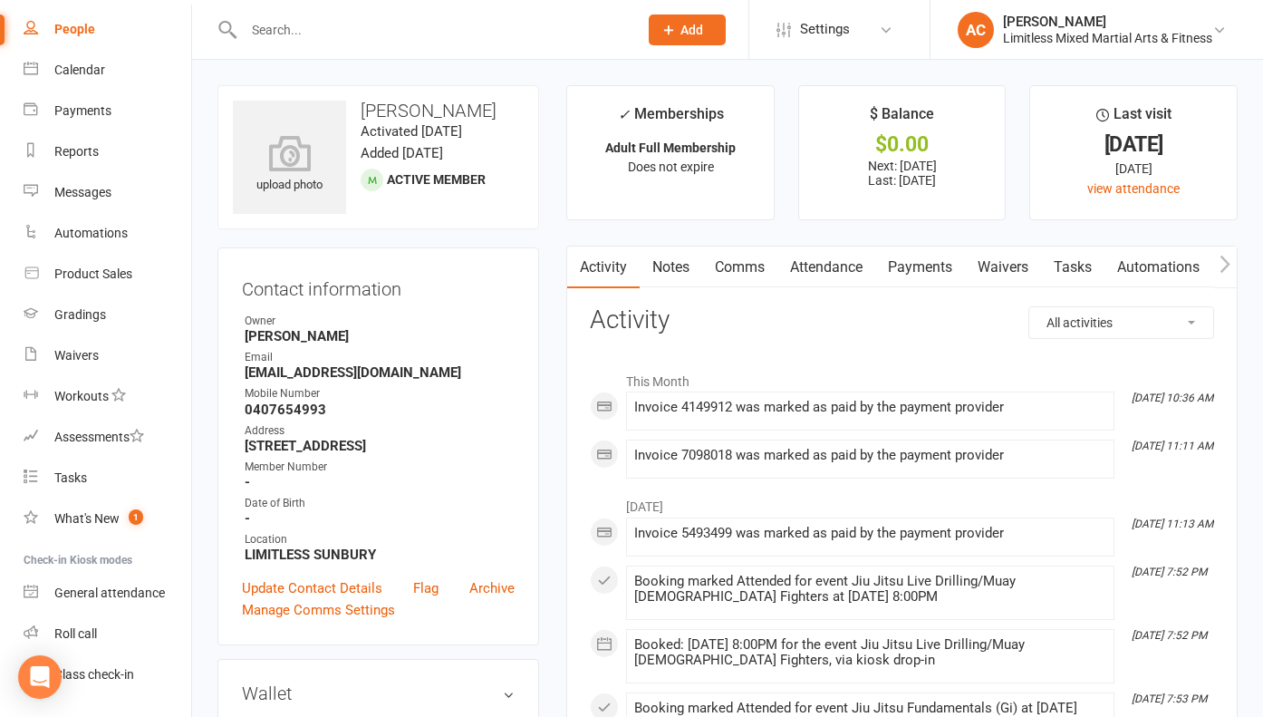
click at [608, 282] on link "Activity" at bounding box center [603, 267] width 72 height 42
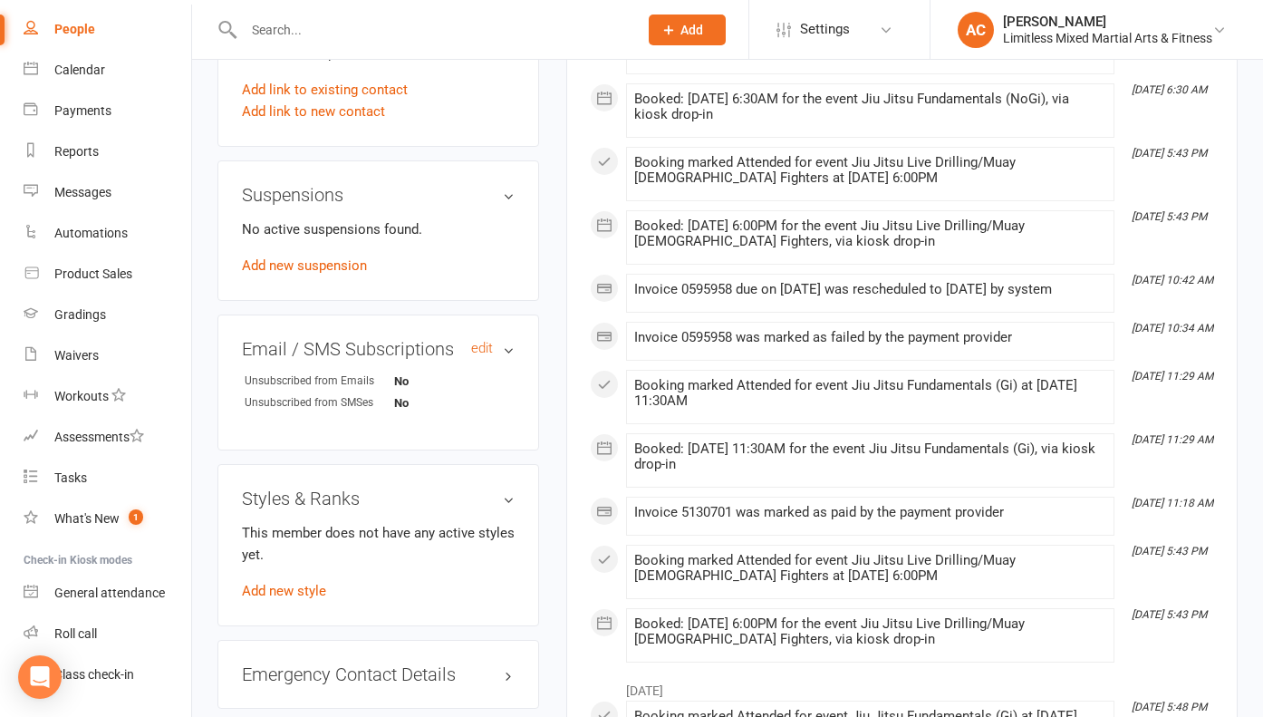
scroll to position [1030, 0]
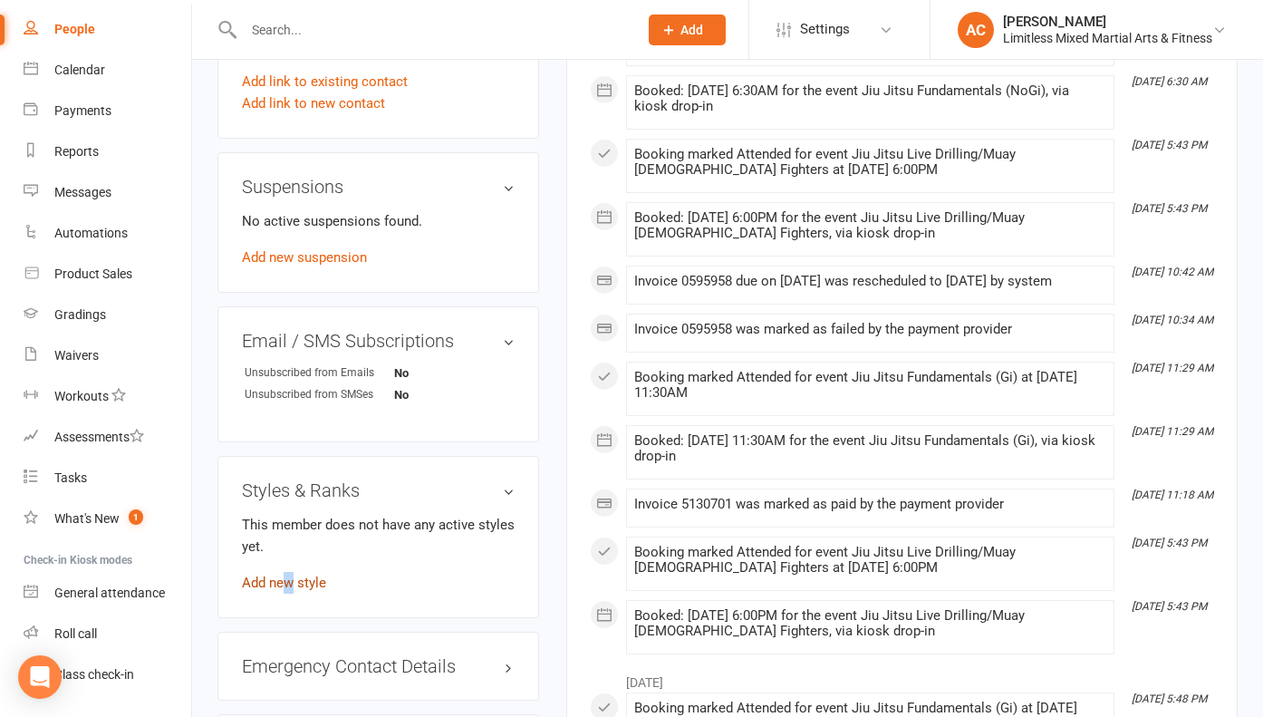
click at [289, 591] on link "Add new style" at bounding box center [284, 582] width 84 height 16
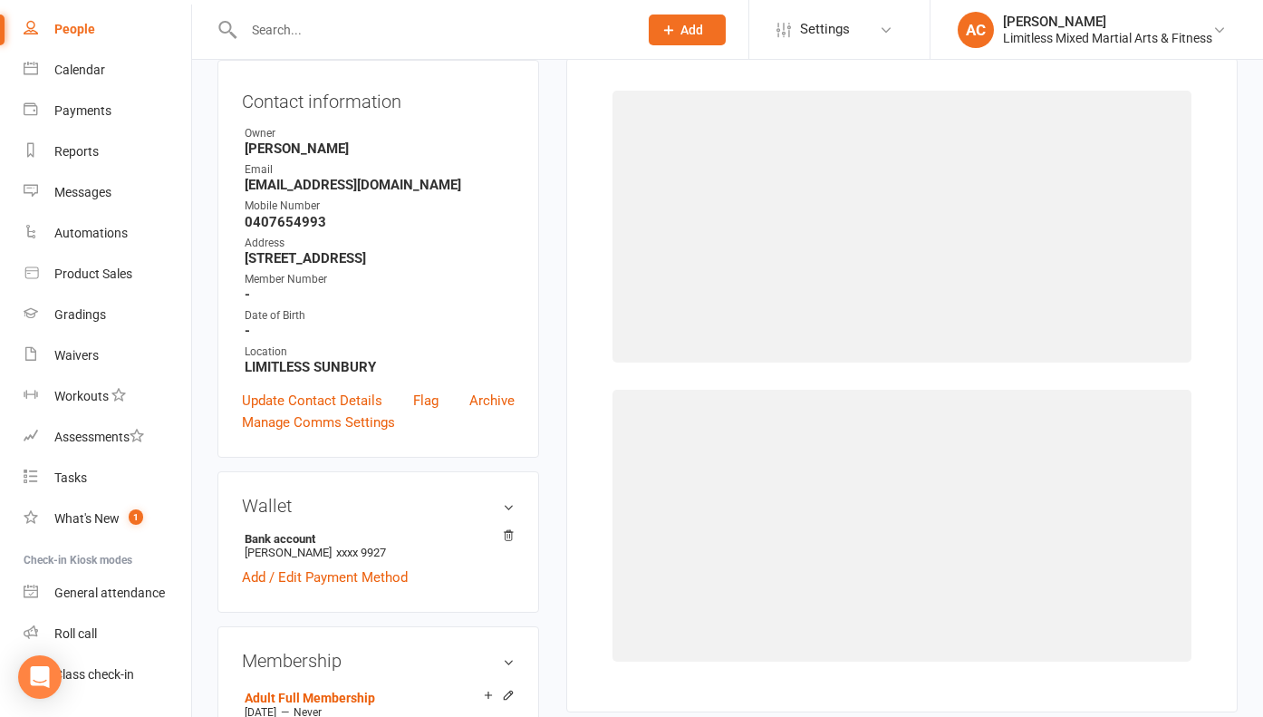
scroll to position [155, 0]
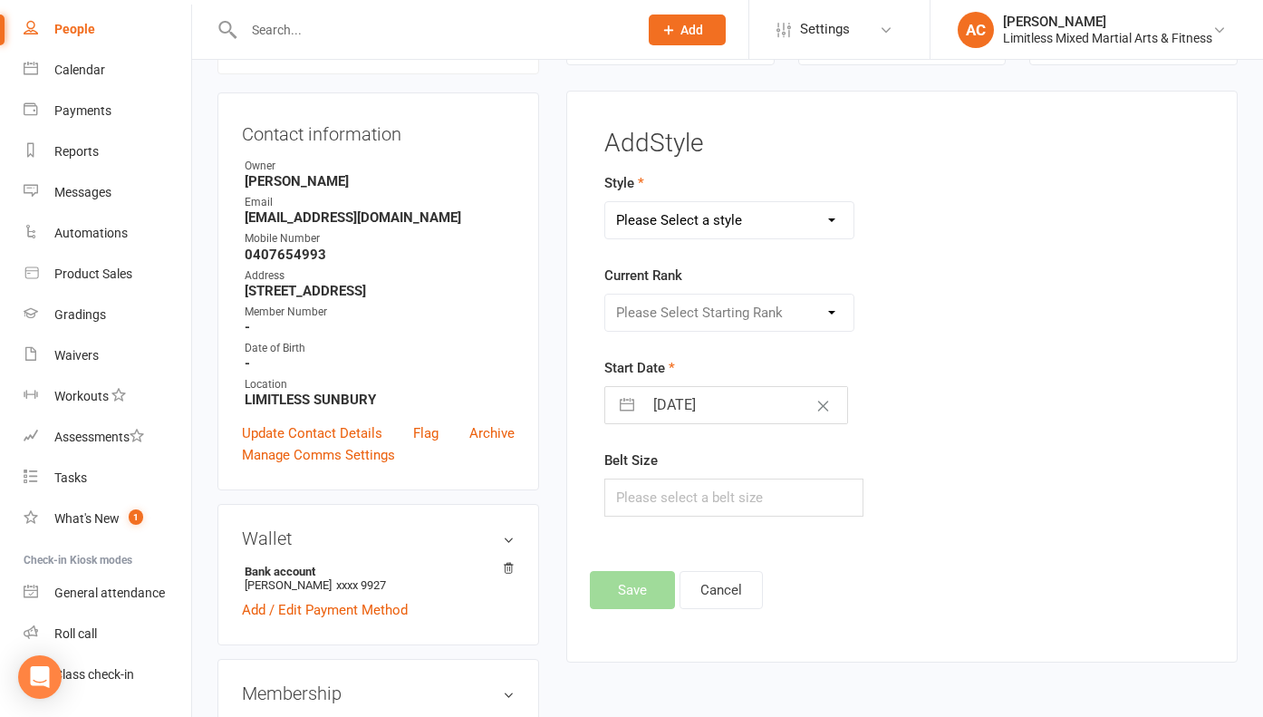
click at [797, 220] on select "Please Select a style Adult Jiu Jitsu Adult Muay Thai Junior Jiu Jitsu Junior M…" at bounding box center [728, 220] width 247 height 36
select select "3646"
click at [605, 202] on select "Please Select a style Adult Jiu Jitsu Adult Muay Thai Junior Jiu Jitsu Junior M…" at bounding box center [728, 220] width 247 height 36
click at [769, 316] on select "Please Select Starting Rank" at bounding box center [728, 312] width 247 height 36
select select "43241"
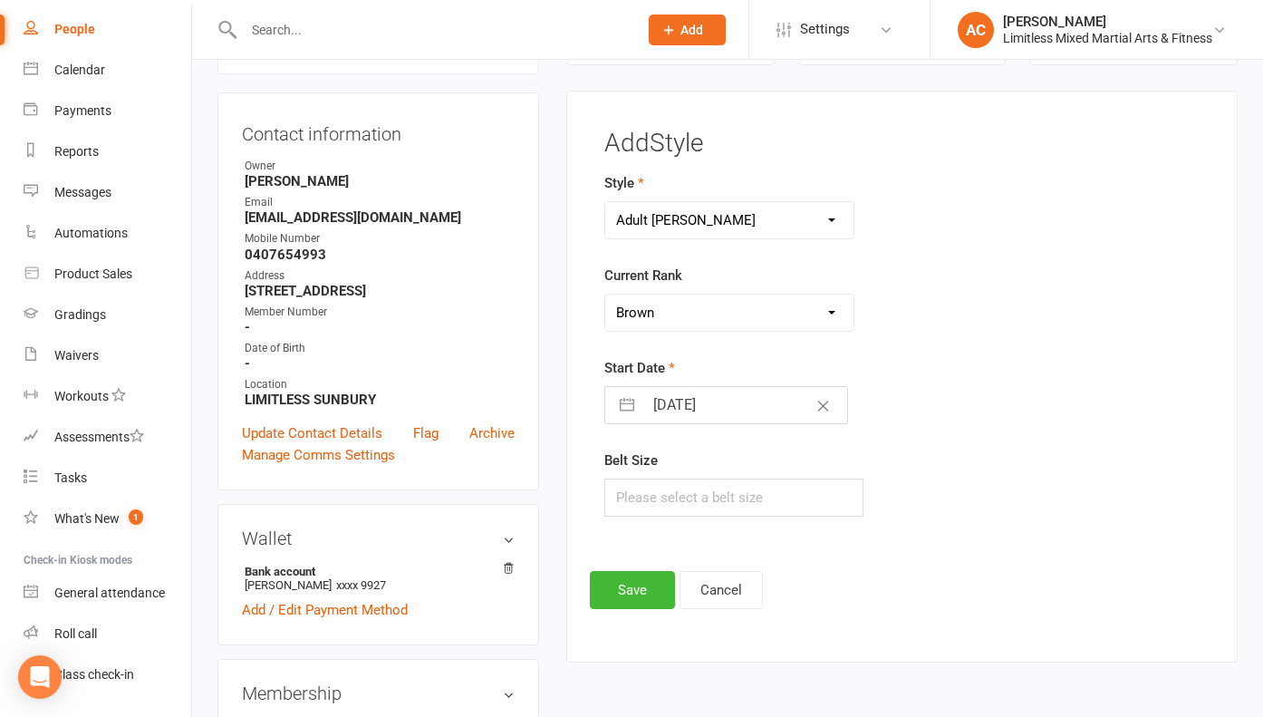
click at [605, 294] on select "Please Select Starting Rank White White + 1 White + 2 White + 3 White + 4 Blue …" at bounding box center [728, 312] width 247 height 36
click at [656, 595] on button "Save" at bounding box center [632, 590] width 85 height 38
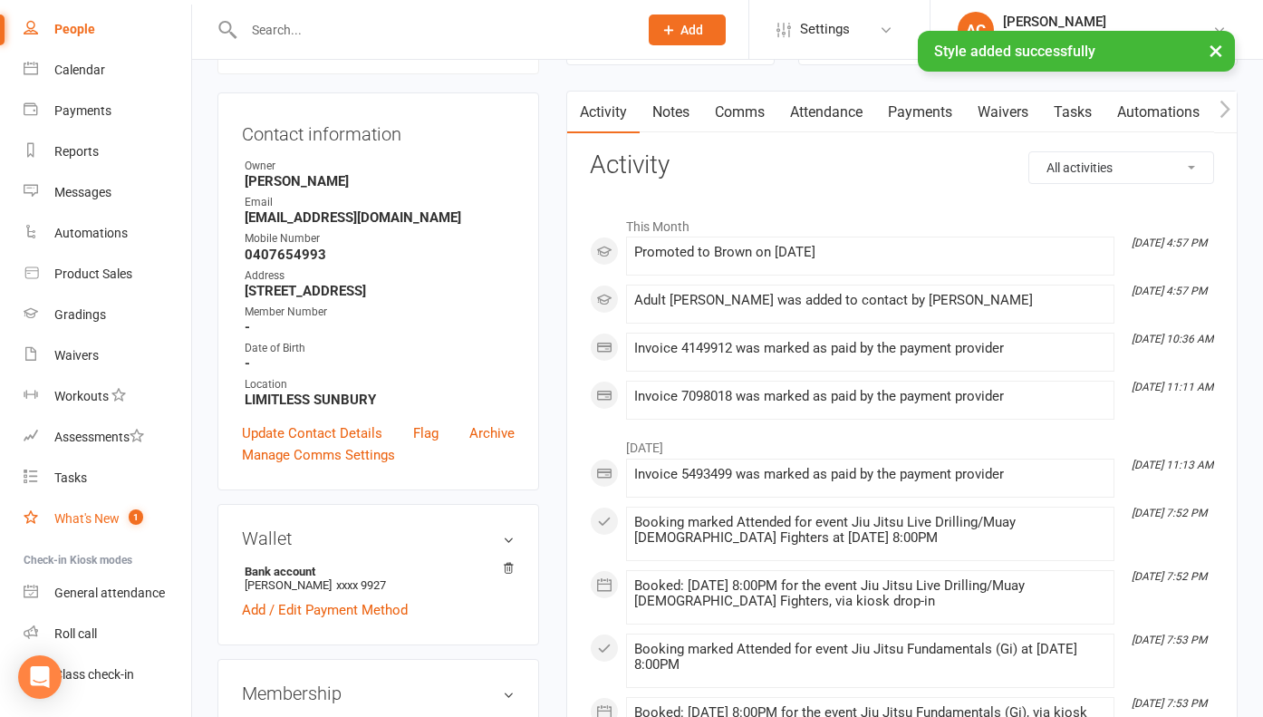
click at [97, 526] on link "What's New 1" at bounding box center [108, 518] width 168 height 41
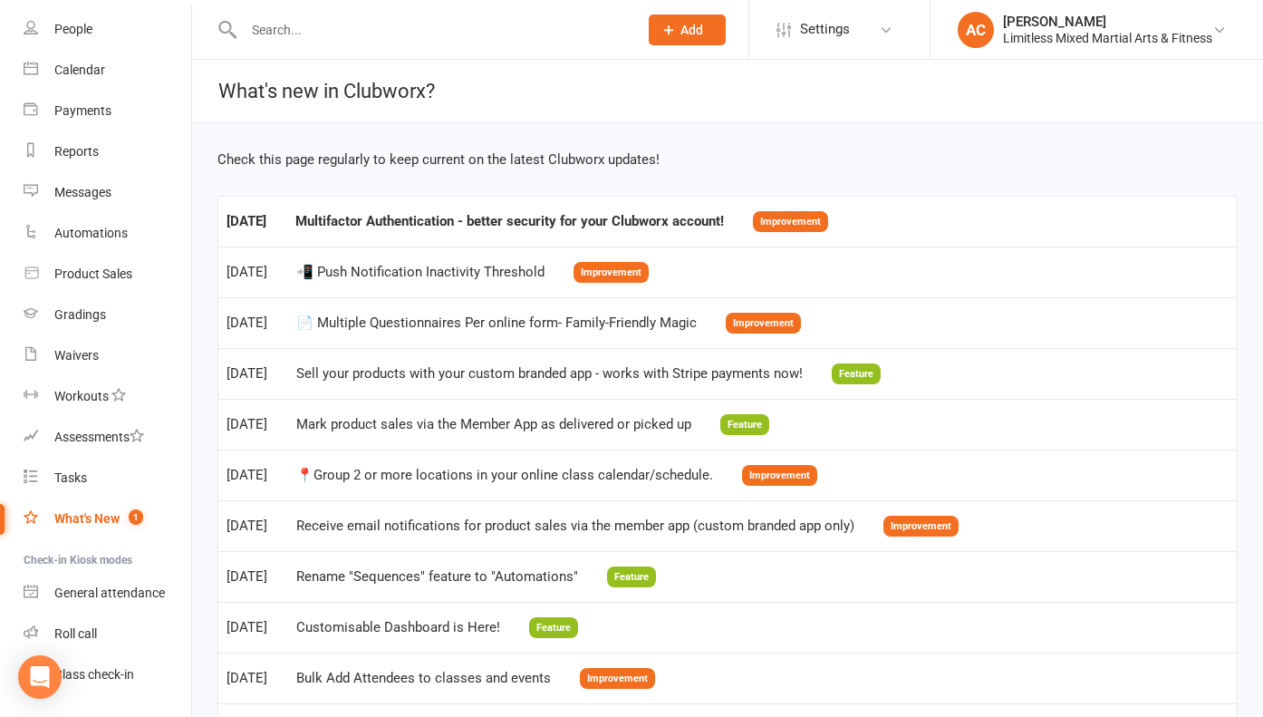
click at [92, 39] on link "People" at bounding box center [108, 29] width 168 height 41
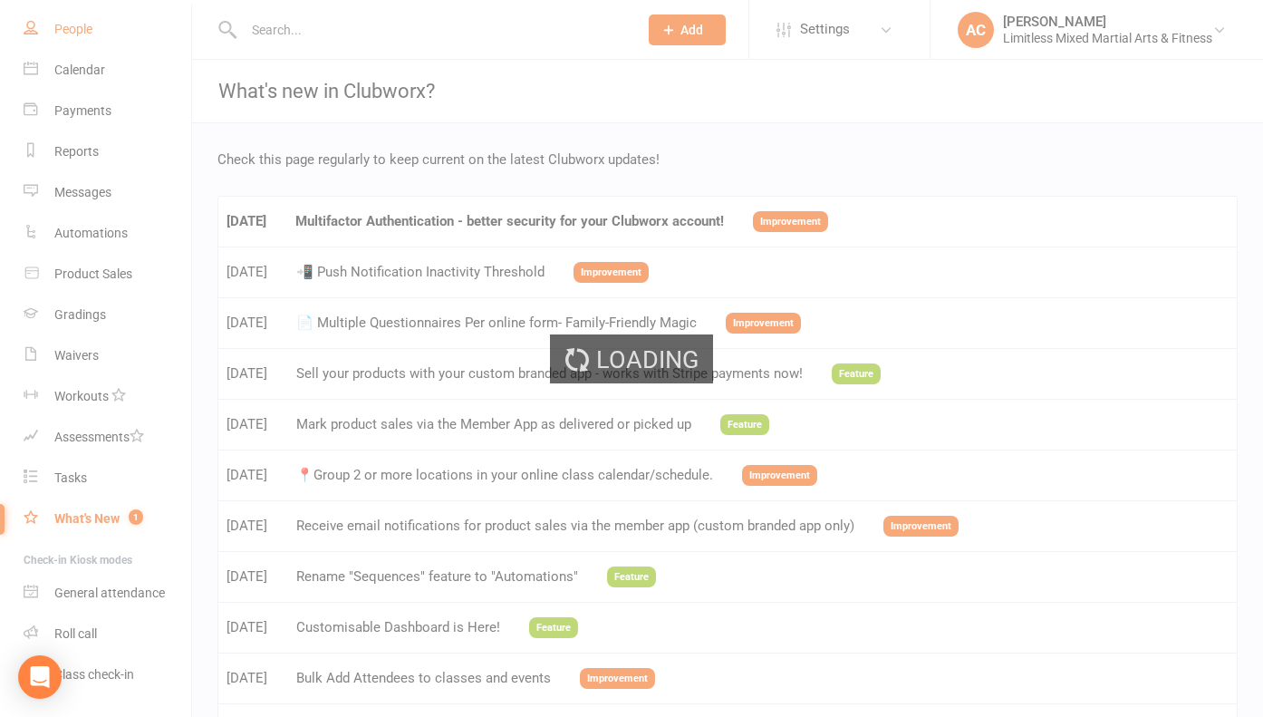
select select "100"
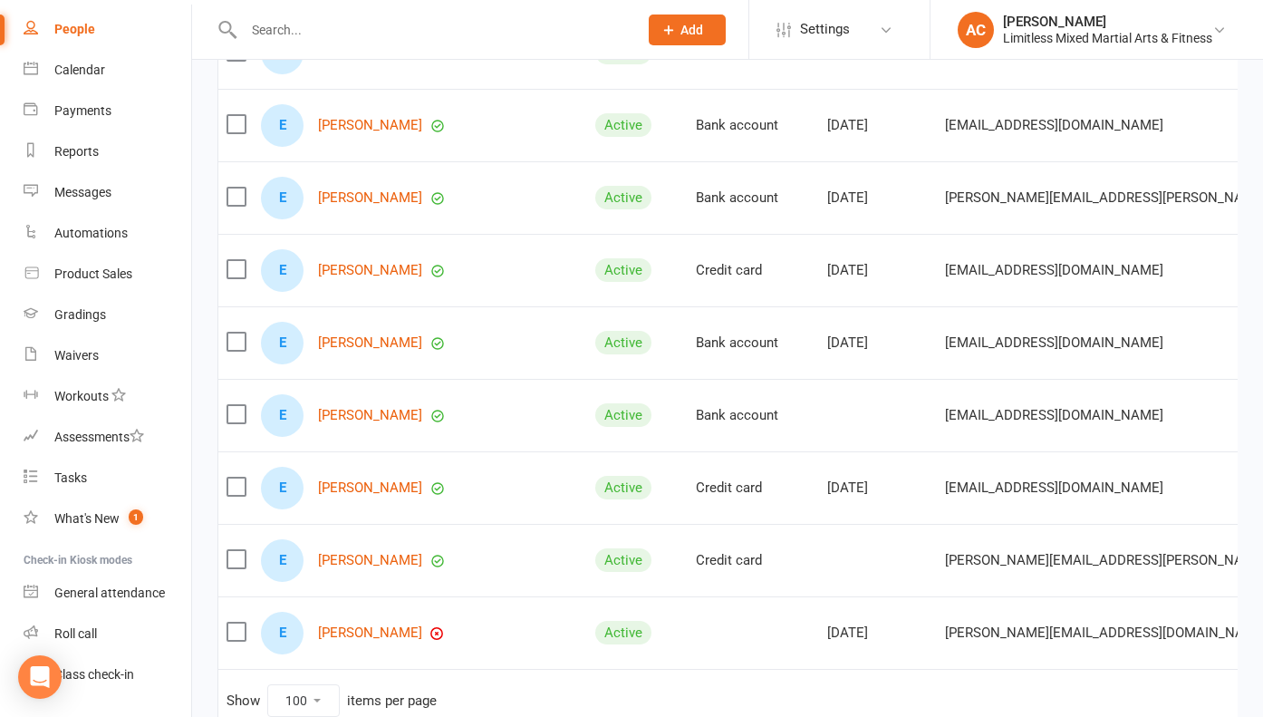
scroll to position [7015, 0]
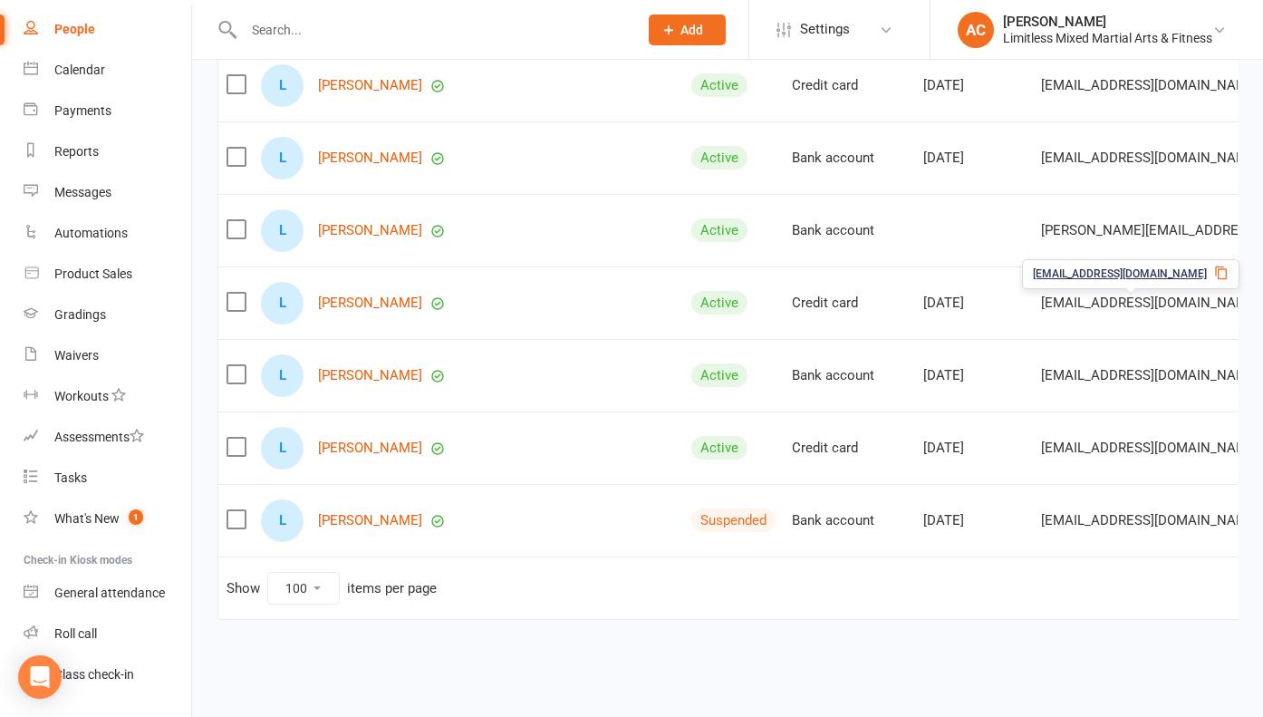
scroll to position [0, 292]
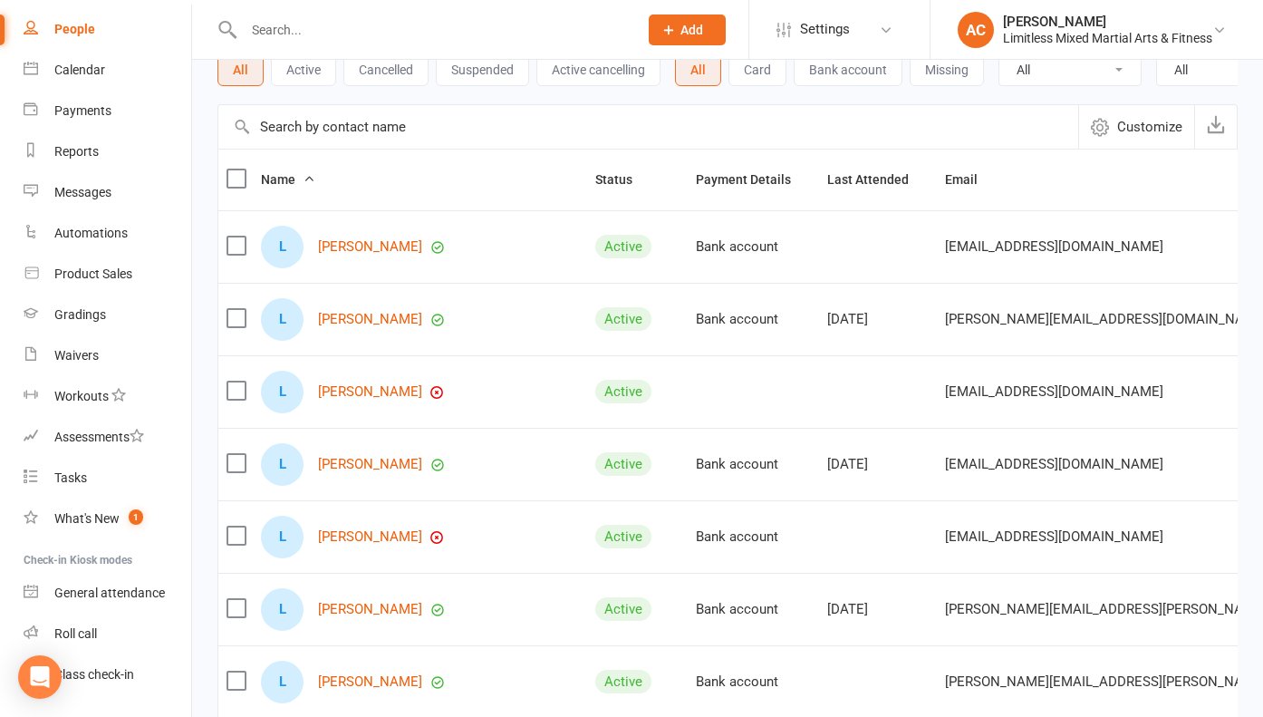
scroll to position [0, 0]
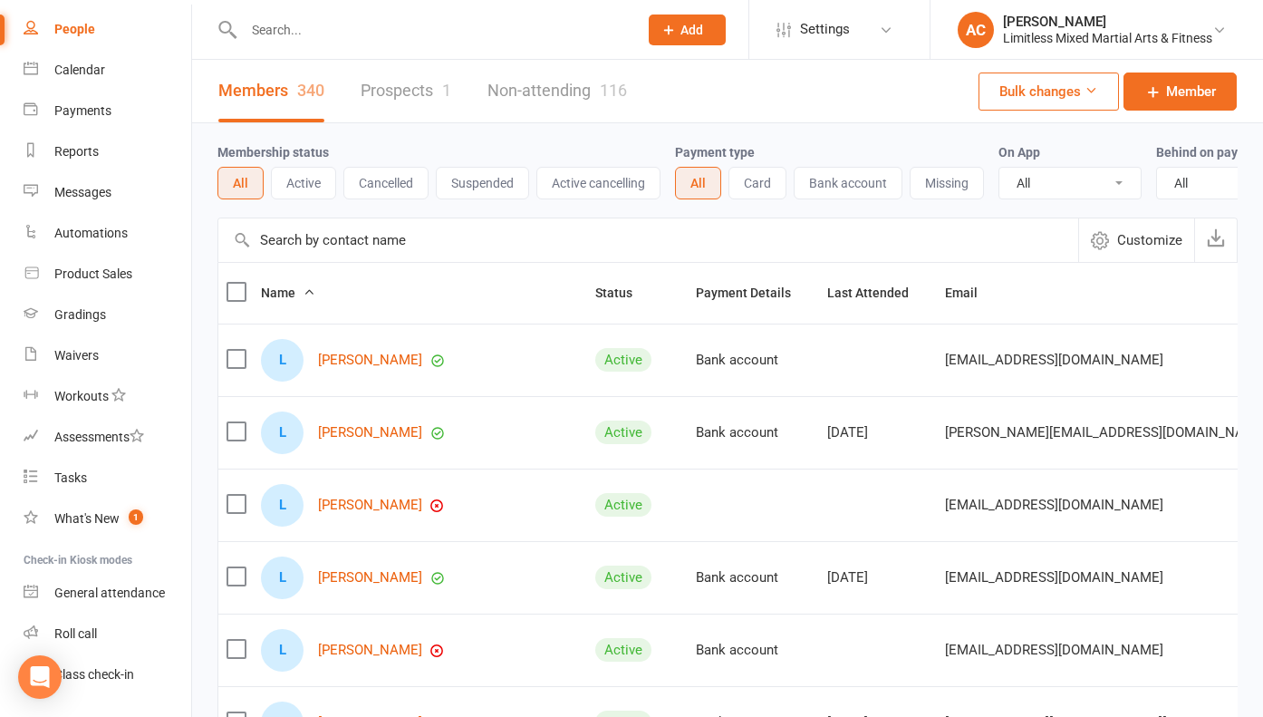
click at [400, 187] on button "Cancelled" at bounding box center [385, 183] width 85 height 33
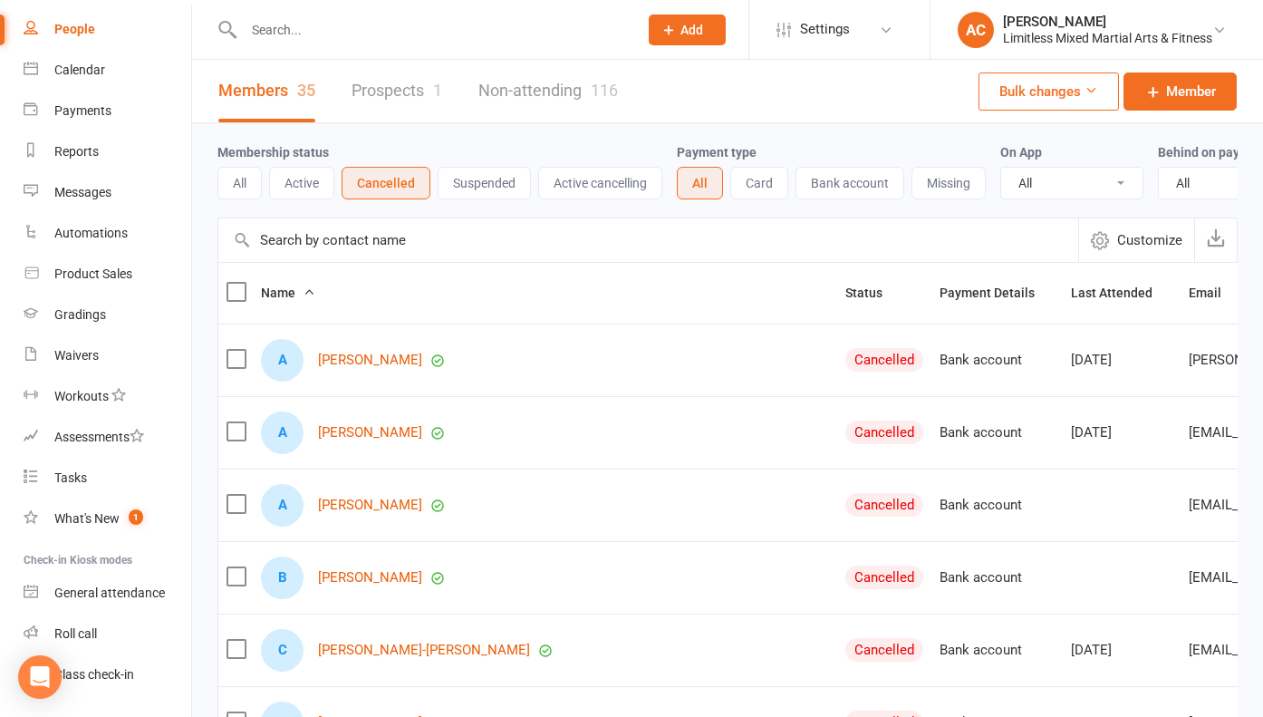
click at [487, 194] on button "Suspended" at bounding box center [484, 183] width 93 height 33
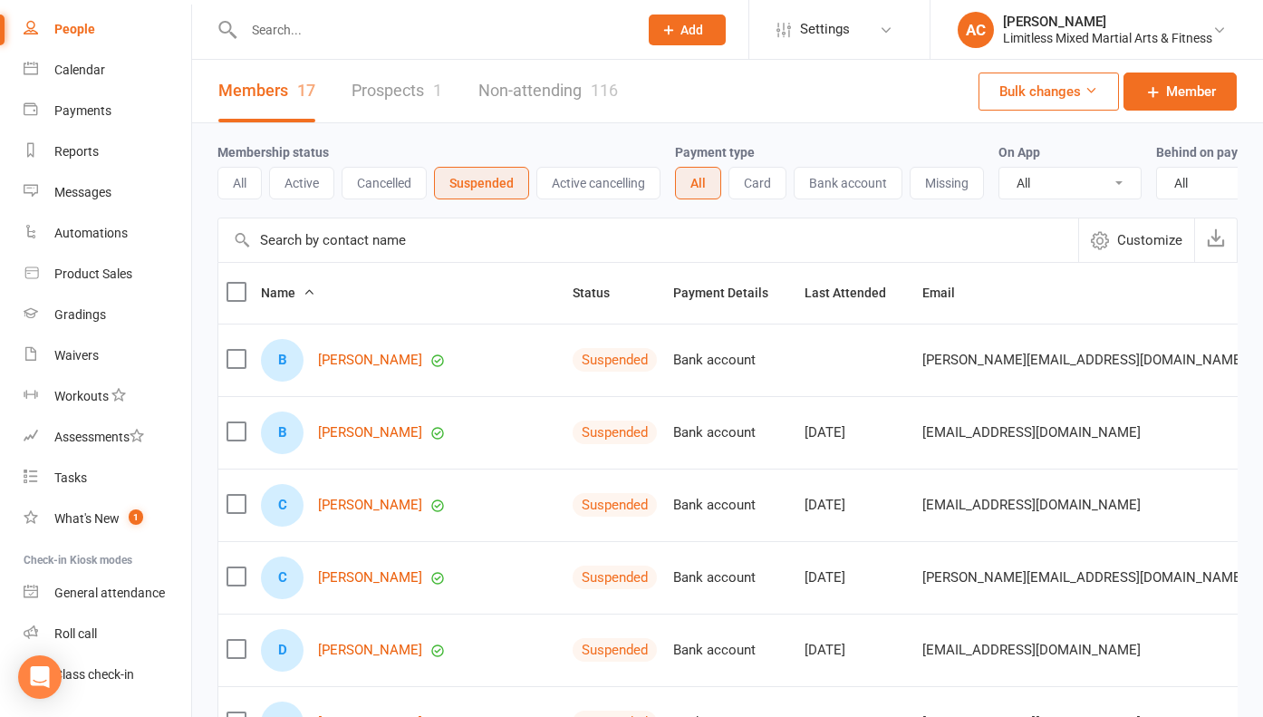
click at [395, 184] on button "Cancelled" at bounding box center [384, 183] width 85 height 33
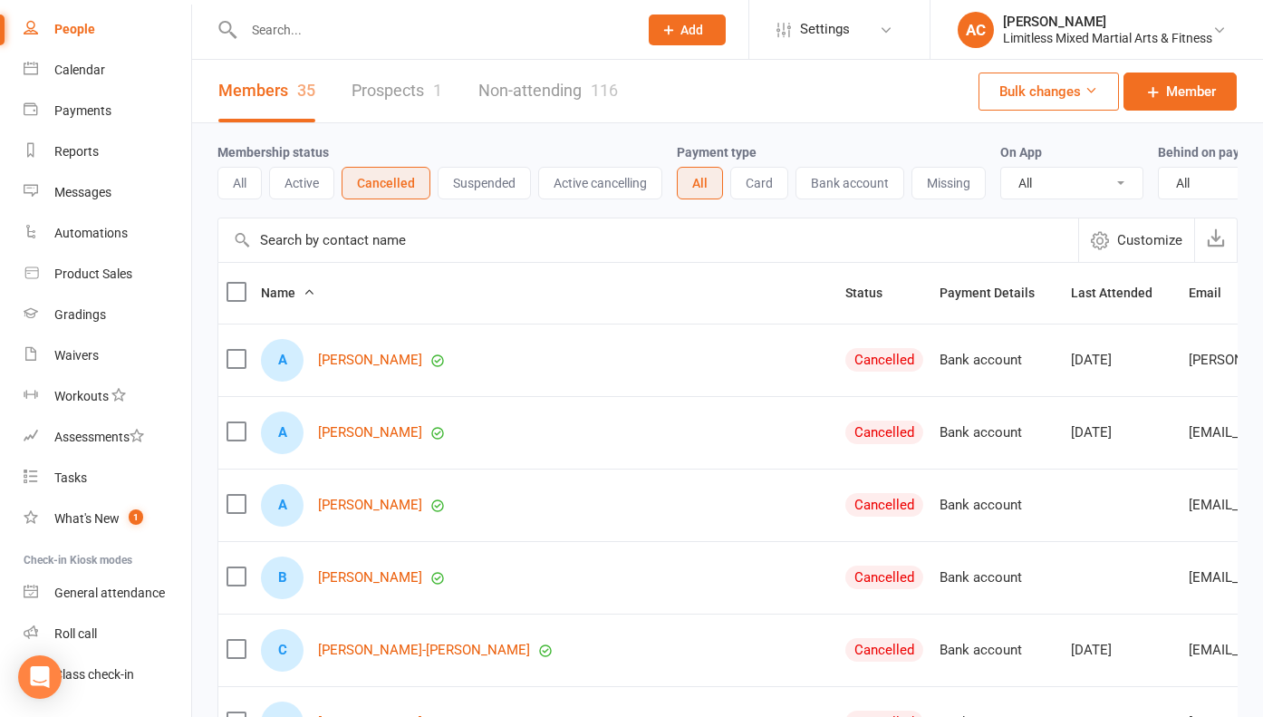
click at [573, 192] on button "Active cancelling" at bounding box center [600, 183] width 124 height 33
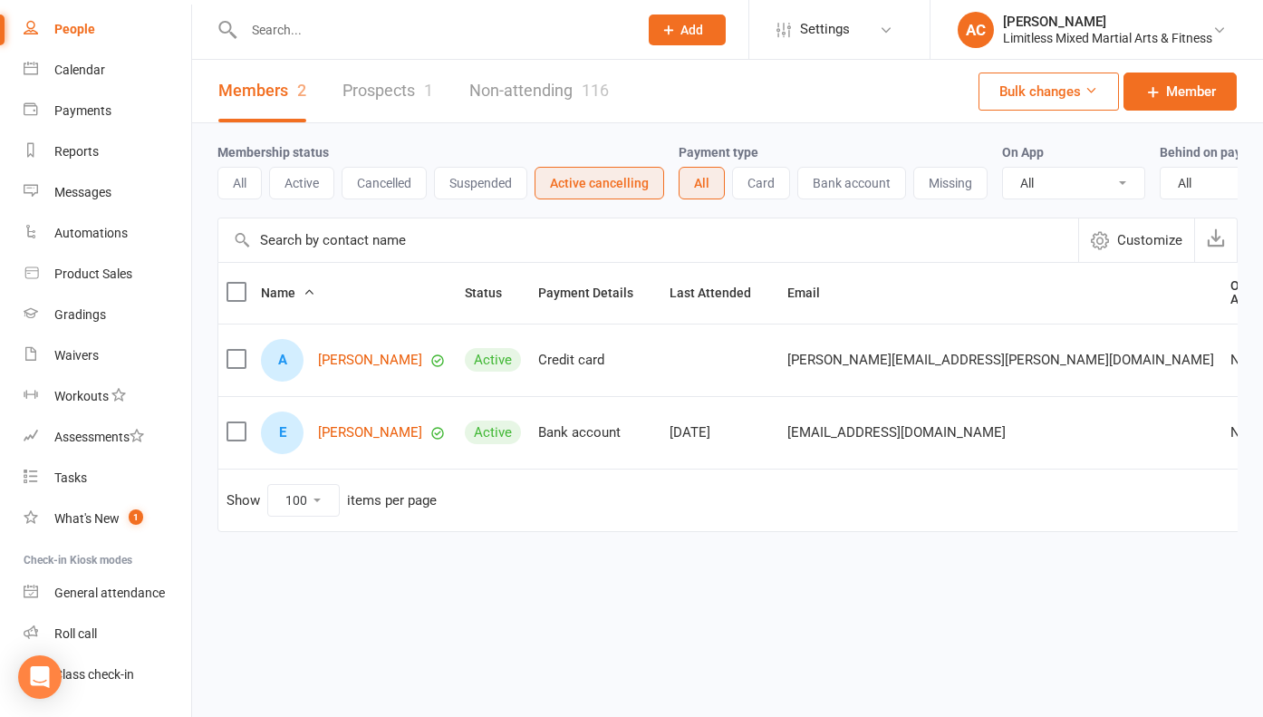
click at [399, 185] on button "Cancelled" at bounding box center [384, 183] width 85 height 33
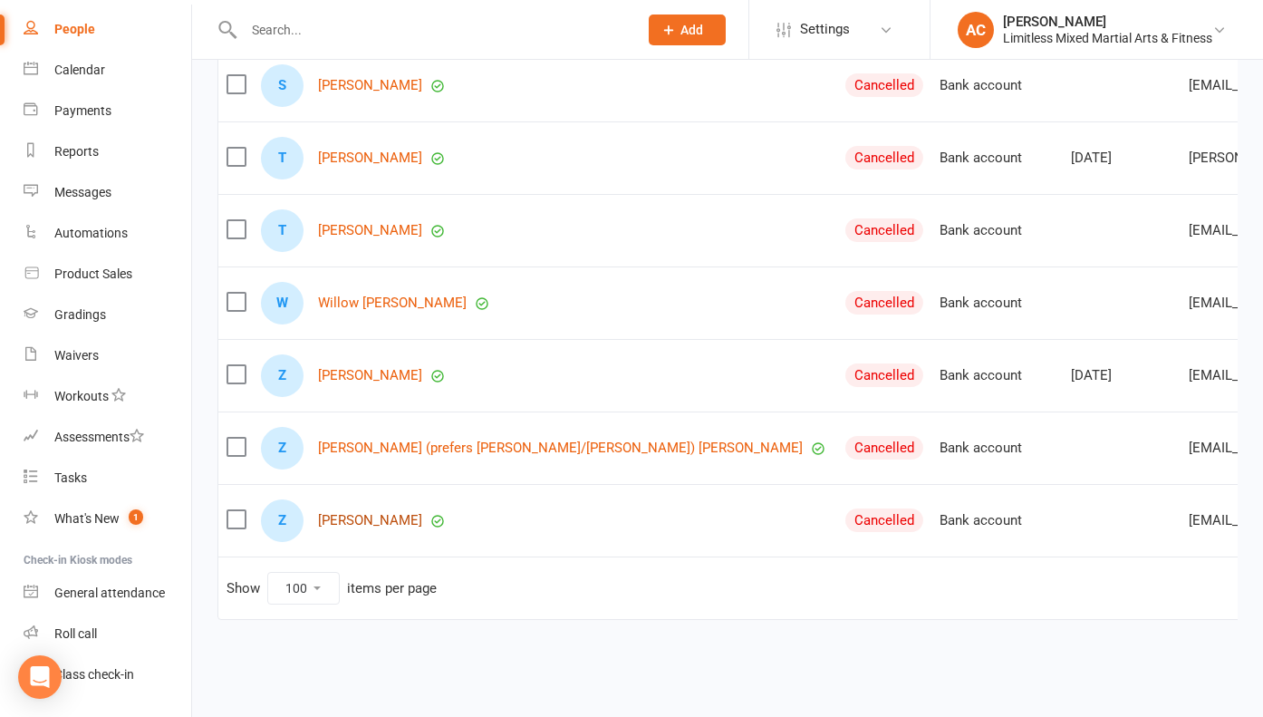
click at [331, 518] on link "[PERSON_NAME]" at bounding box center [370, 520] width 104 height 15
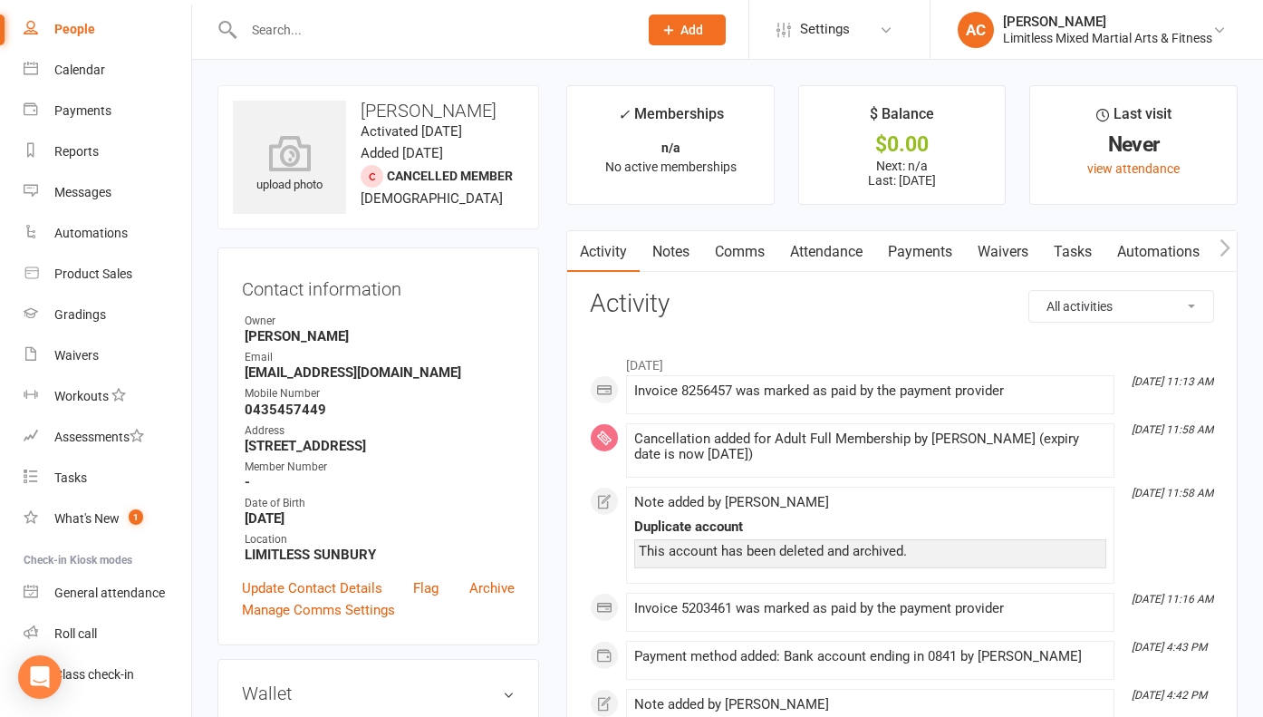
click at [670, 255] on link "Notes" at bounding box center [671, 252] width 63 height 42
